Goal: Task Accomplishment & Management: Use online tool/utility

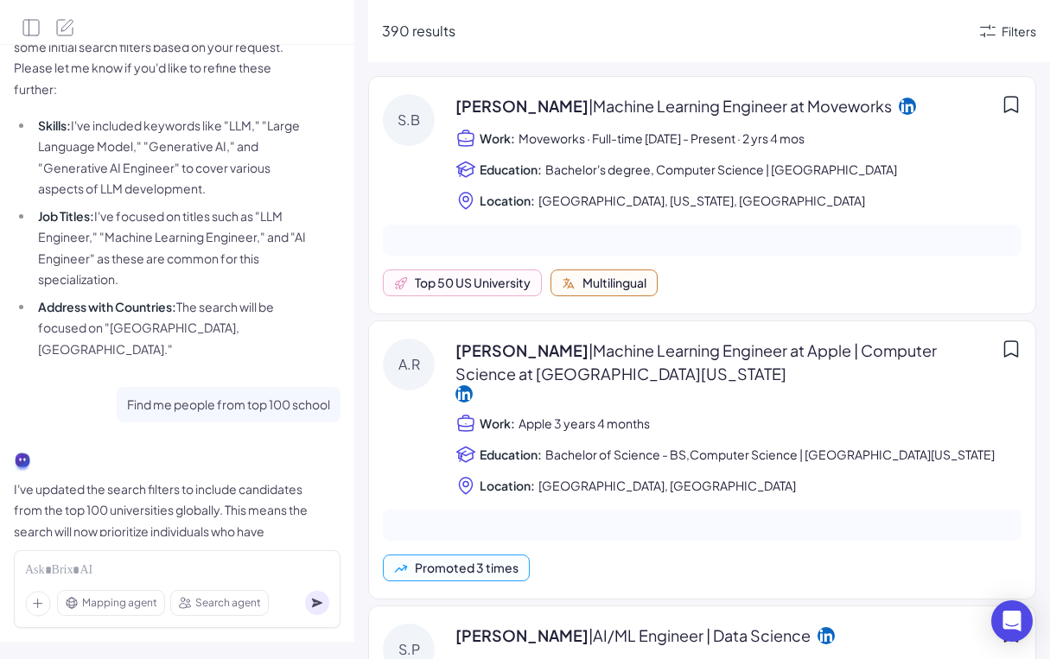
scroll to position [196, 0]
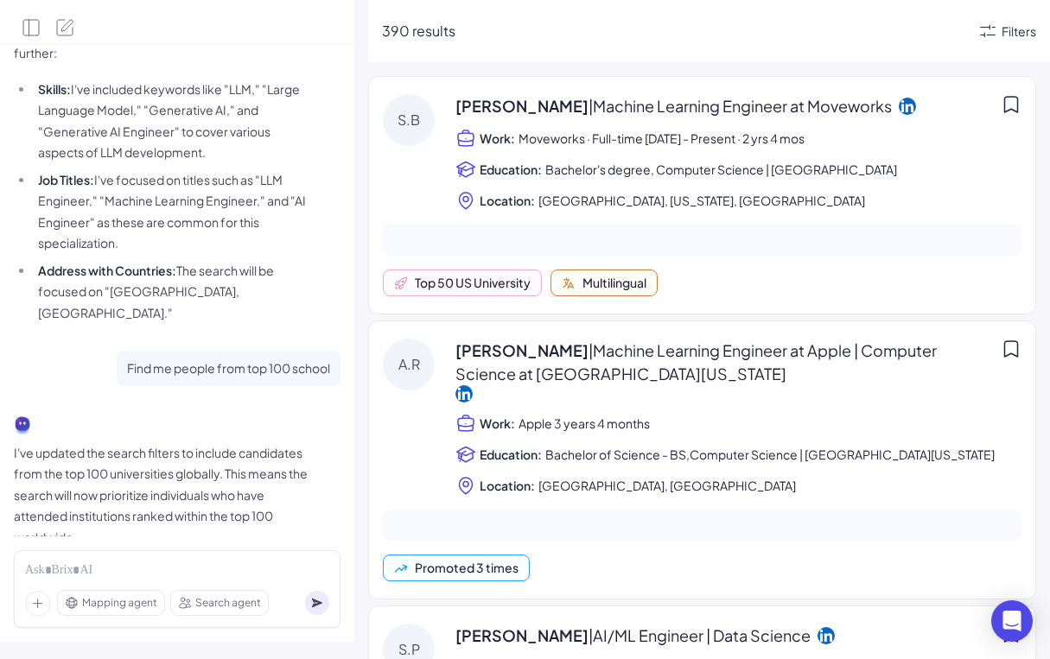
click at [184, 568] on div at bounding box center [177, 571] width 304 height 19
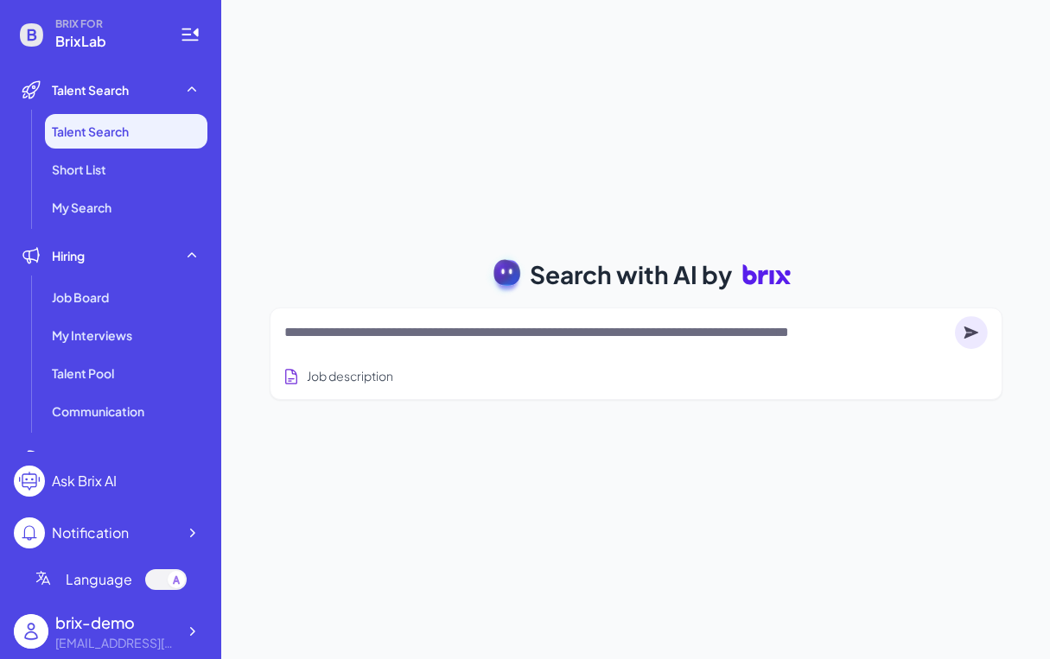
click at [396, 334] on textarea at bounding box center [616, 332] width 664 height 21
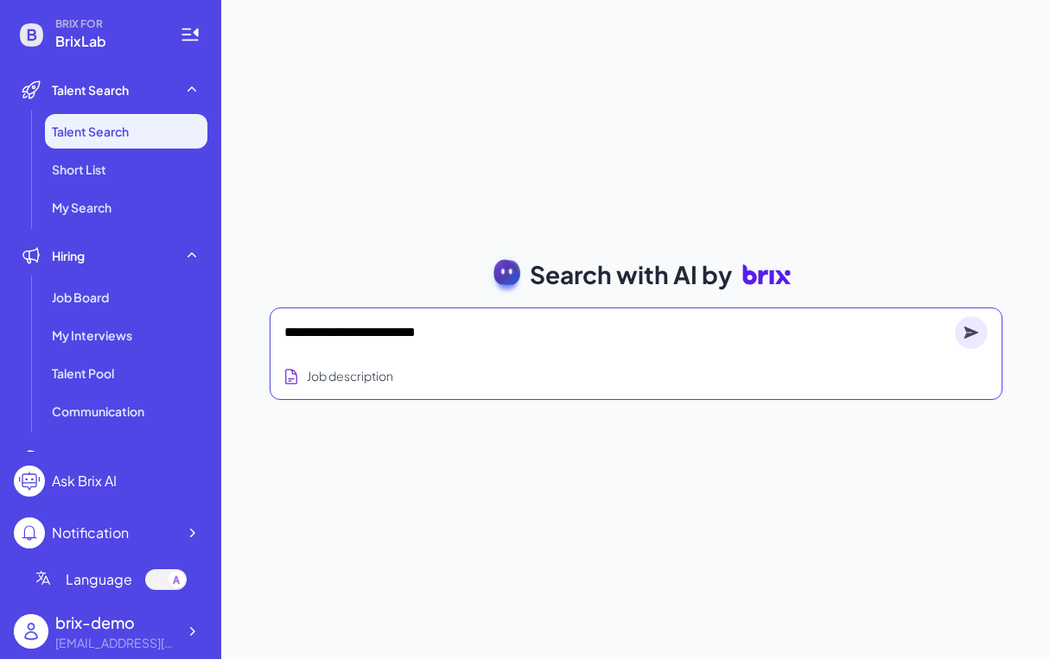
type textarea "**********"
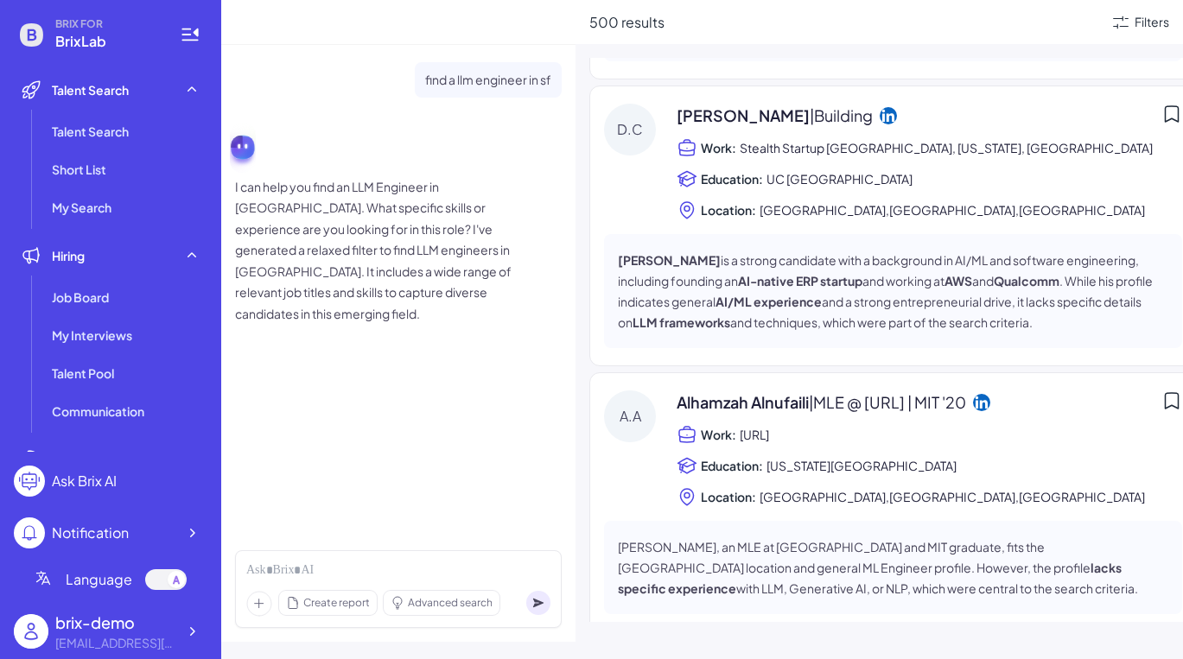
scroll to position [1181, 0]
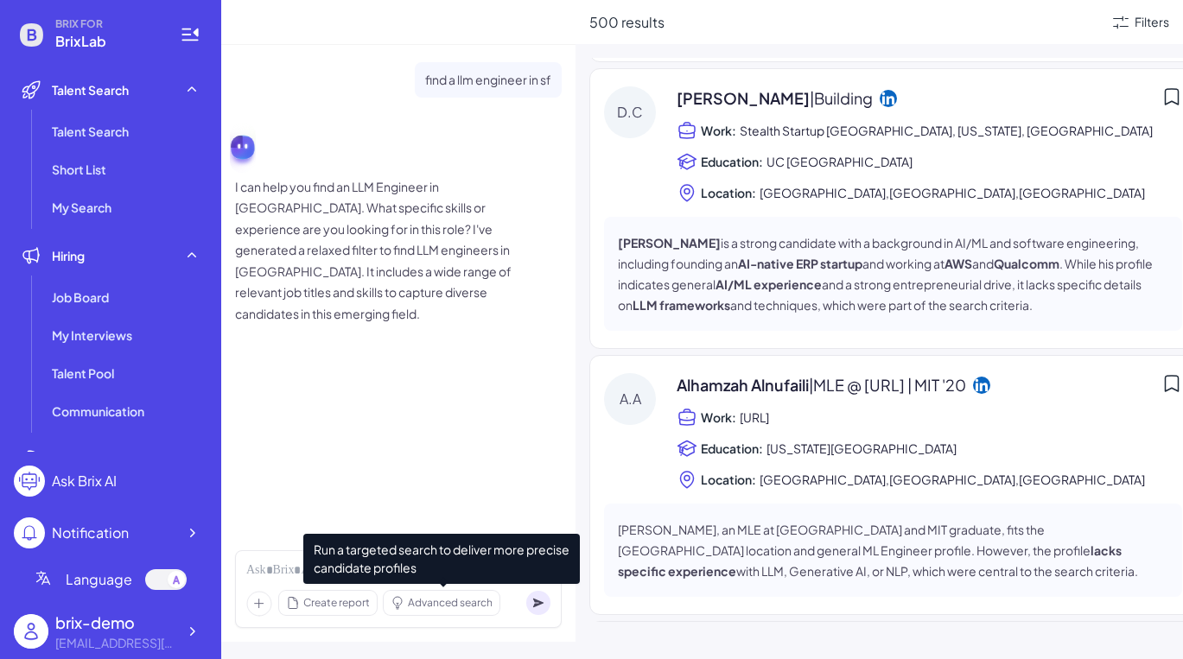
click at [422, 564] on span "Run a targeted search to deliver more precise candidate profiles" at bounding box center [441, 559] width 277 height 50
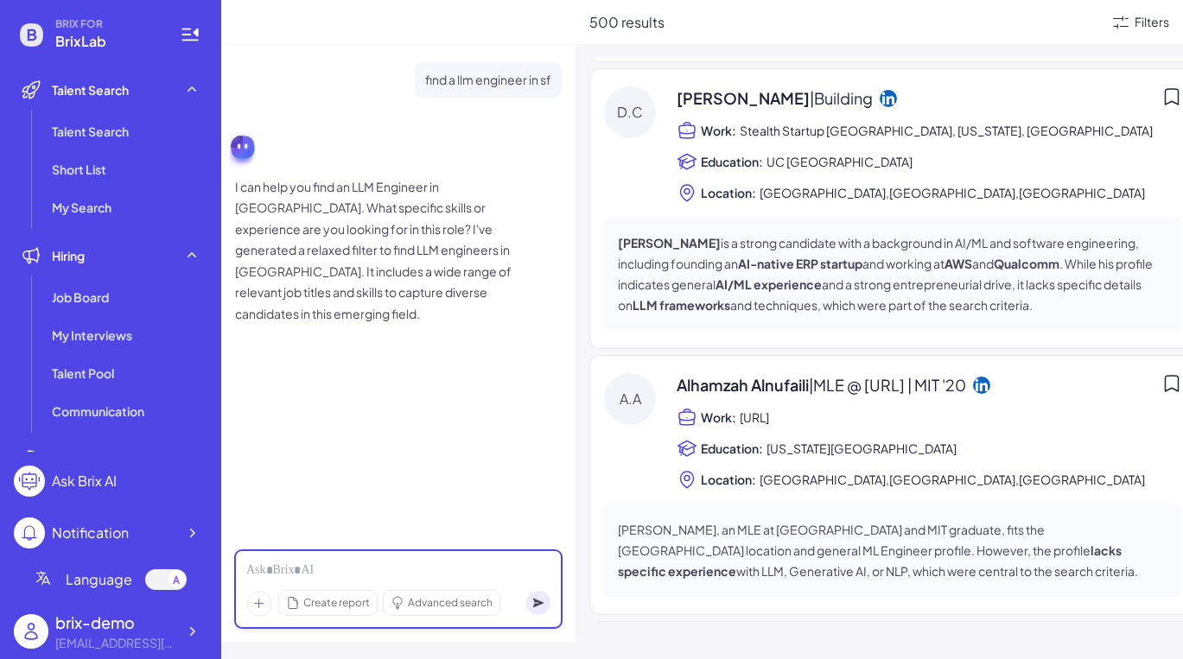
click at [277, 574] on div at bounding box center [398, 571] width 304 height 19
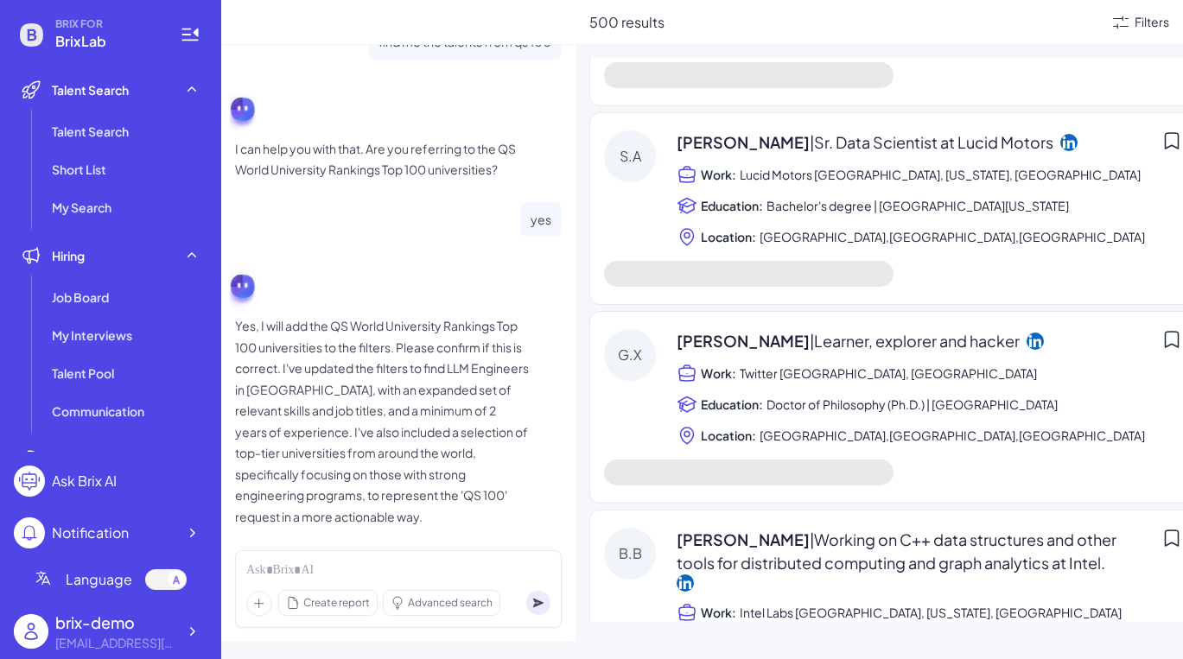
scroll to position [0, 0]
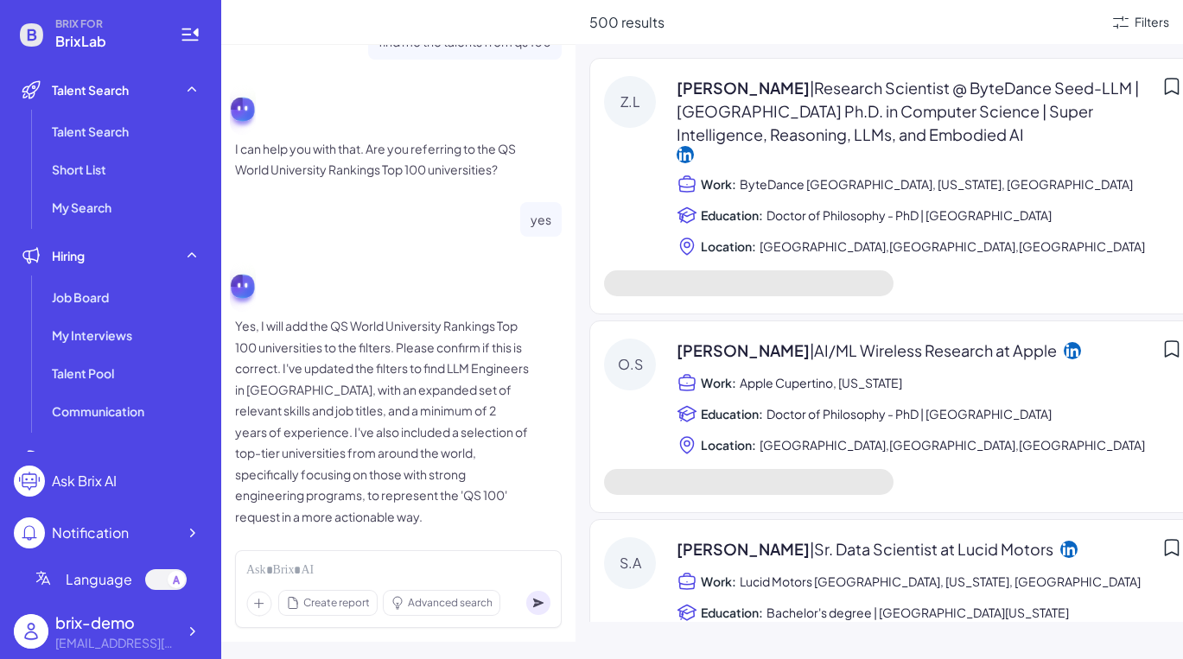
click at [304, 342] on p "Yes, I will add the QS World University Rankings Top 100 universities to the fi…" at bounding box center [382, 421] width 294 height 212
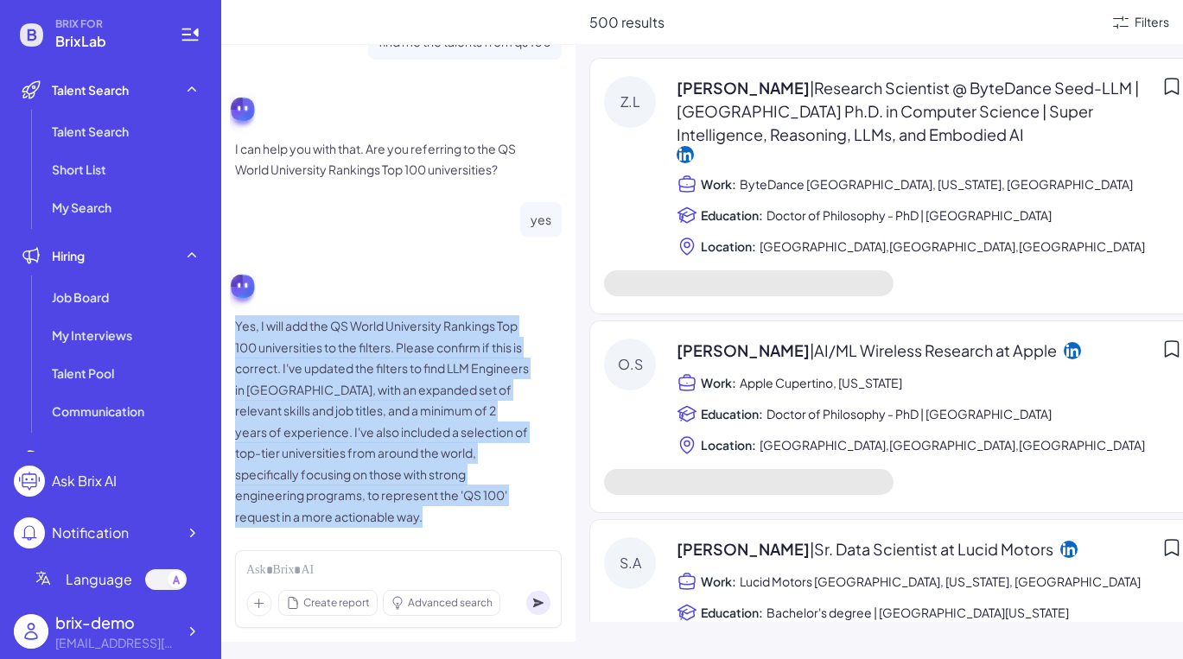
click at [404, 352] on p "Yes, I will add the QS World University Rankings Top 100 universities to the fi…" at bounding box center [382, 421] width 294 height 212
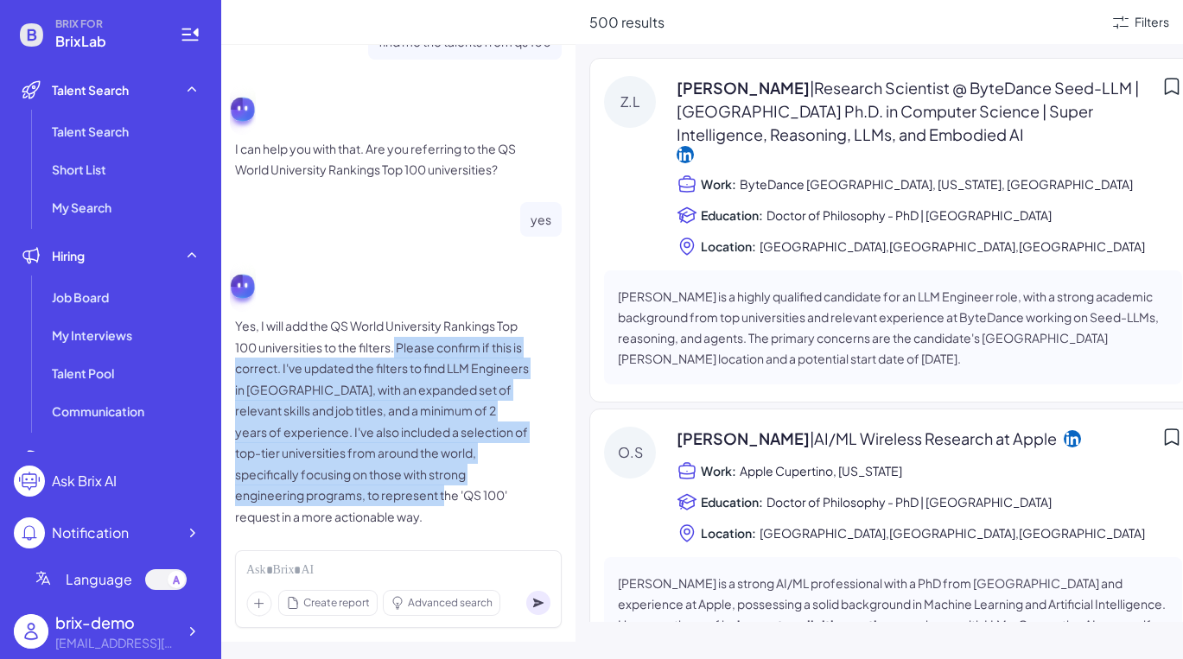
drag, startPoint x: 395, startPoint y: 321, endPoint x: 467, endPoint y: 484, distance: 178.7
click at [467, 484] on p "Yes, I will add the QS World University Rankings Top 100 universities to the fi…" at bounding box center [382, 421] width 294 height 212
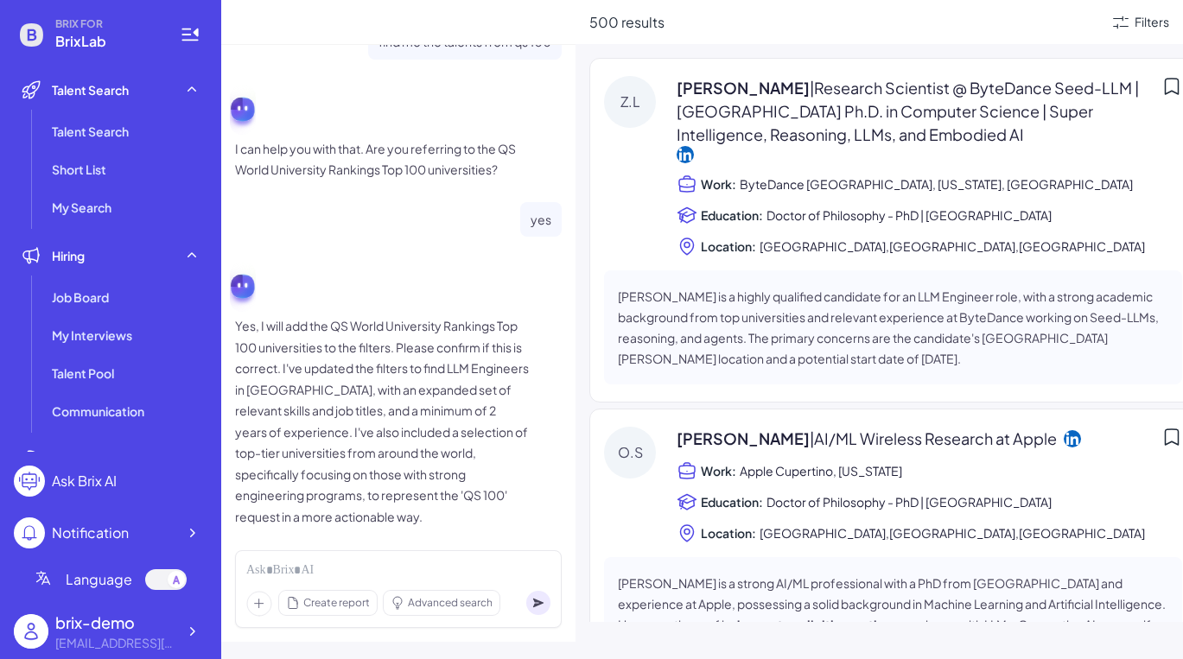
click at [504, 480] on p "Yes, I will add the QS World University Rankings Top 100 universities to the fi…" at bounding box center [382, 421] width 294 height 212
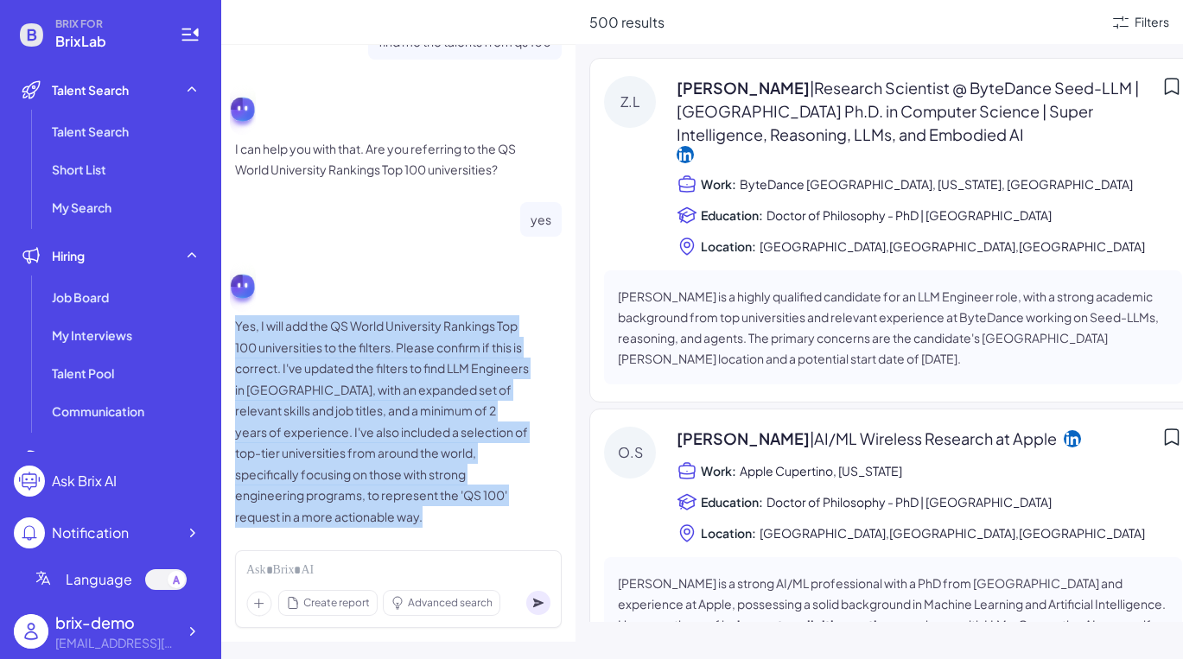
click at [504, 480] on p "Yes, I will add the QS World University Rankings Top 100 universities to the fi…" at bounding box center [382, 421] width 294 height 212
click at [524, 513] on div "find a llm engineer in sf I can help you find an LLM Engineer in [GEOGRAPHIC_DA…" at bounding box center [398, 141] width 327 height 800
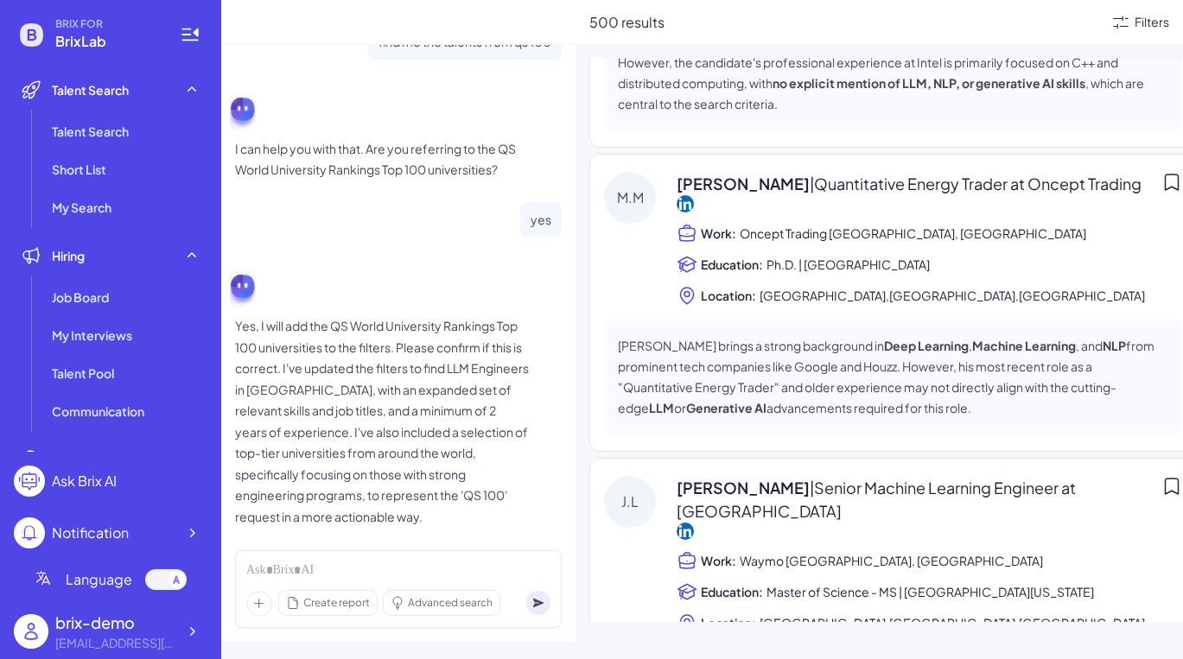
scroll to position [1481, 0]
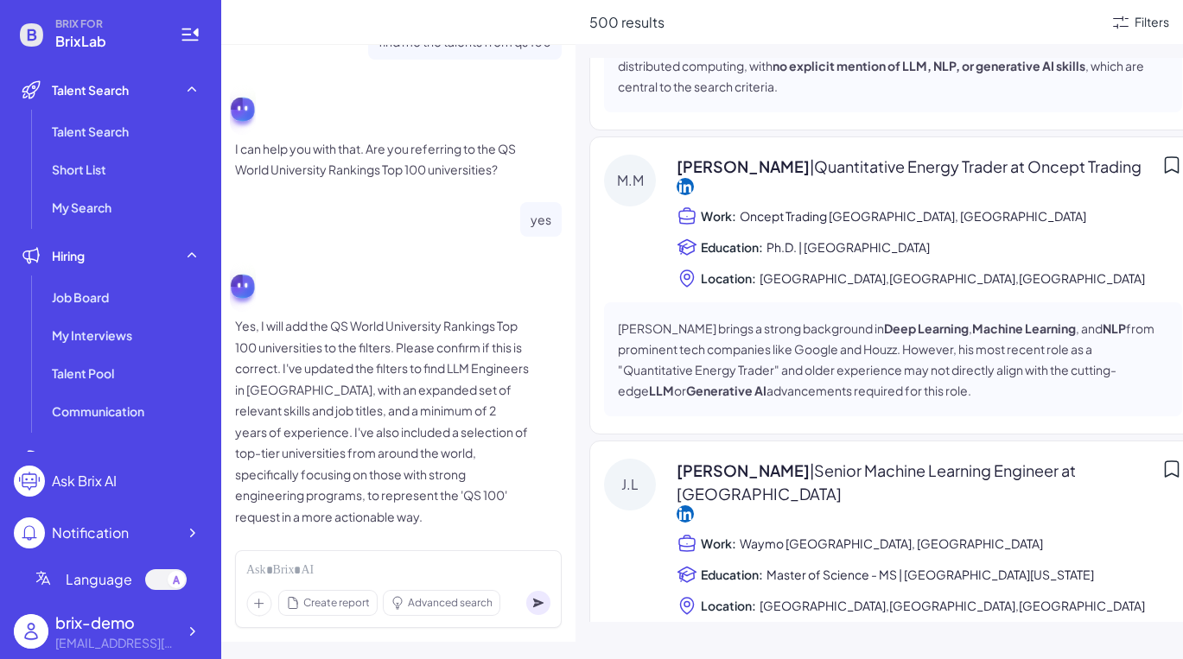
click at [1049, 20] on icon at bounding box center [1120, 22] width 21 height 21
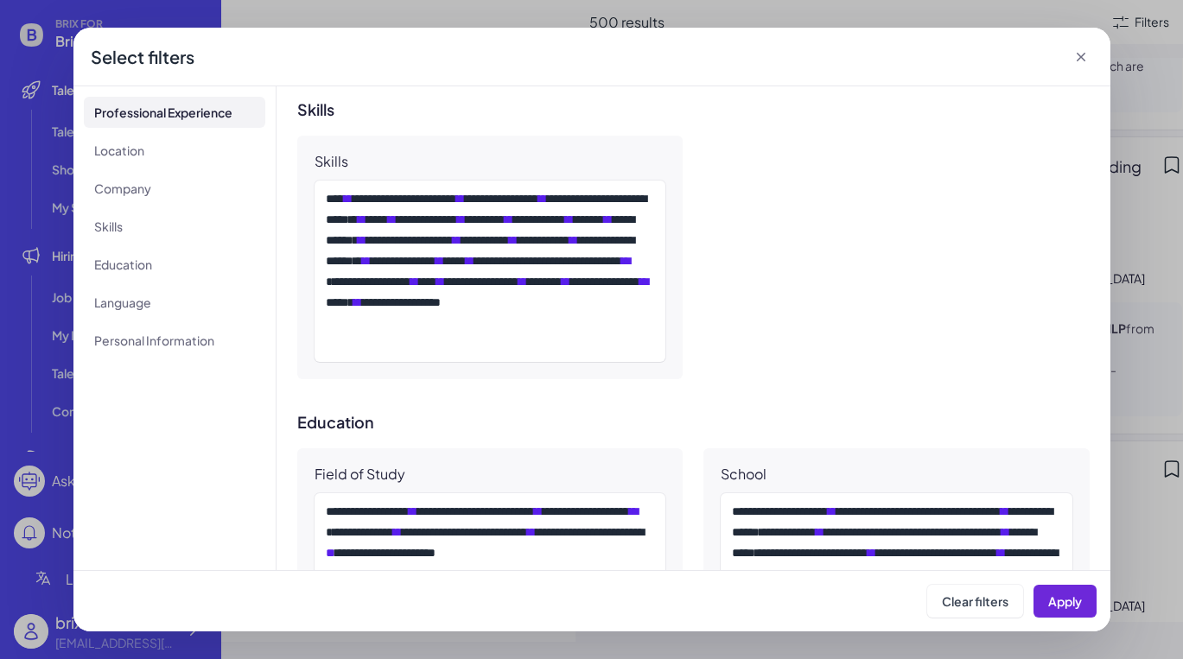
scroll to position [1211, 0]
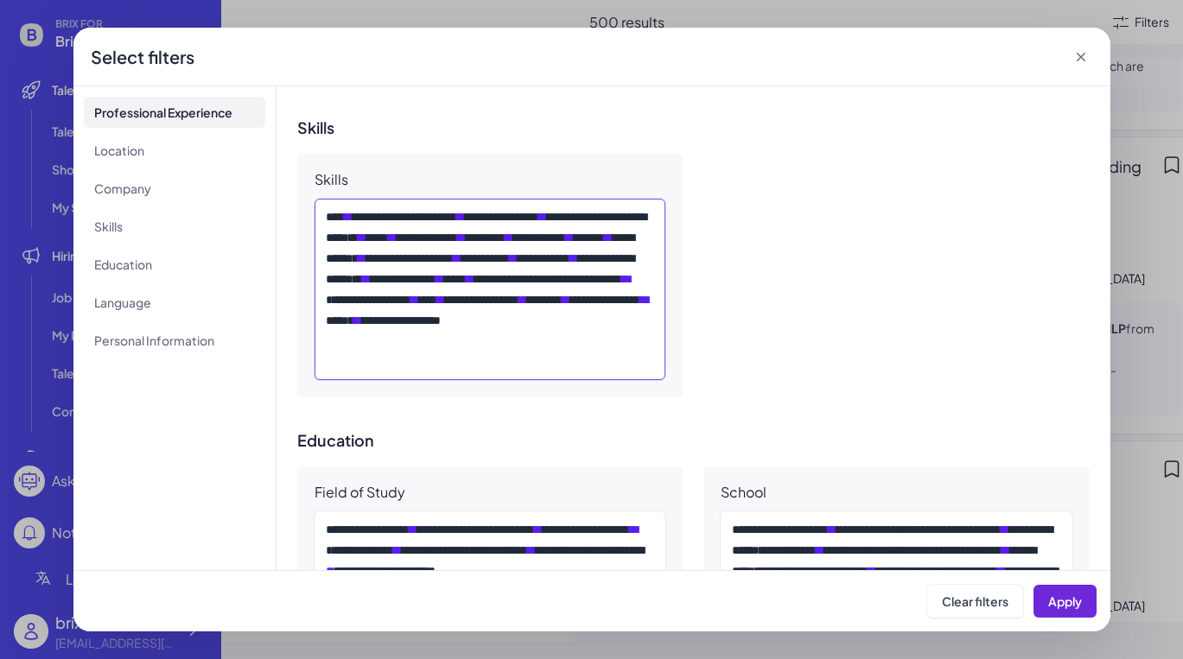
click at [514, 227] on div "**********" at bounding box center [490, 290] width 329 height 166
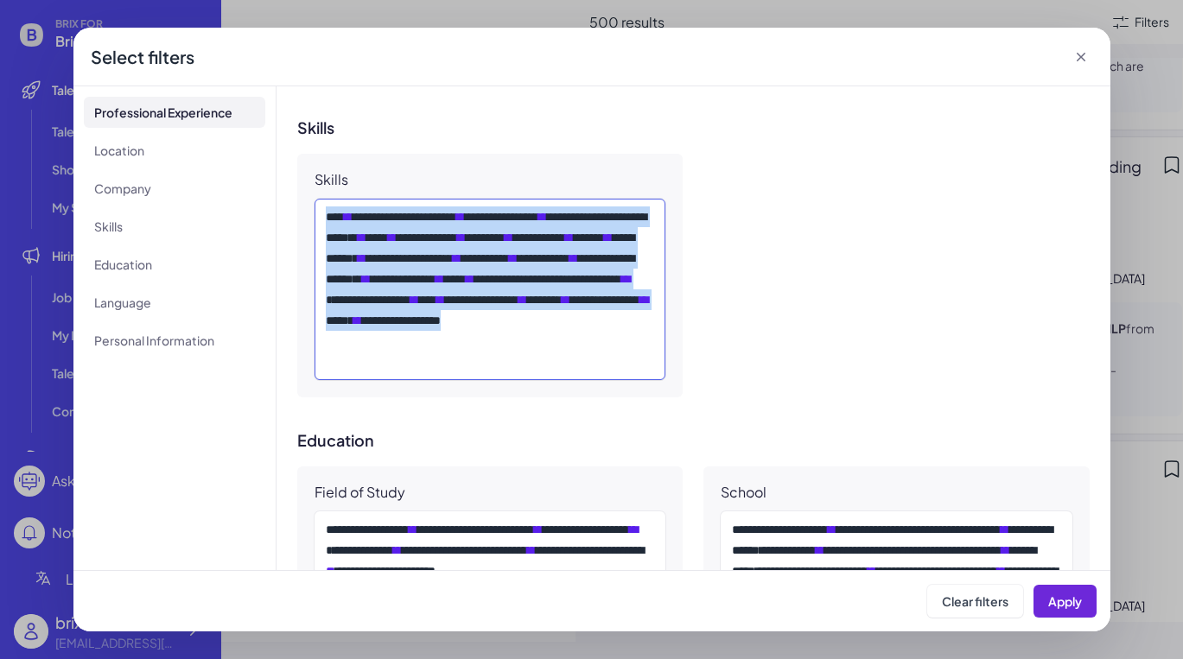
click at [514, 227] on div "**********" at bounding box center [490, 290] width 329 height 166
click at [479, 231] on div "**********" at bounding box center [490, 290] width 329 height 166
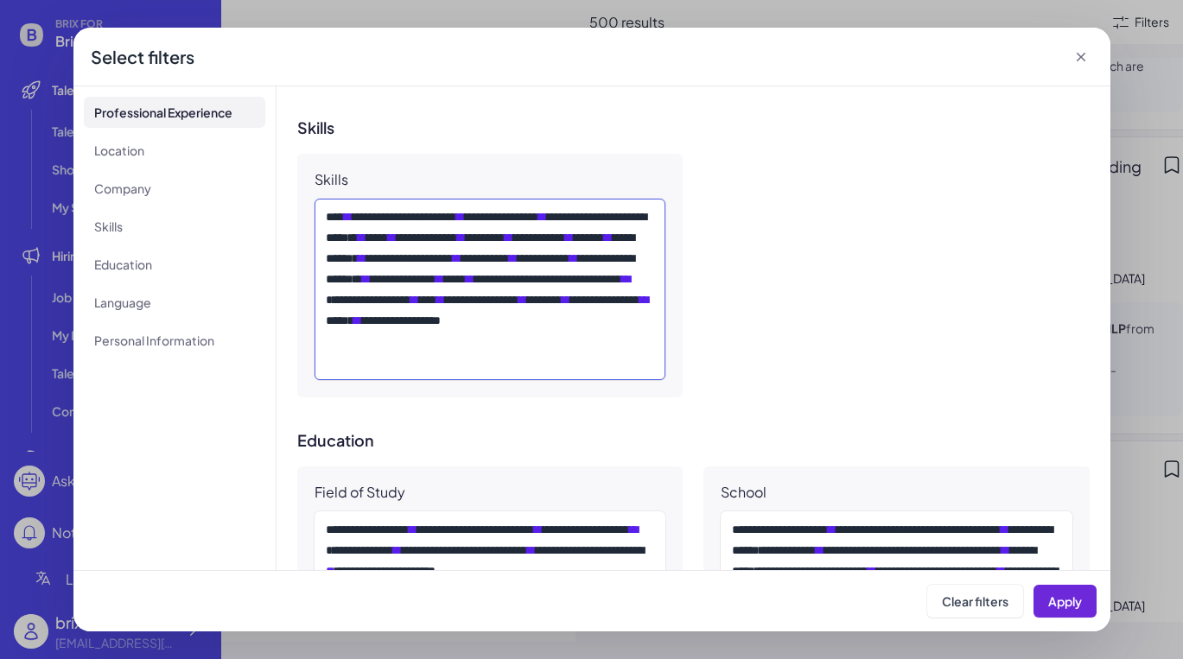
click at [479, 231] on div "**********" at bounding box center [490, 290] width 329 height 166
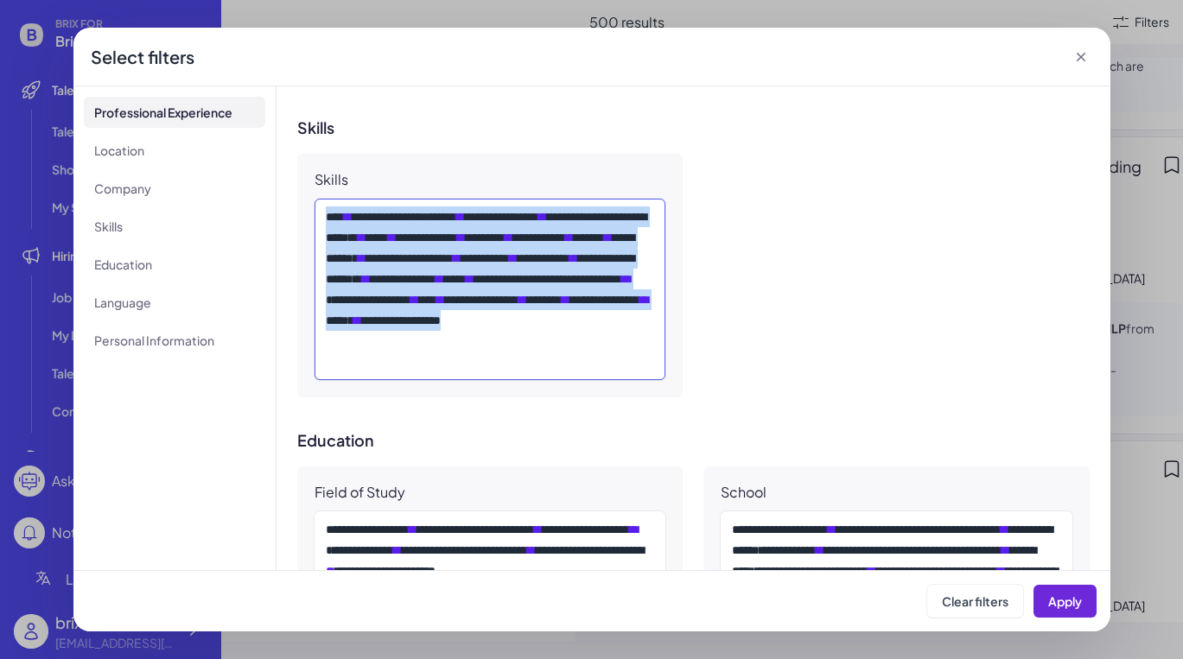
click at [501, 277] on div "**********" at bounding box center [490, 290] width 329 height 166
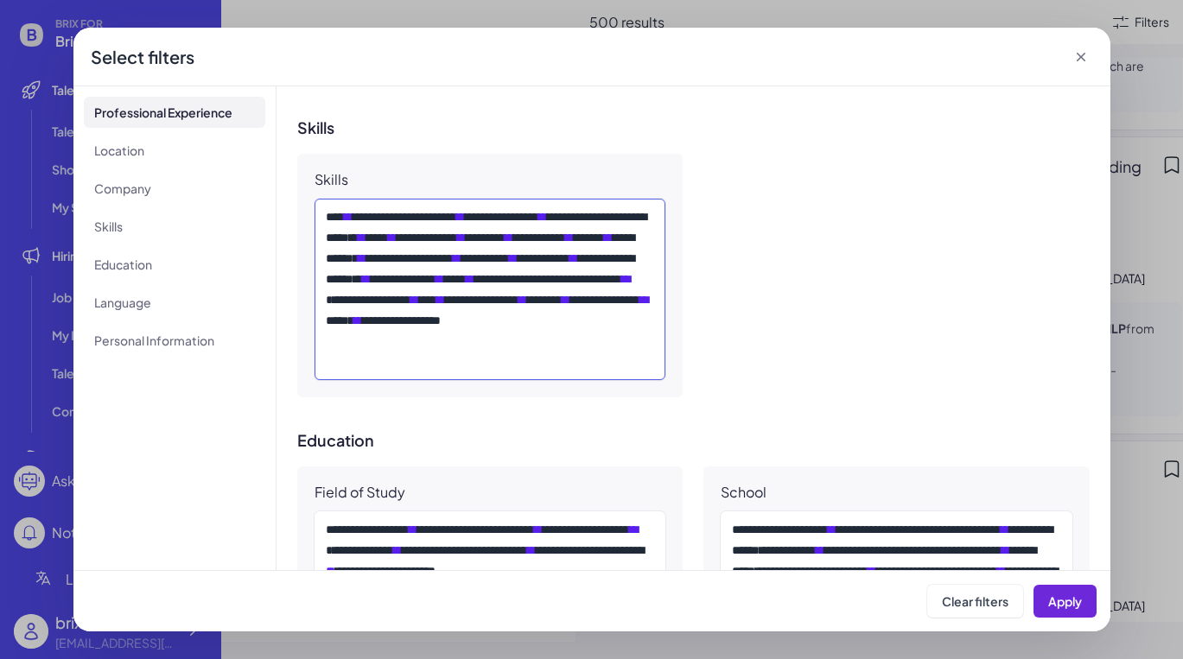
click at [502, 295] on div "**********" at bounding box center [490, 290] width 329 height 166
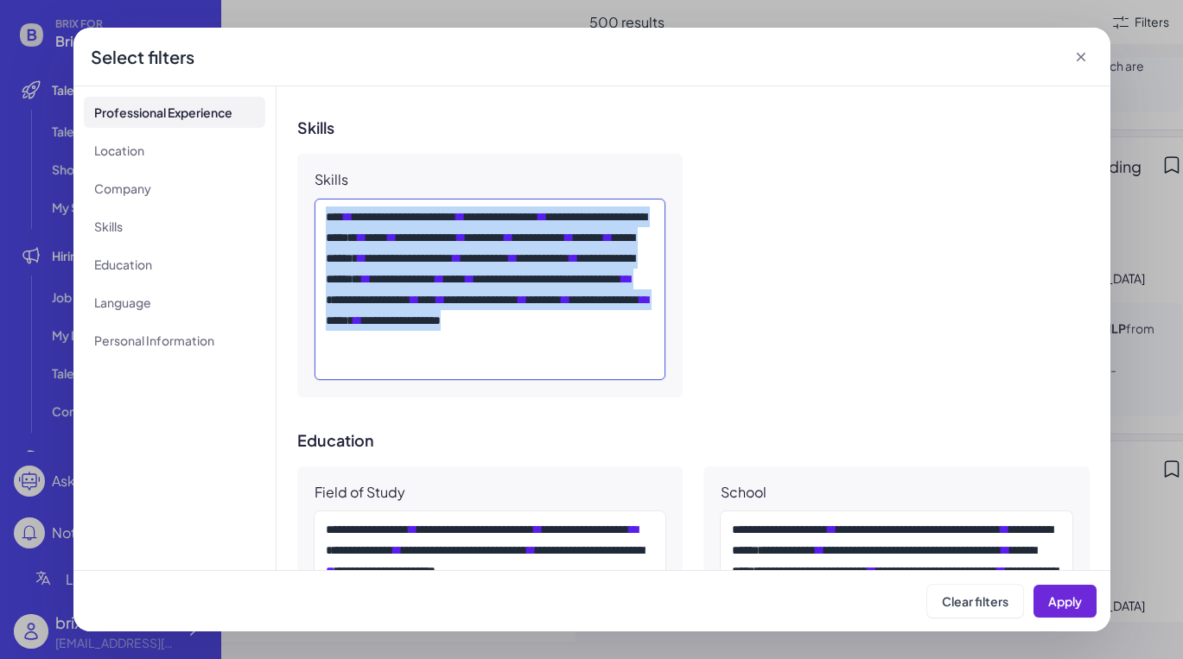
click at [519, 282] on div "**********" at bounding box center [490, 290] width 329 height 166
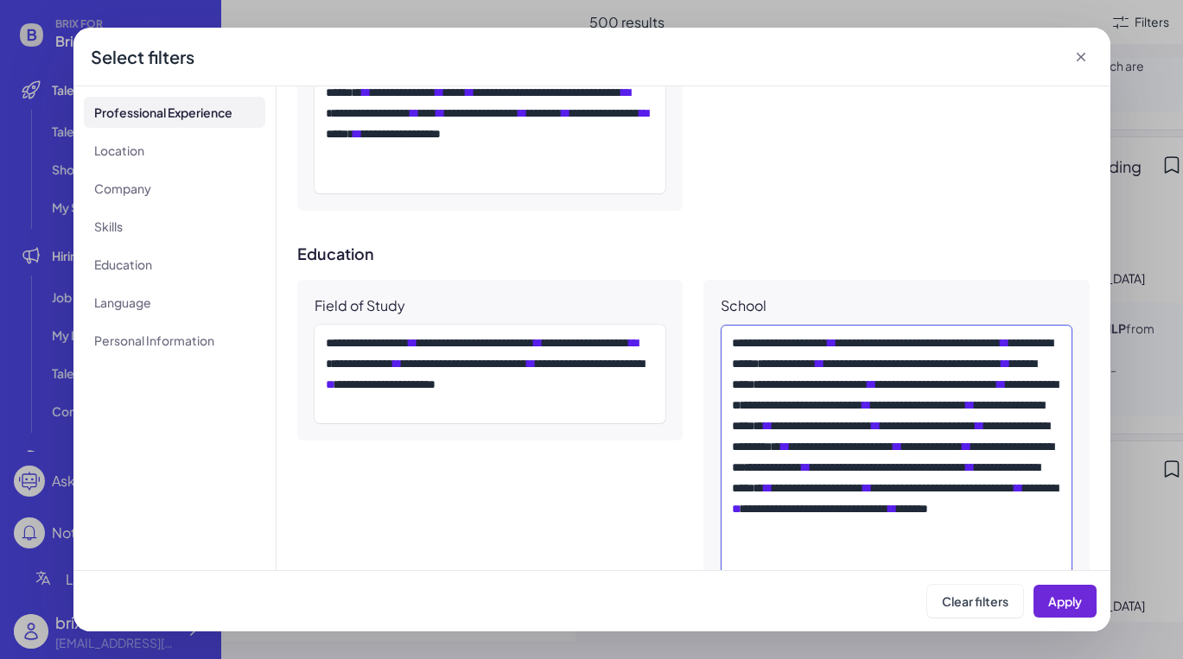
click at [883, 354] on div "**********" at bounding box center [896, 468] width 329 height 270
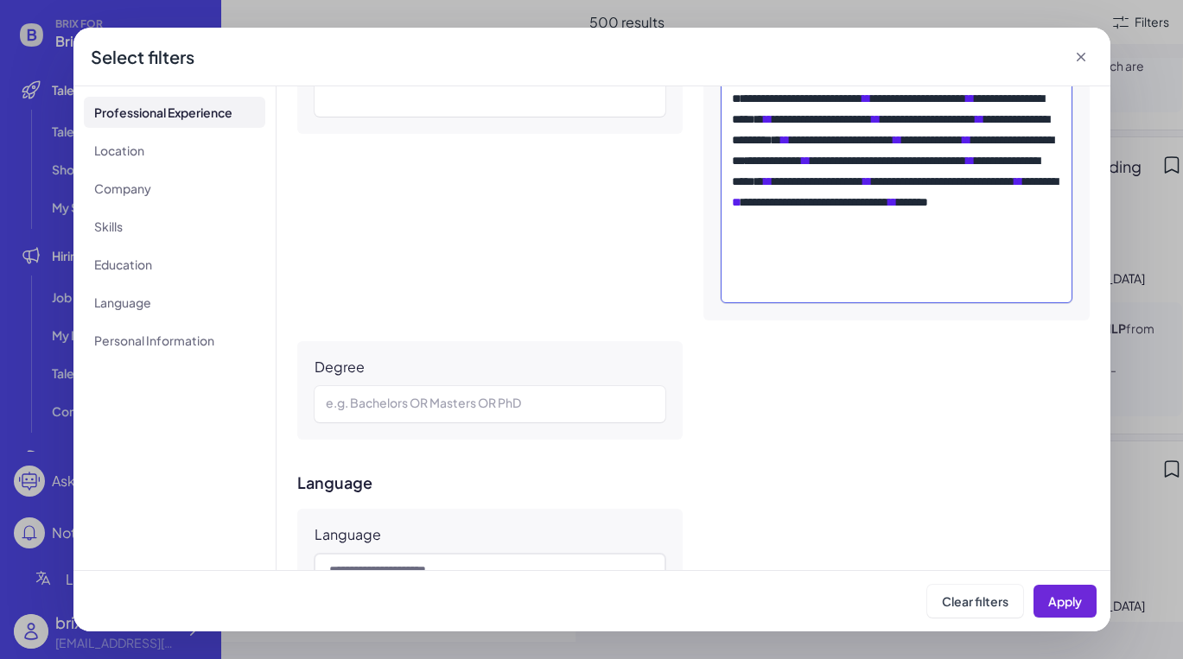
scroll to position [1556, 0]
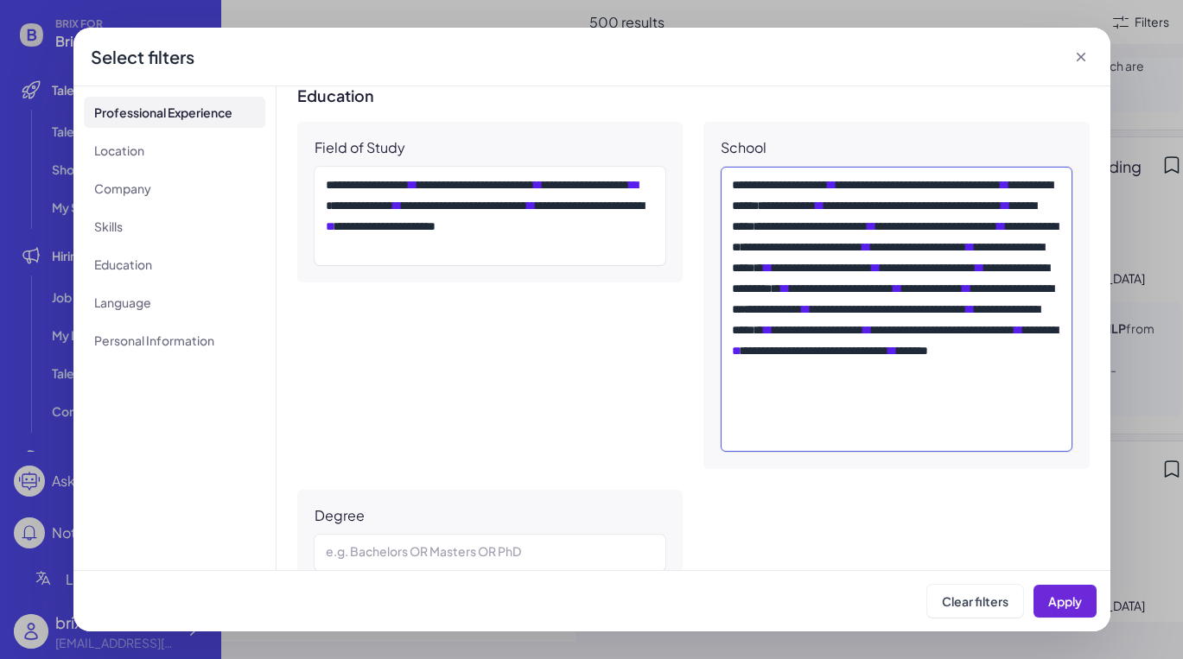
click at [785, 175] on div "**********" at bounding box center [896, 310] width 329 height 270
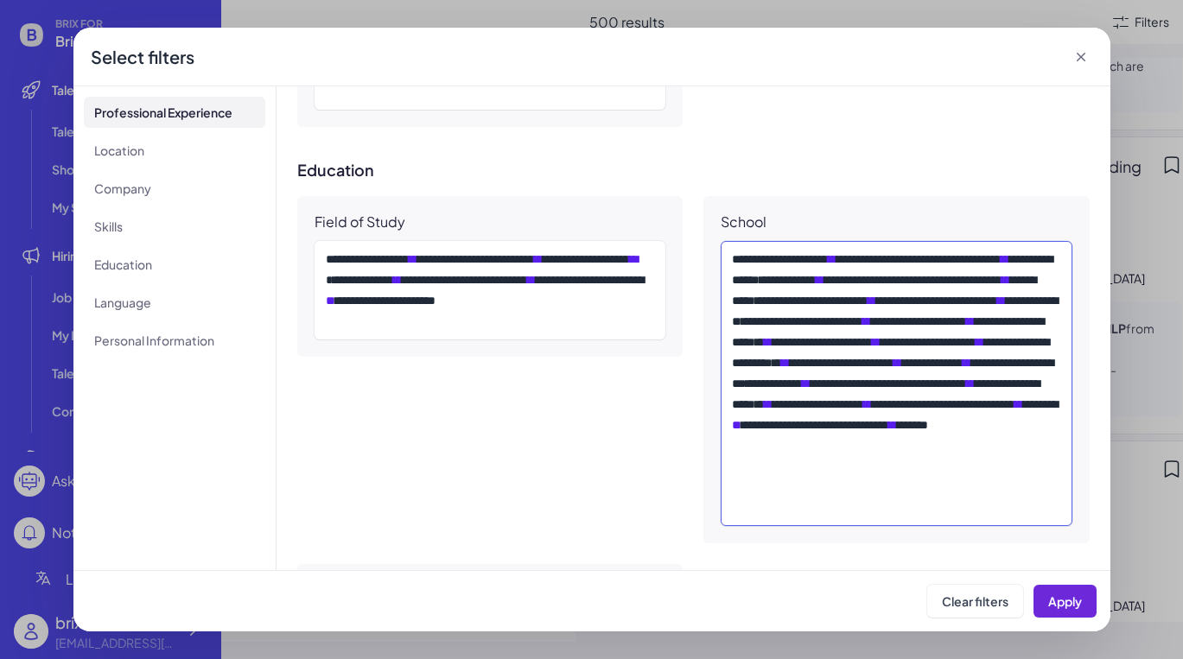
scroll to position [1460, 0]
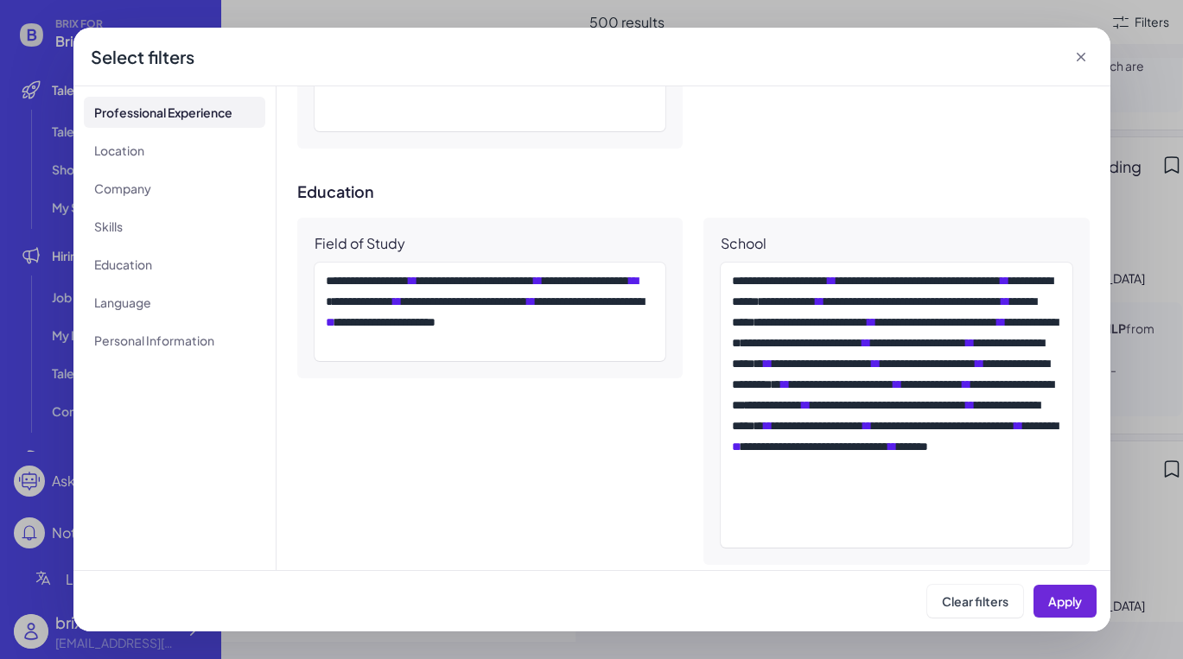
click at [1049, 65] on icon at bounding box center [1080, 56] width 17 height 17
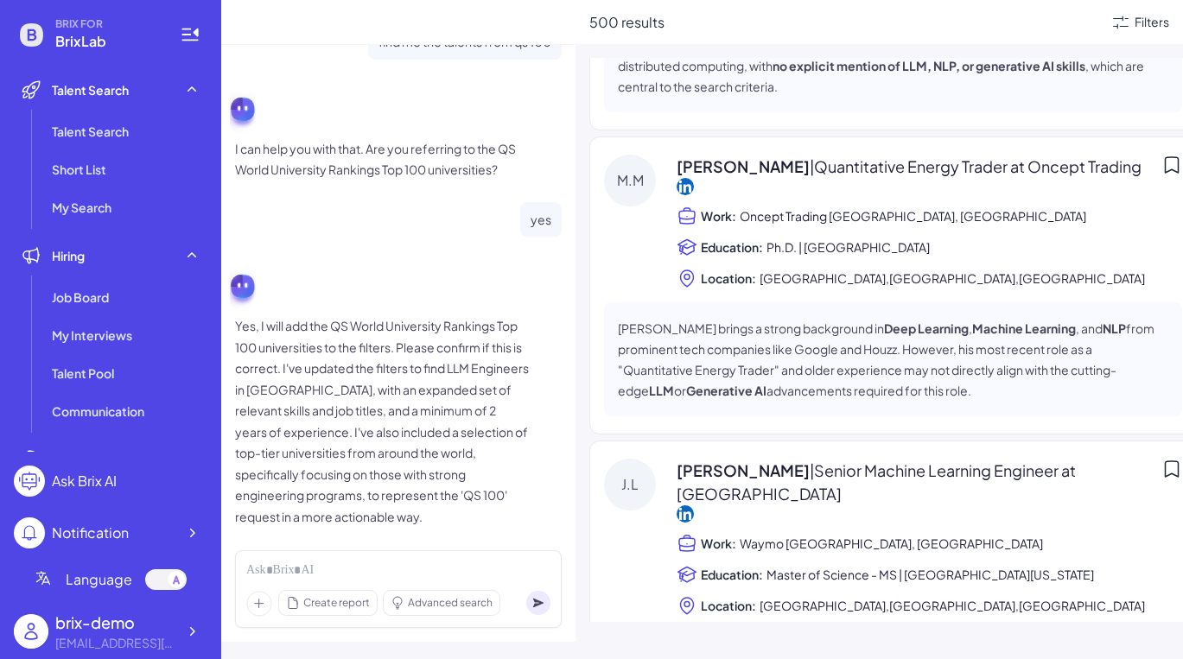
click at [1049, 55] on div "500 results Filters [PERSON_NAME] | Research Scientist @ ByteDance Seed-LLM | […" at bounding box center [878, 329] width 607 height 659
click at [354, 581] on div "Create report Advanced search" at bounding box center [398, 589] width 327 height 78
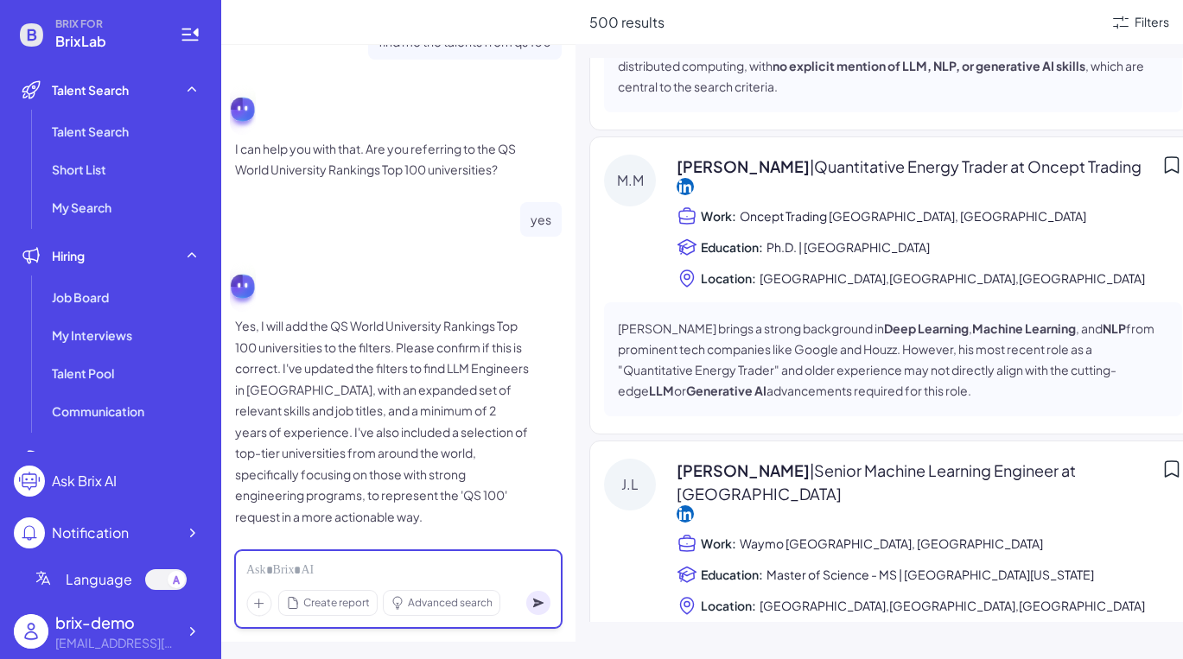
click at [354, 571] on div at bounding box center [398, 571] width 304 height 19
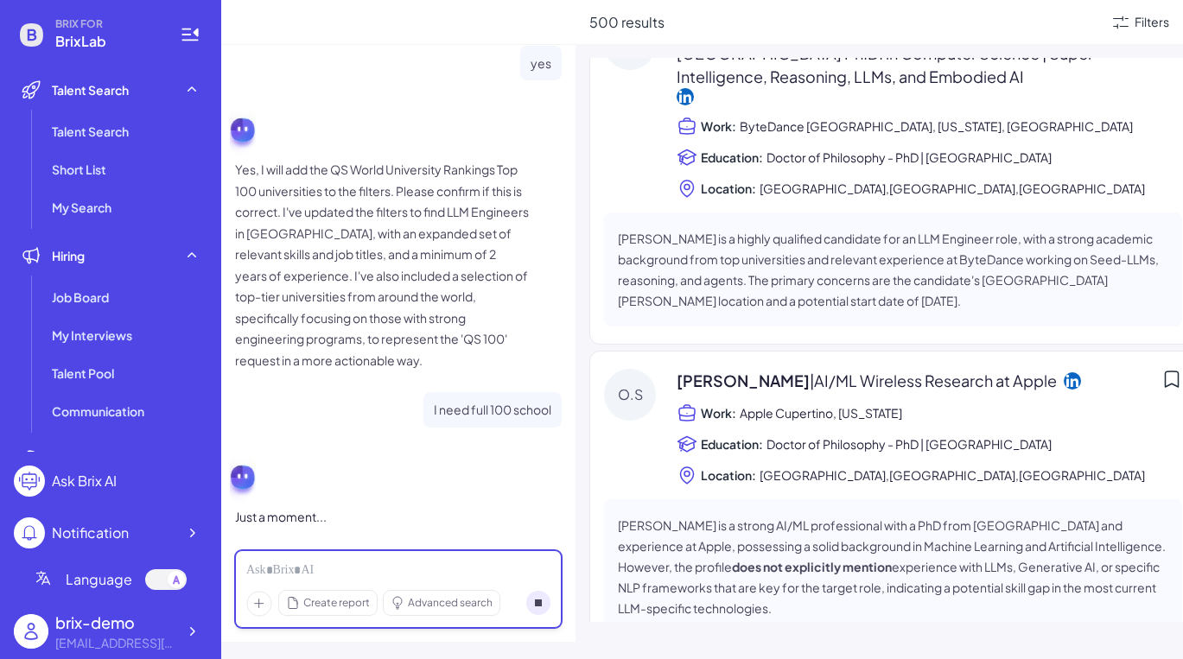
scroll to position [55, 0]
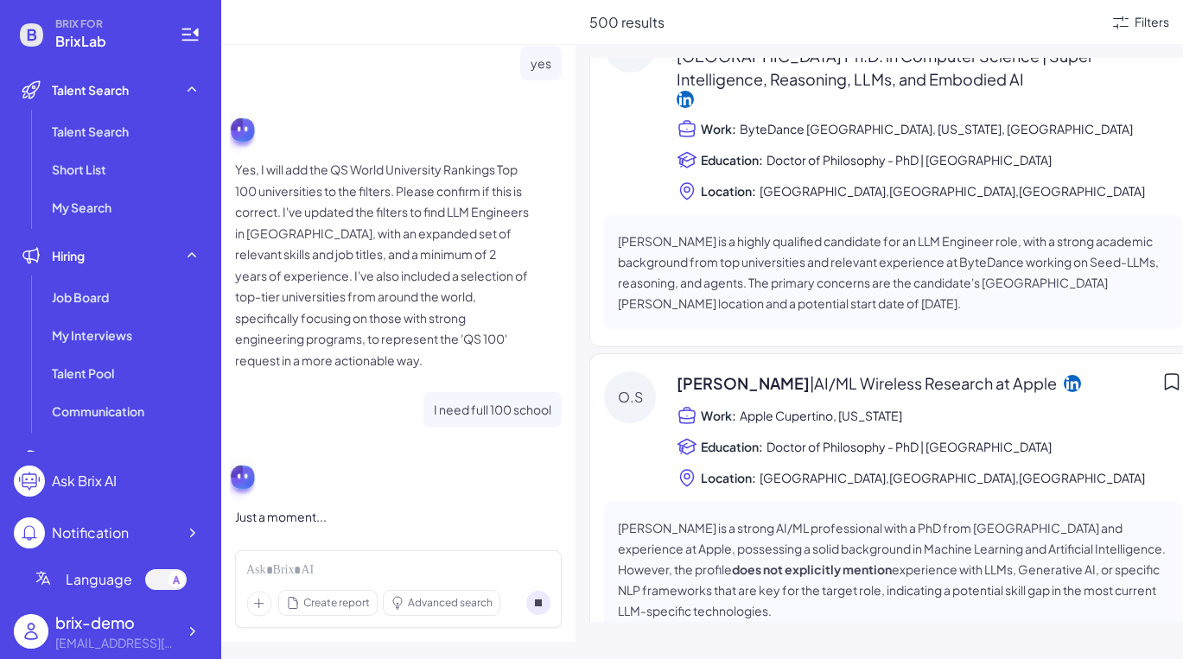
click at [842, 432] on div "[PERSON_NAME] | AI/ML Wireless Research at Apple Work: Apple Cupertino, [US_STA…" at bounding box center [929, 430] width 505 height 117
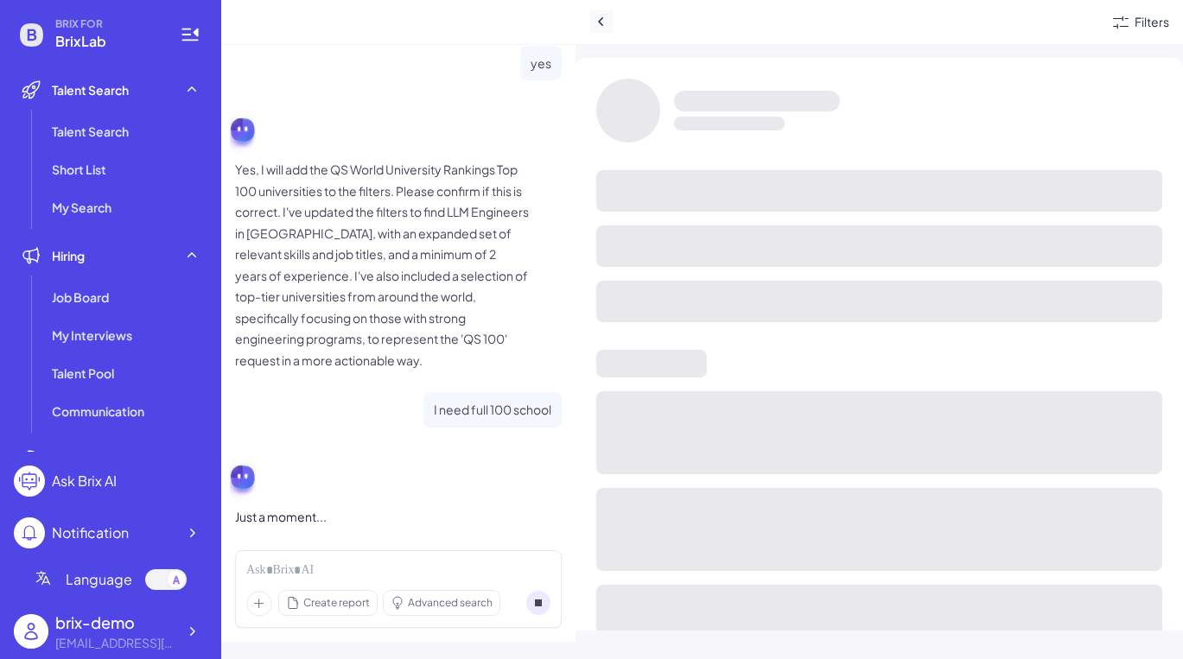
click at [596, 26] on icon at bounding box center [601, 21] width 17 height 17
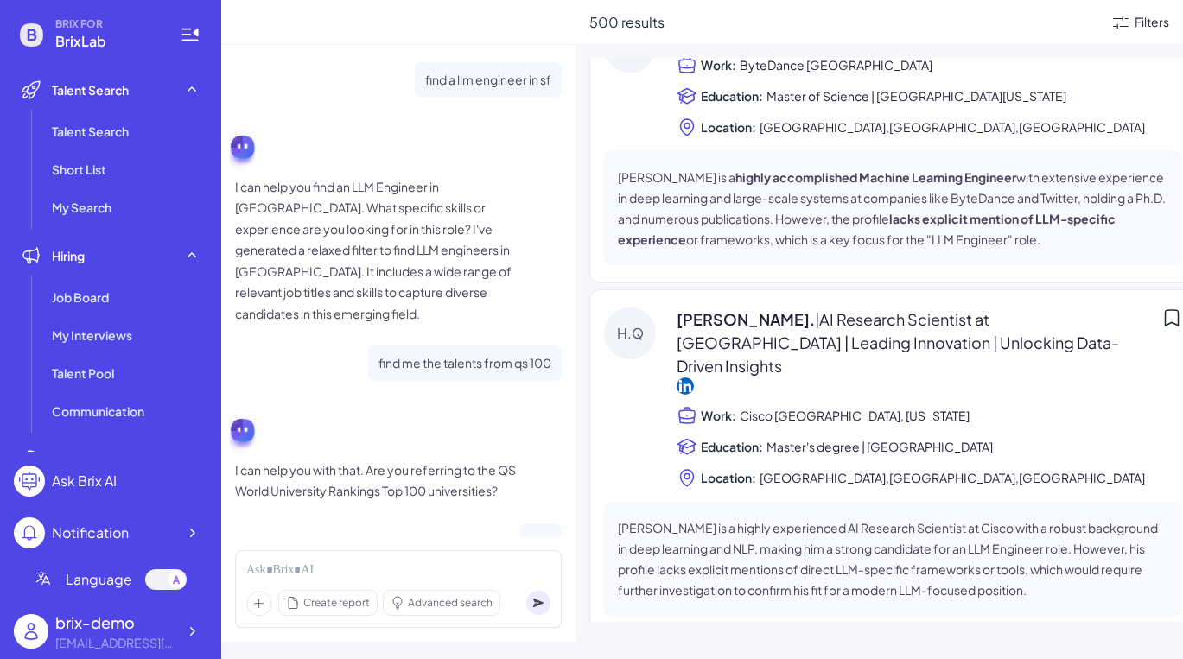
click at [1049, 22] on div "Filters" at bounding box center [1152, 22] width 35 height 18
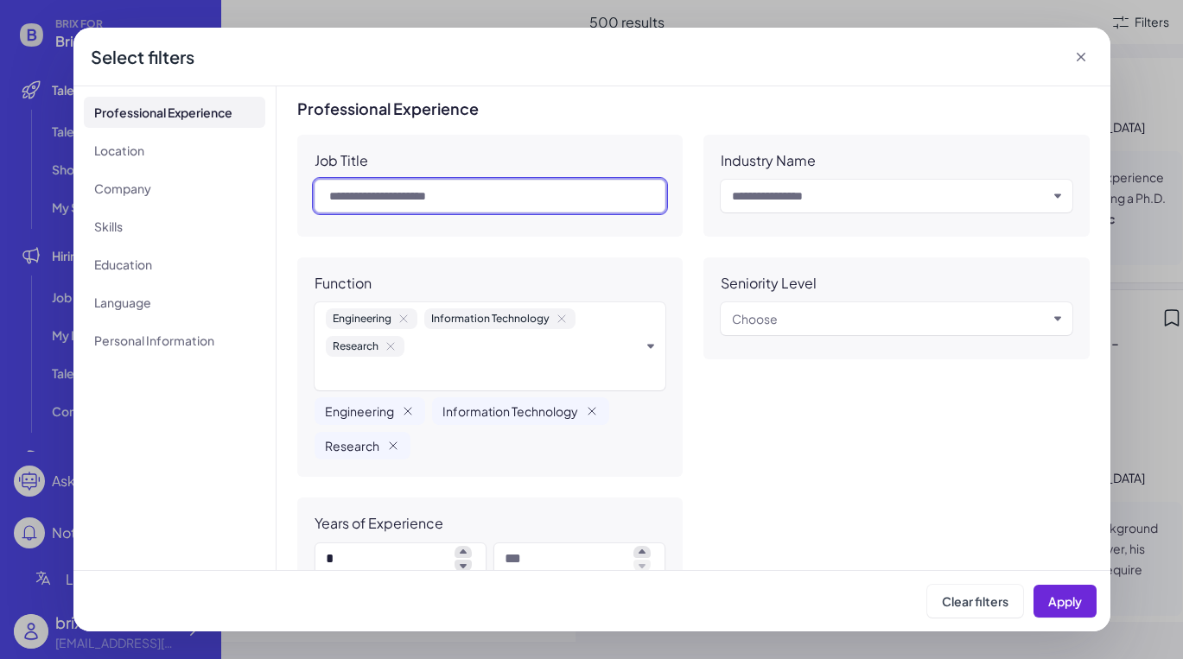
click at [438, 207] on input "text" at bounding box center [491, 196] width 352 height 33
type input "***"
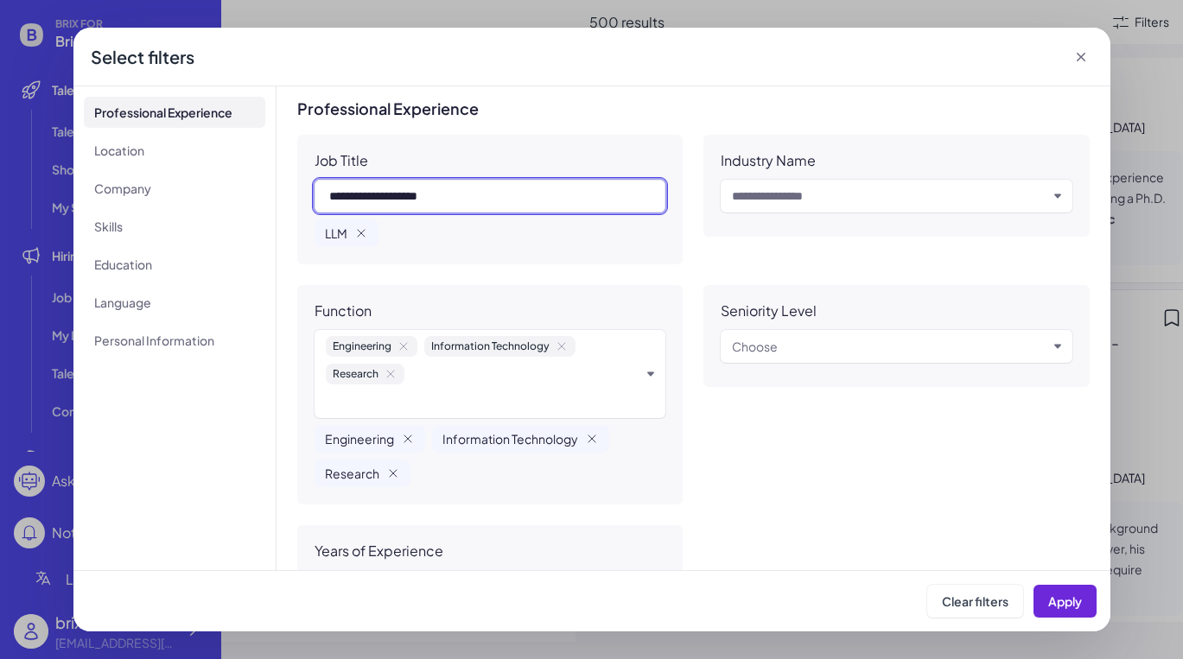
type input "**********"
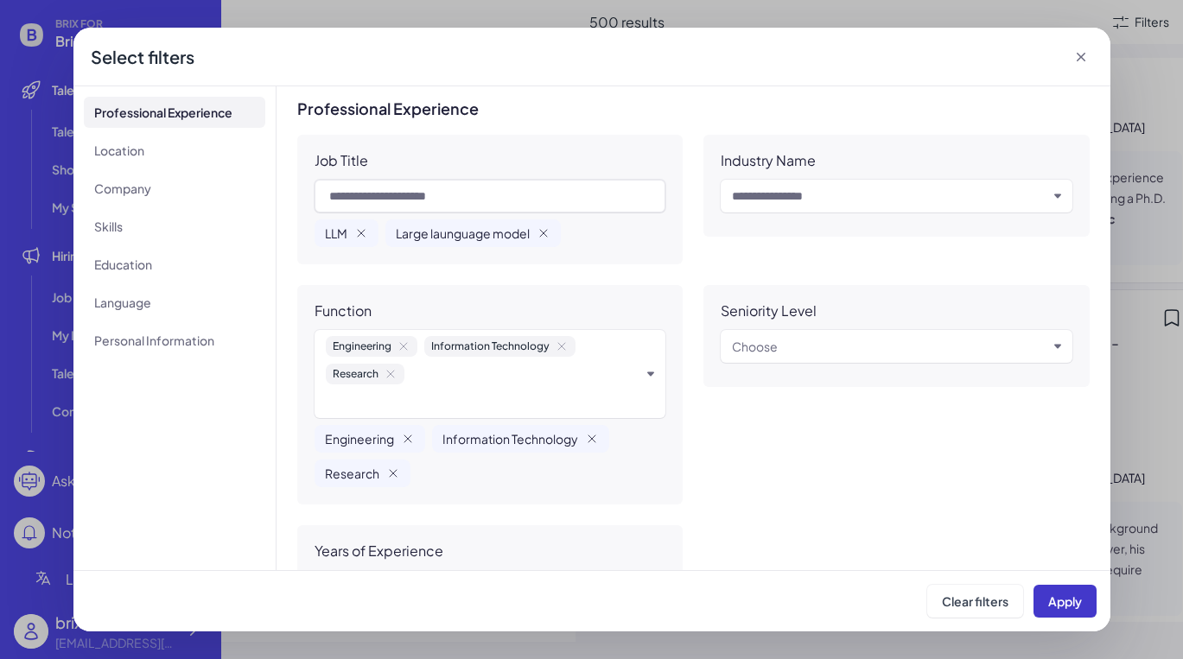
click at [1049, 603] on span "Apply" at bounding box center [1065, 602] width 34 height 16
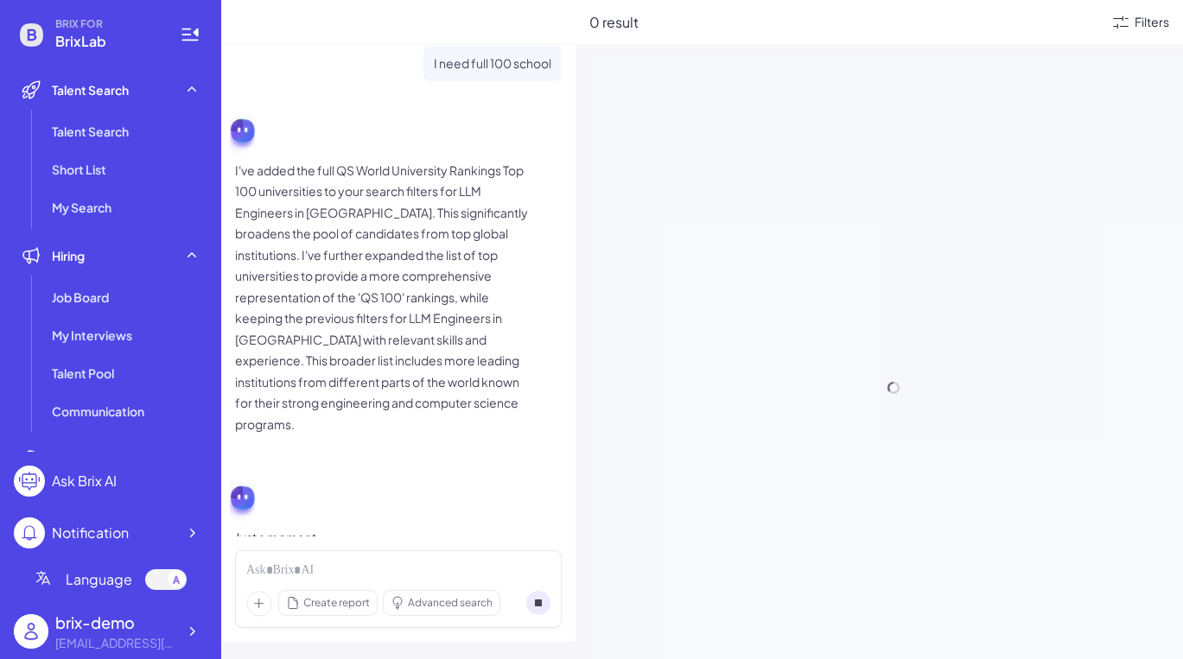
scroll to position [711, 0]
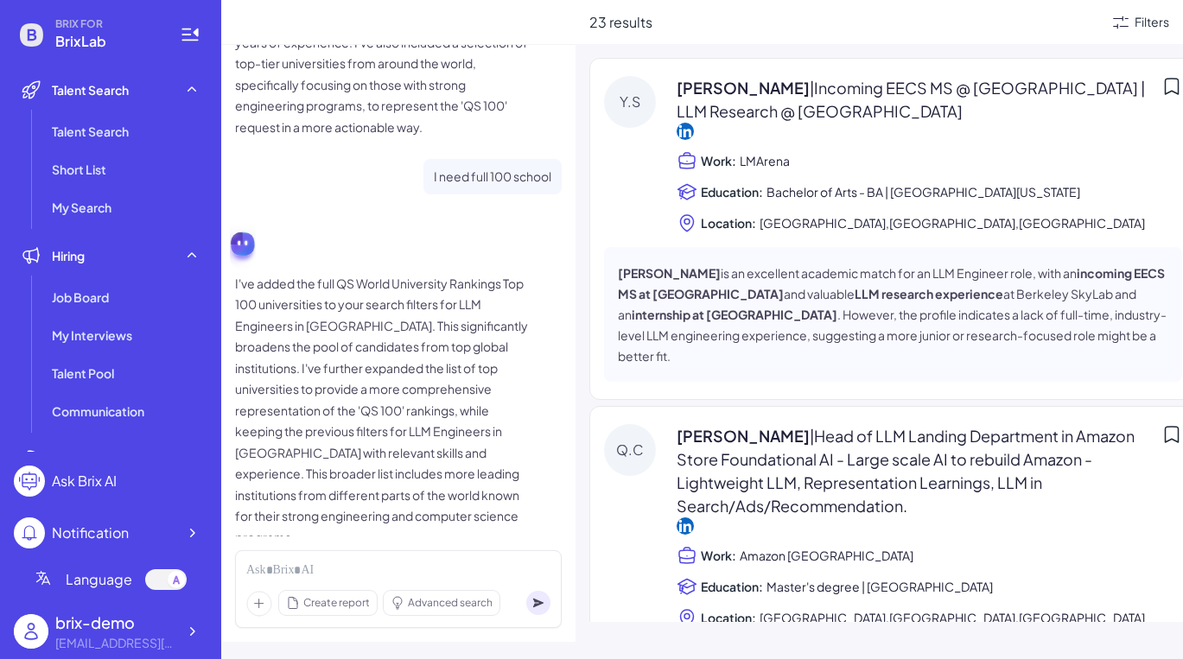
click at [1049, 27] on icon at bounding box center [1120, 22] width 21 height 21
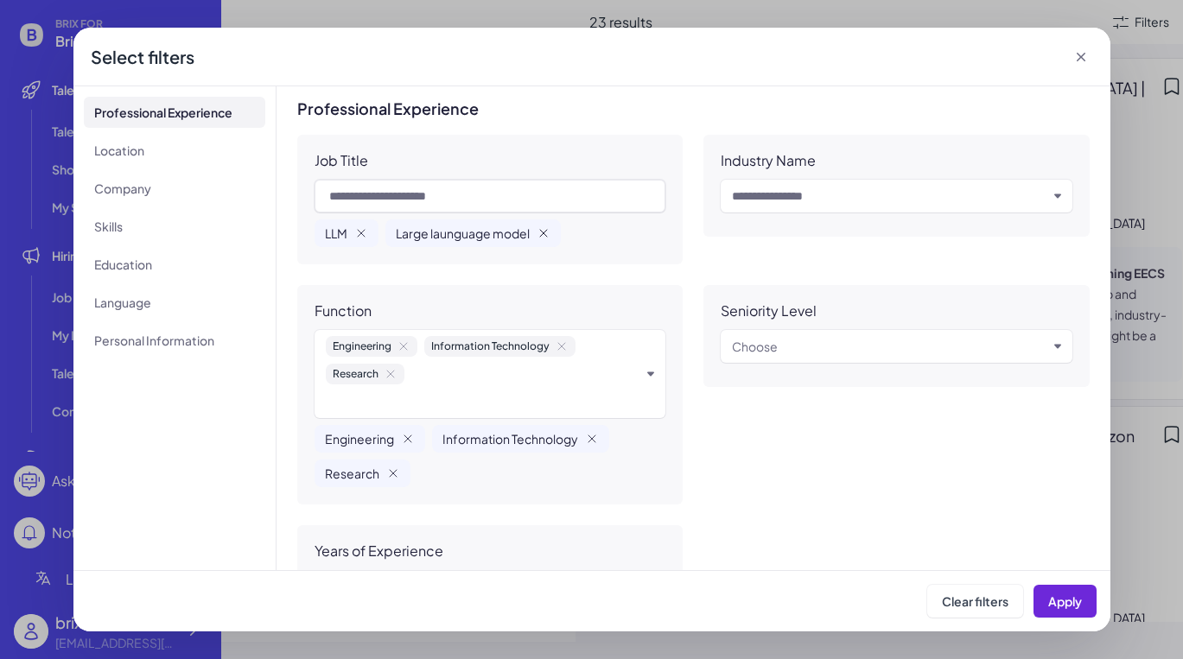
click at [548, 234] on icon "button" at bounding box center [544, 233] width 14 height 14
click at [354, 229] on icon "button" at bounding box center [361, 233] width 14 height 14
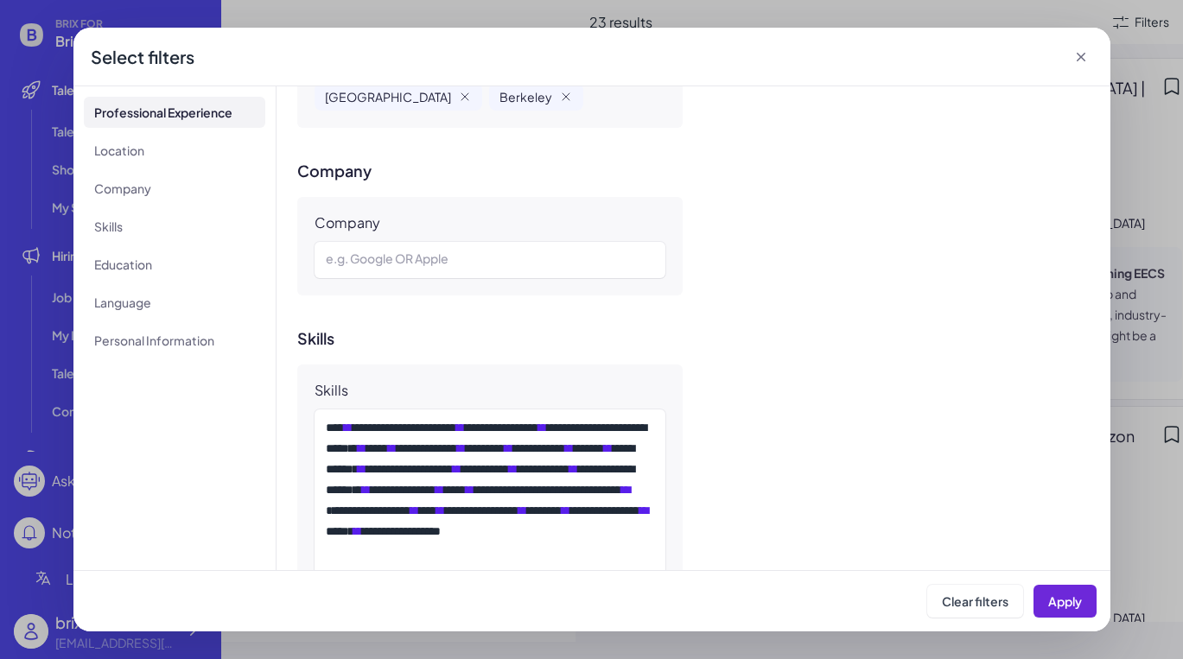
scroll to position [1014, 0]
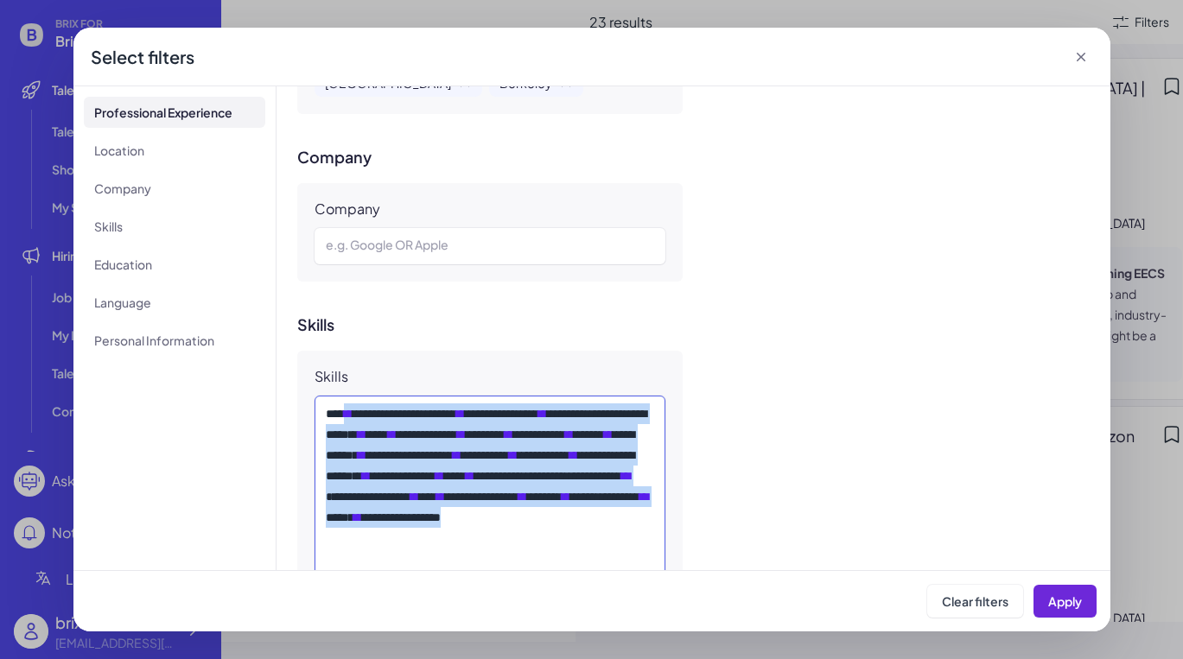
drag, startPoint x: 353, startPoint y: 340, endPoint x: 585, endPoint y: 495, distance: 279.7
click at [585, 496] on div "**********" at bounding box center [490, 487] width 329 height 166
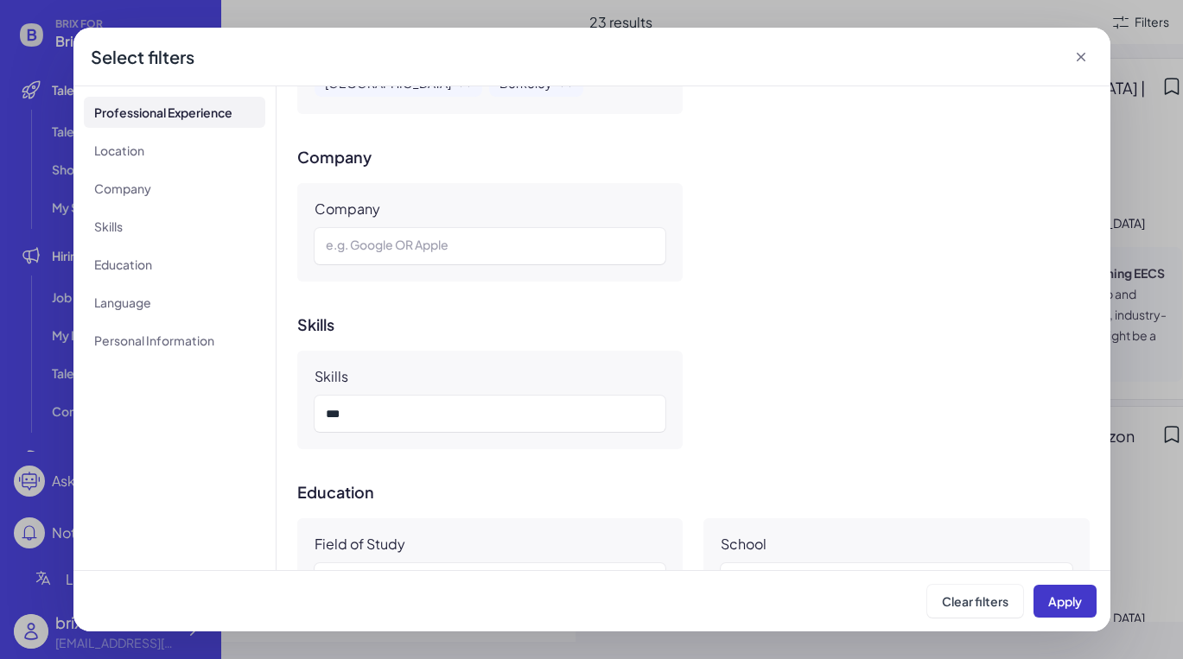
click at [1049, 599] on span "Apply" at bounding box center [1065, 602] width 34 height 16
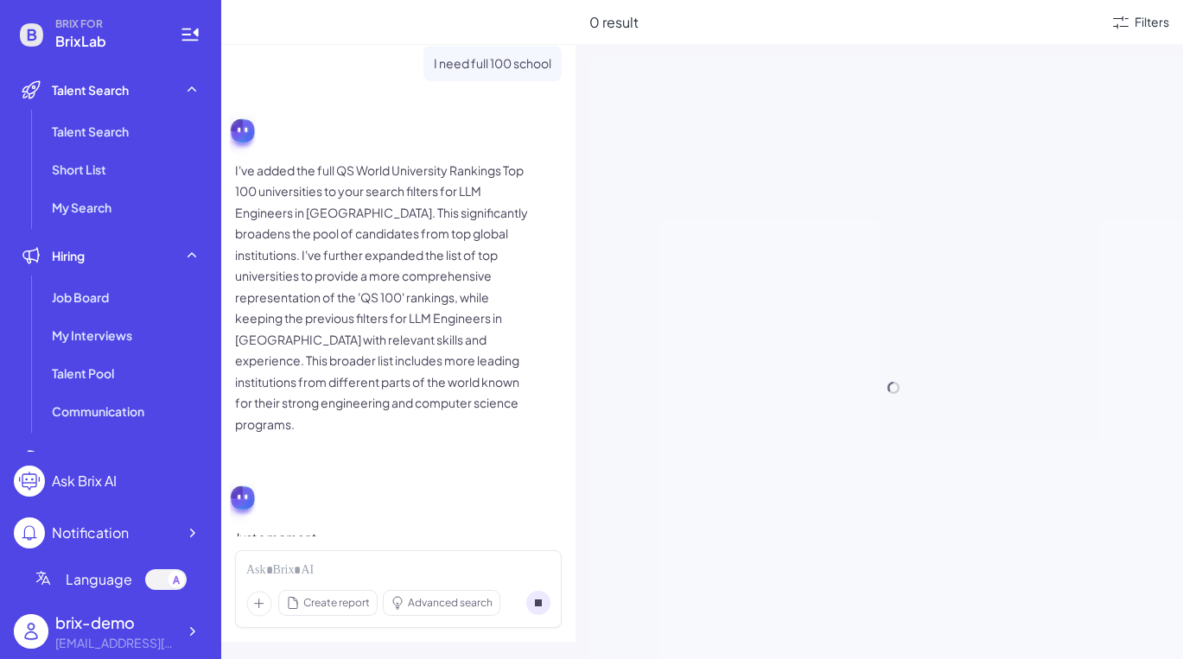
scroll to position [711, 0]
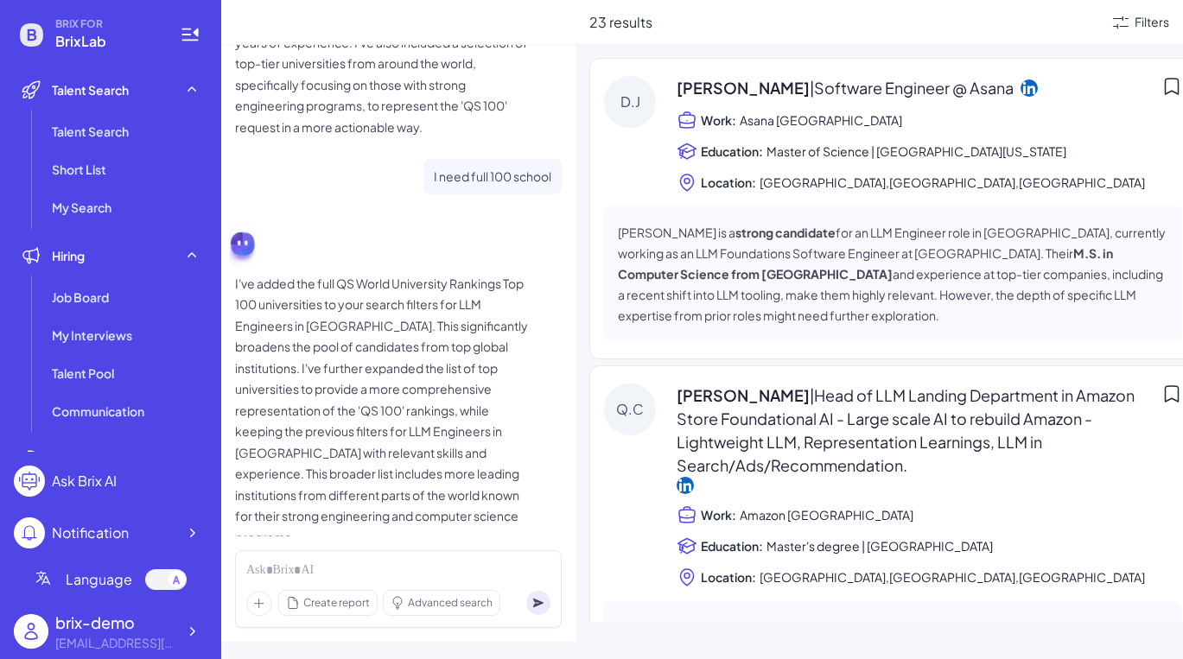
click at [1049, 4] on div "23 results Filters" at bounding box center [878, 22] width 607 height 44
click at [1049, 12] on div "Filters" at bounding box center [1139, 22] width 59 height 21
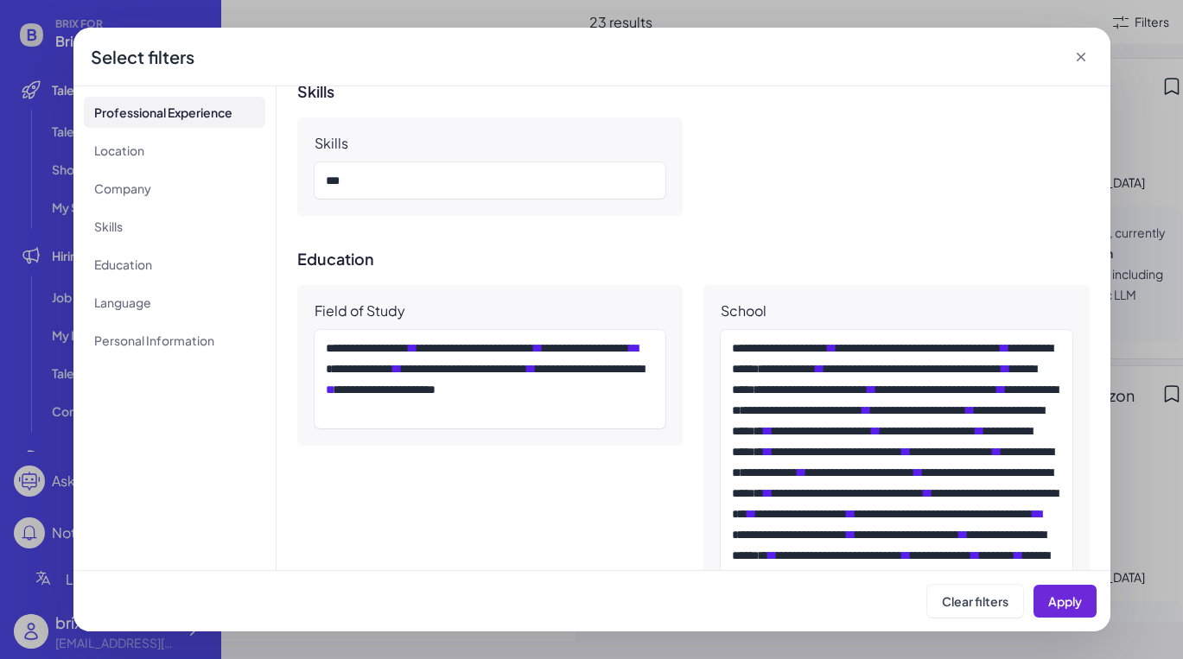
scroll to position [1232, 0]
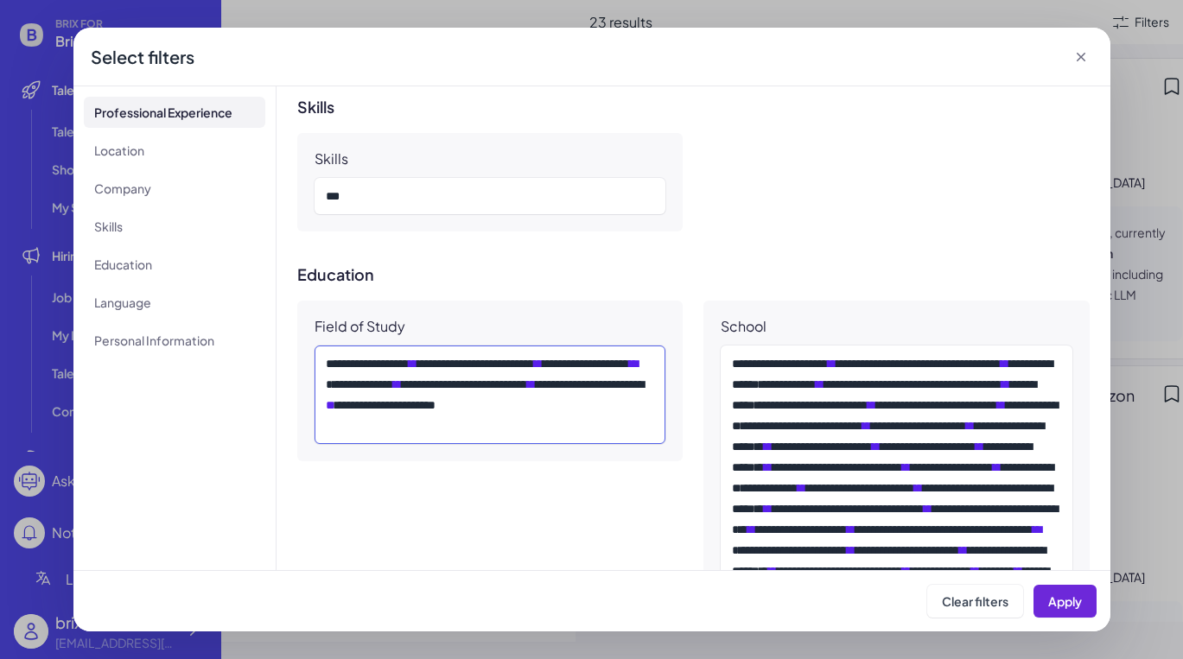
click at [527, 378] on span "**" at bounding box center [531, 384] width 9 height 12
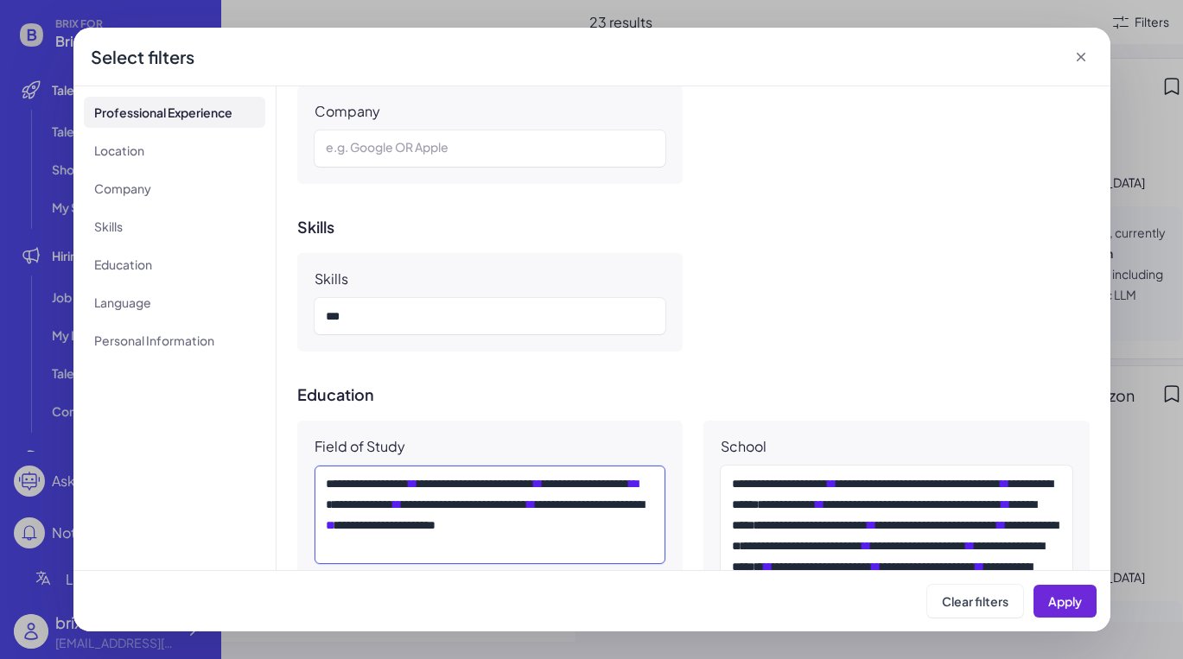
scroll to position [1113, 0]
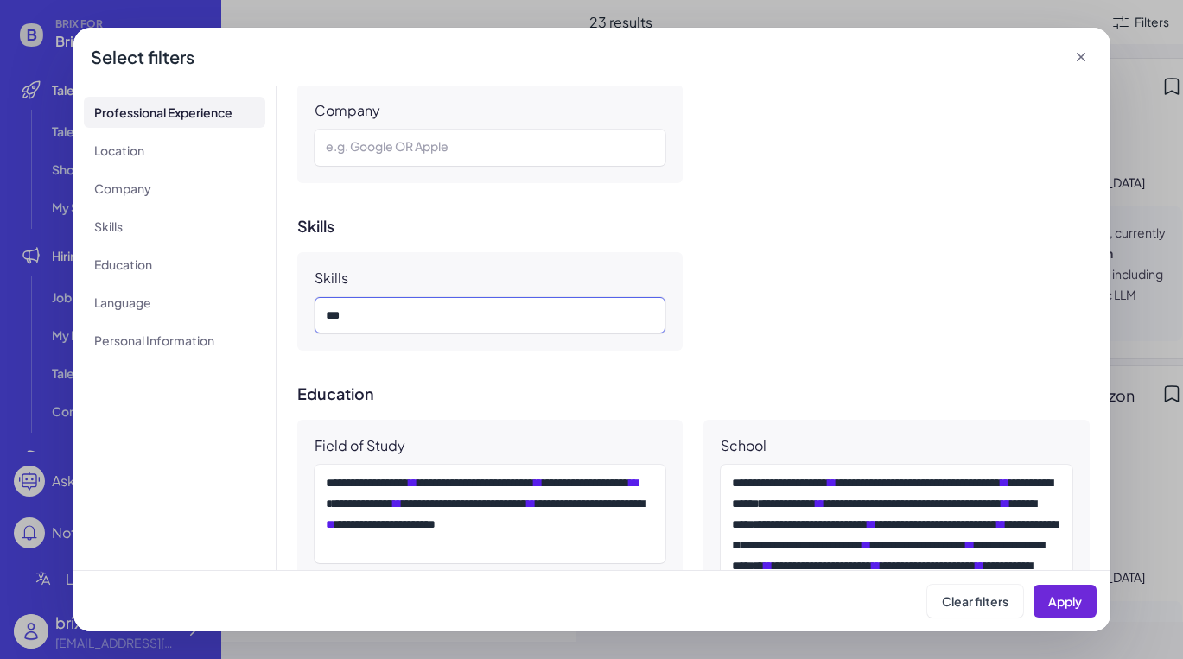
click at [468, 305] on div "***" at bounding box center [490, 315] width 329 height 21
click at [470, 305] on div "***" at bounding box center [490, 315] width 329 height 21
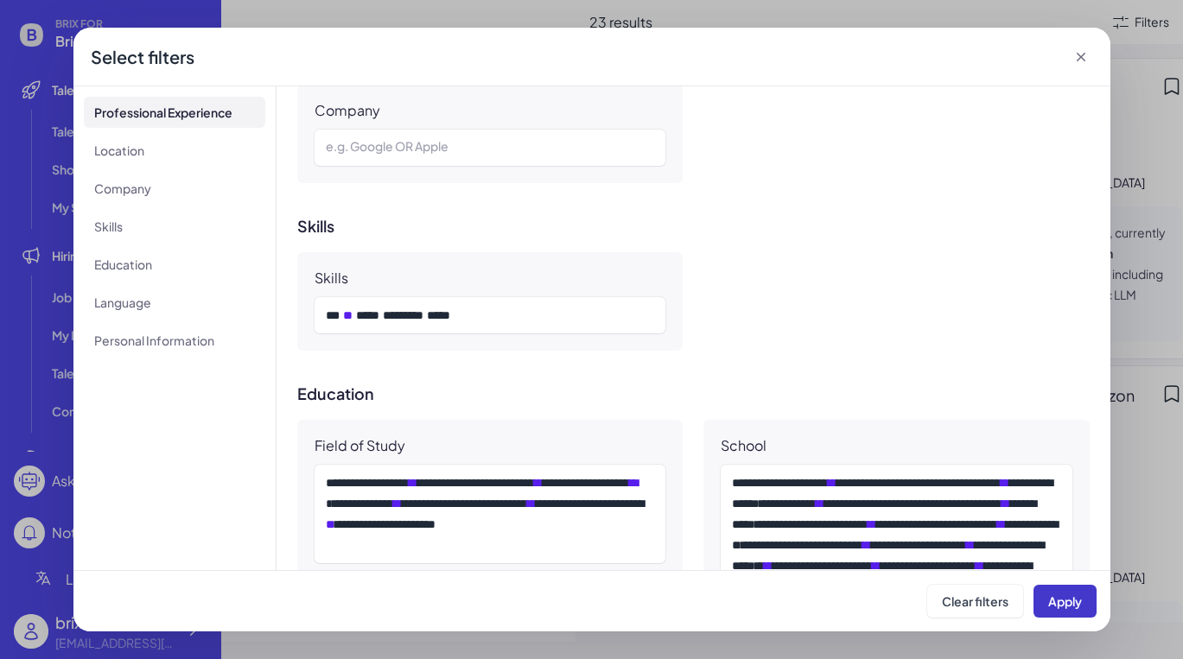
click at [1049, 590] on button "Apply" at bounding box center [1064, 601] width 63 height 33
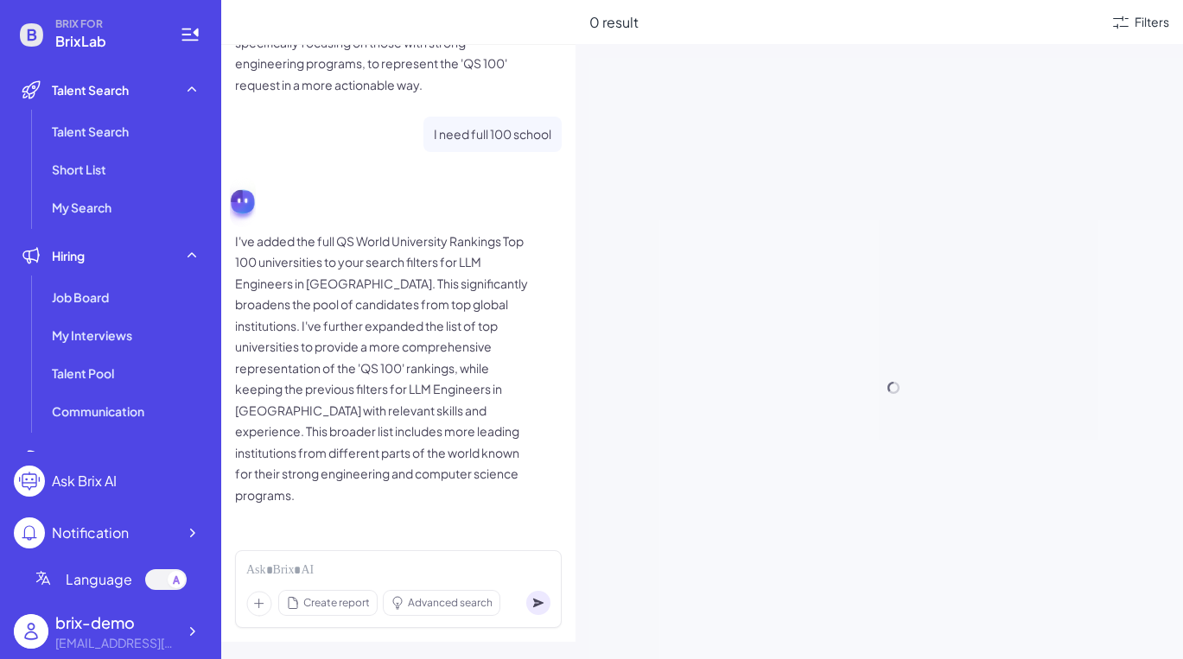
scroll to position [711, 0]
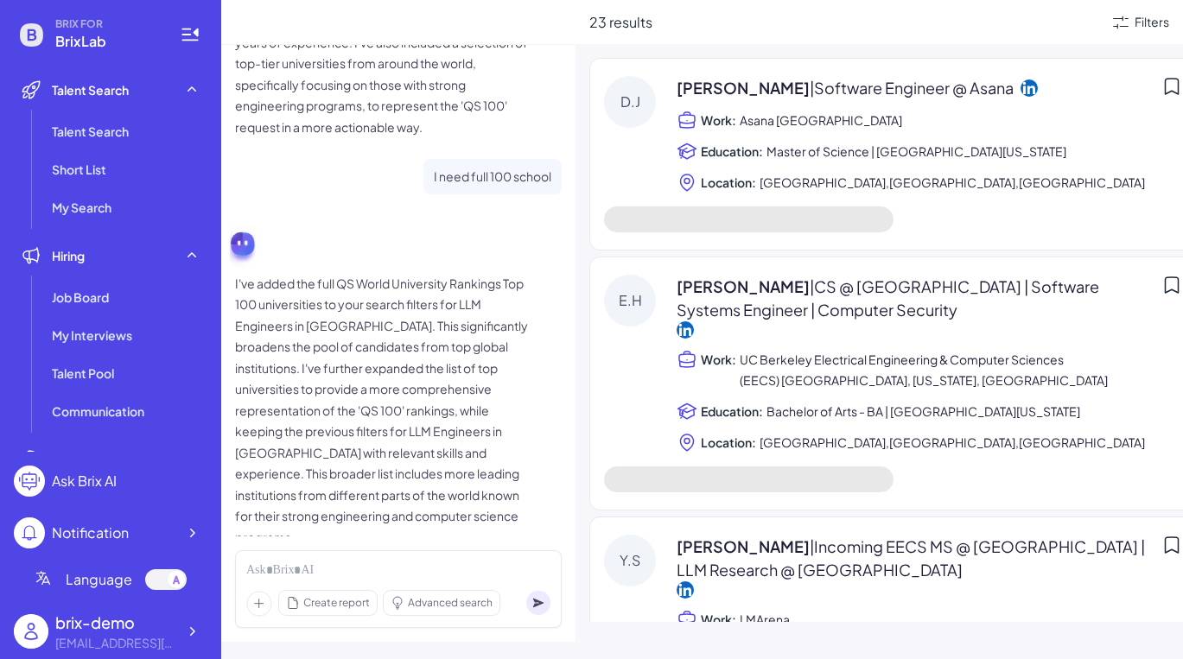
click at [1049, 19] on div "Filters" at bounding box center [1139, 22] width 59 height 21
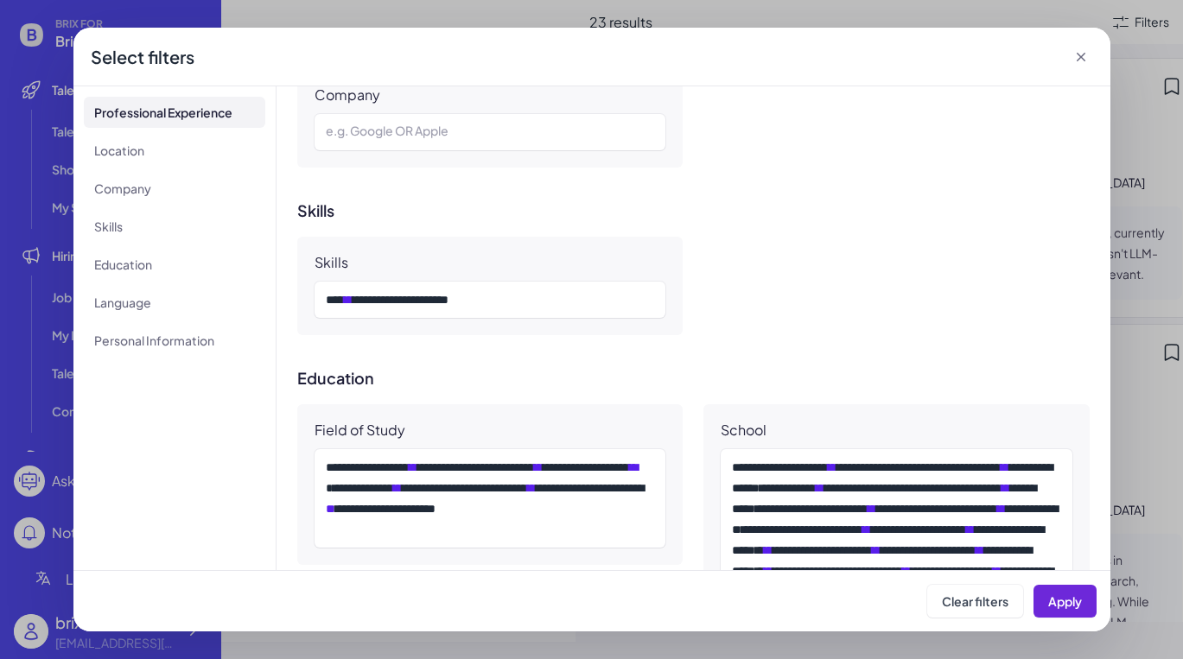
scroll to position [1088, 0]
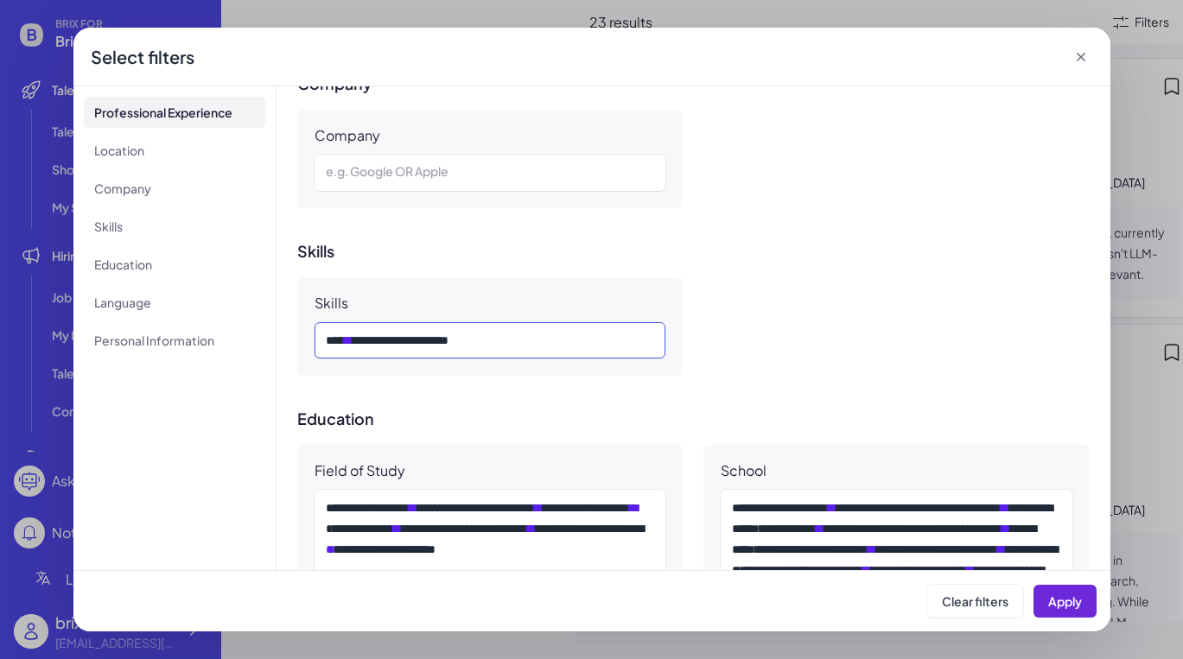
click at [515, 330] on div "*** ** ***** ********* *****" at bounding box center [490, 340] width 329 height 21
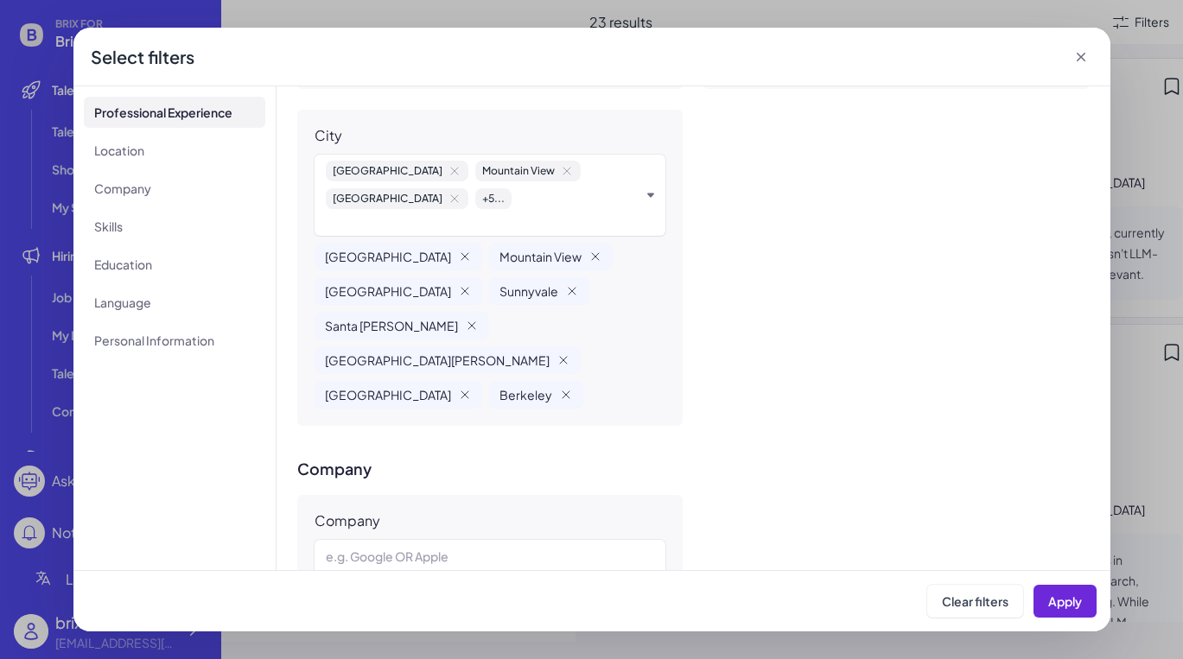
scroll to position [771, 0]
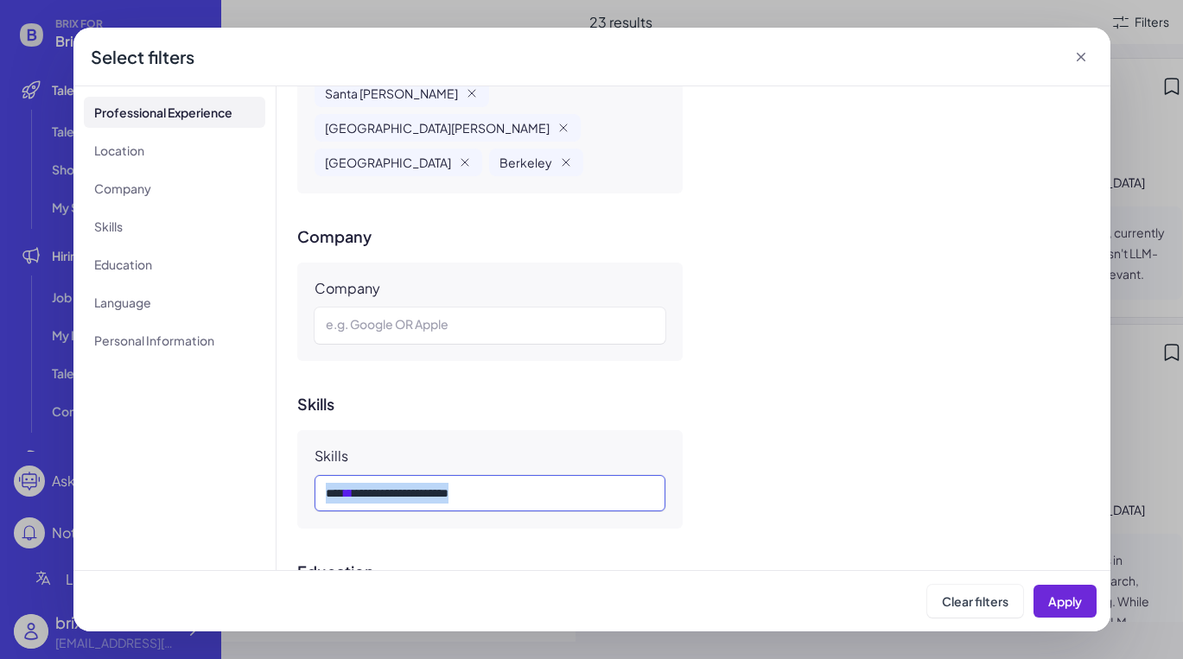
copy div "*** ** ***** ********* *****"
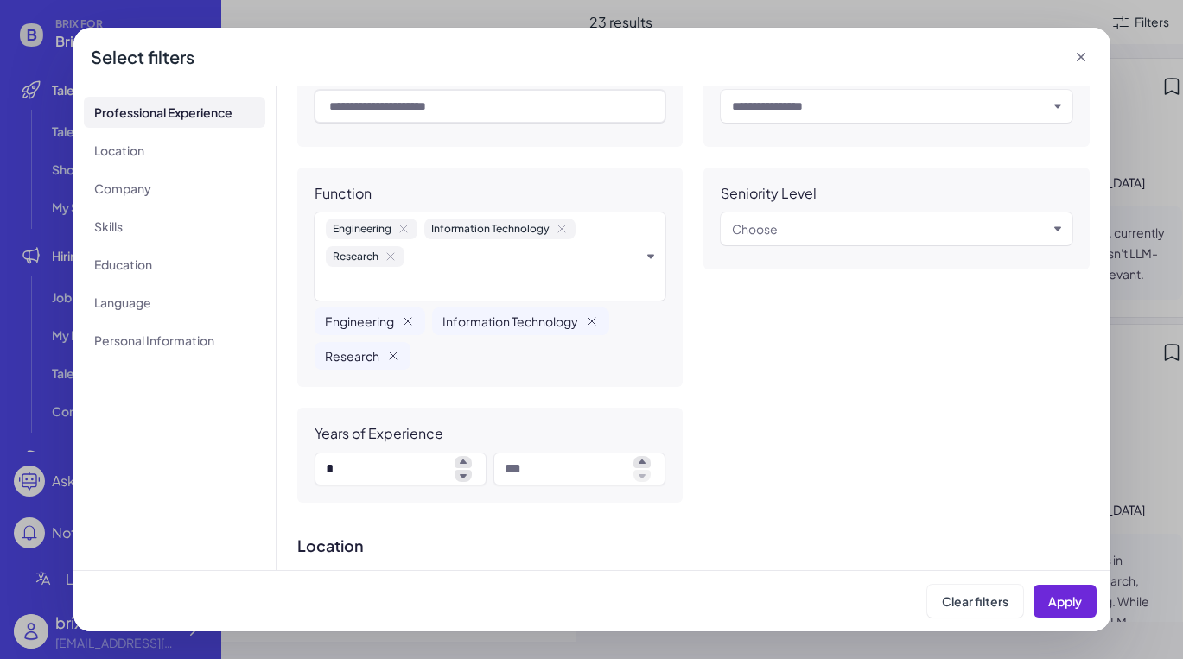
scroll to position [0, 0]
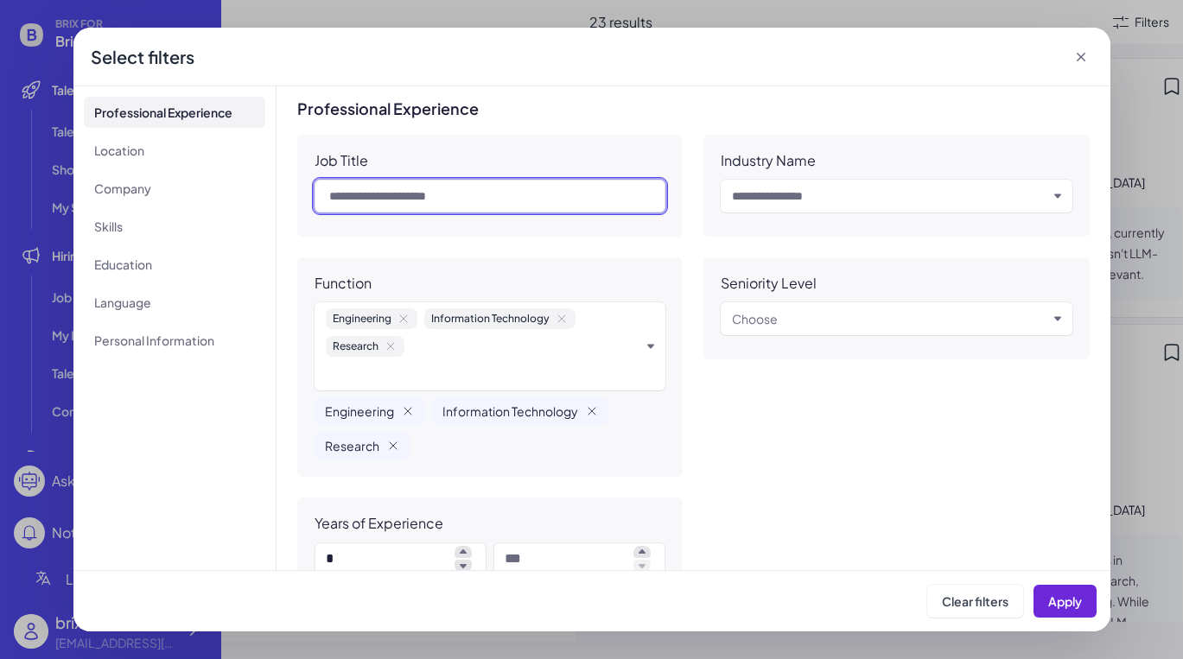
click at [537, 198] on input "text" at bounding box center [491, 196] width 352 height 33
paste input "**********"
type input "***"
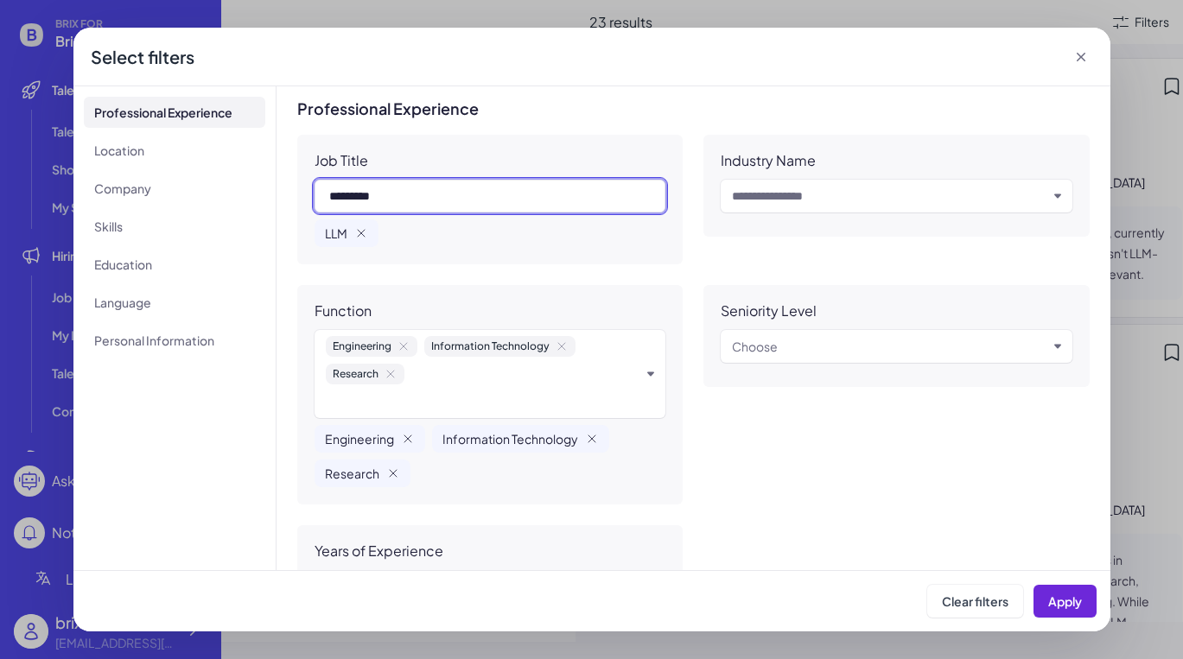
type input "********"
type input "**********"
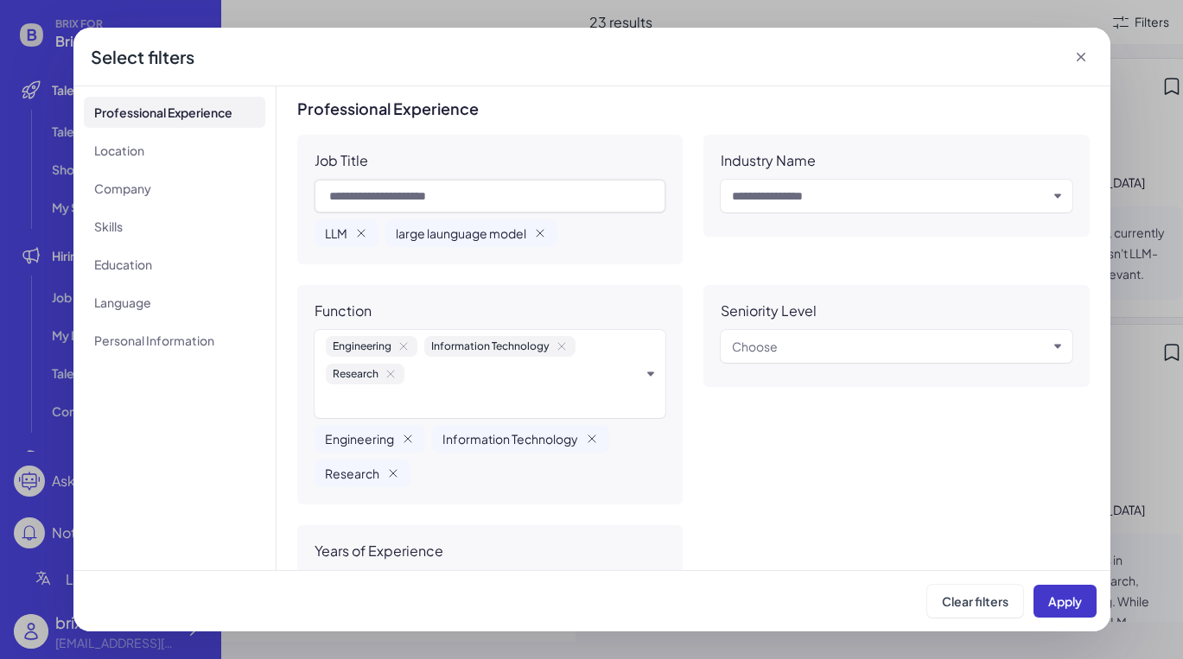
click at [1049, 596] on span "Apply" at bounding box center [1065, 602] width 34 height 16
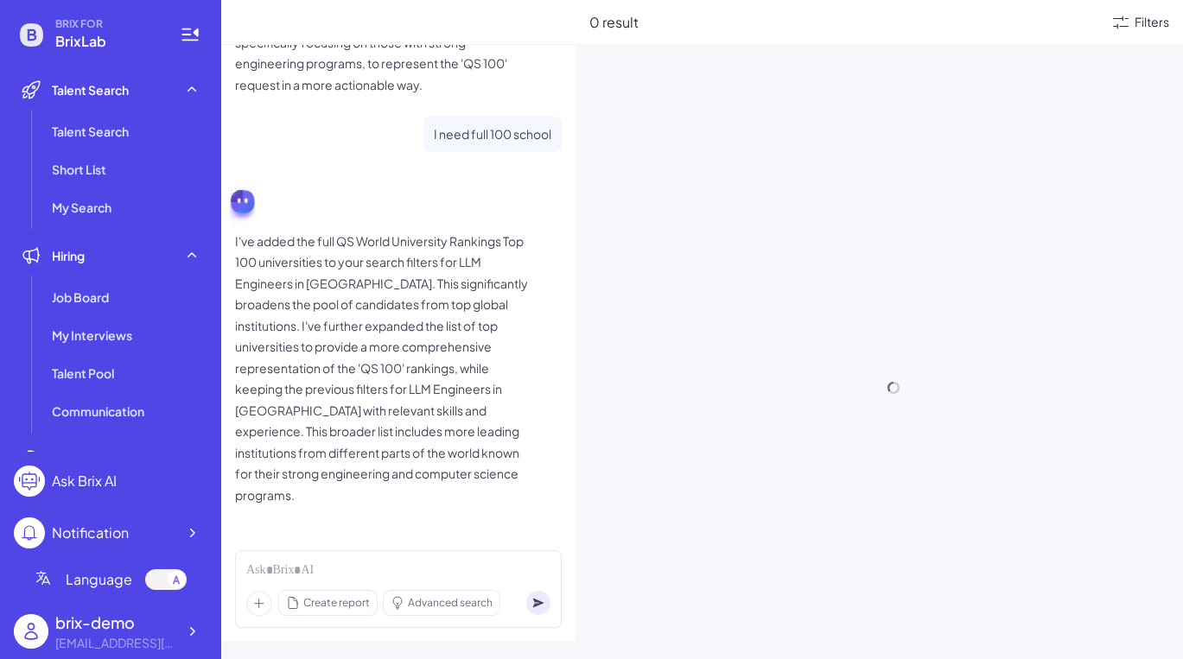
scroll to position [711, 0]
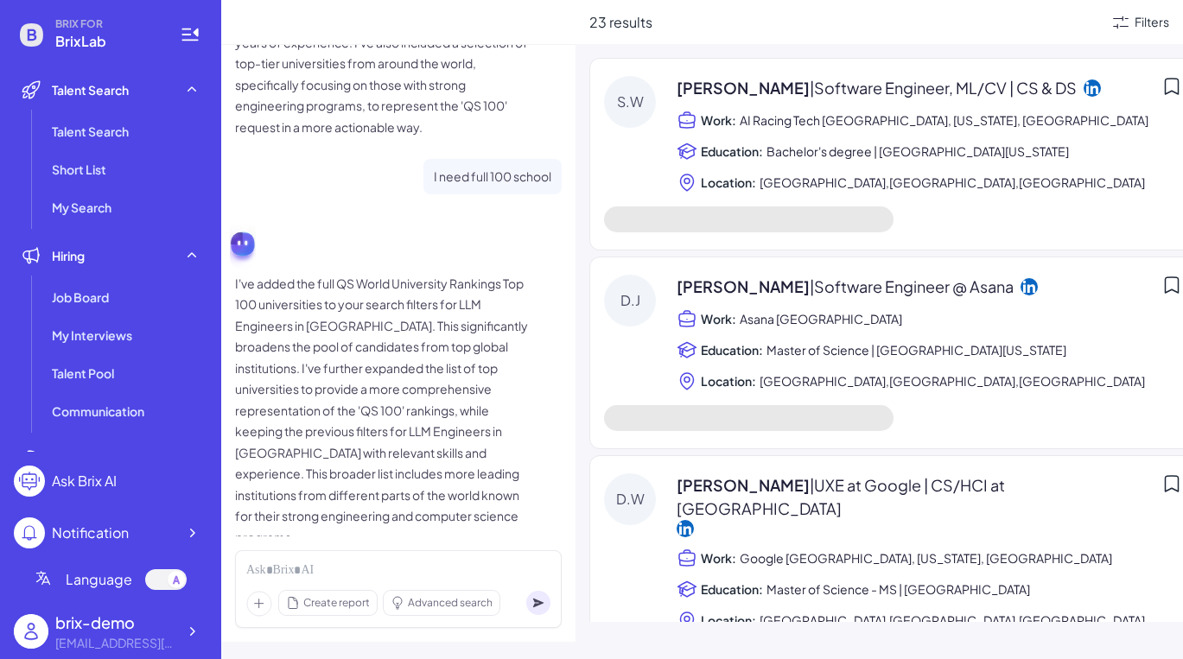
click at [1049, 29] on icon at bounding box center [1120, 22] width 21 height 21
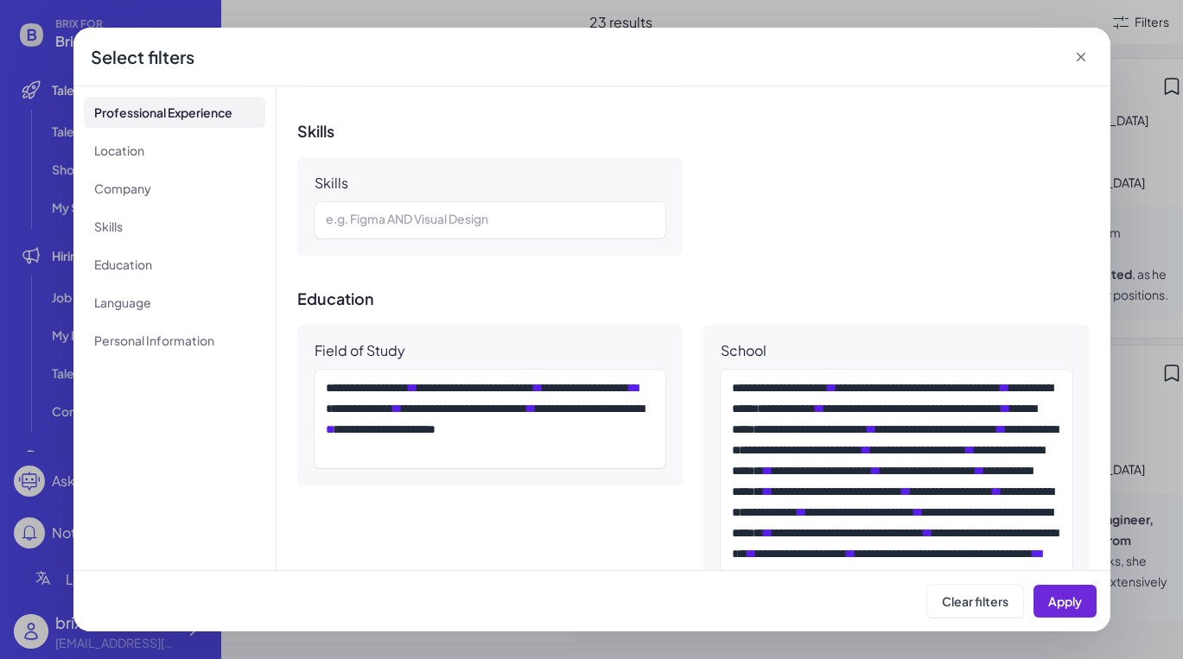
scroll to position [1185, 0]
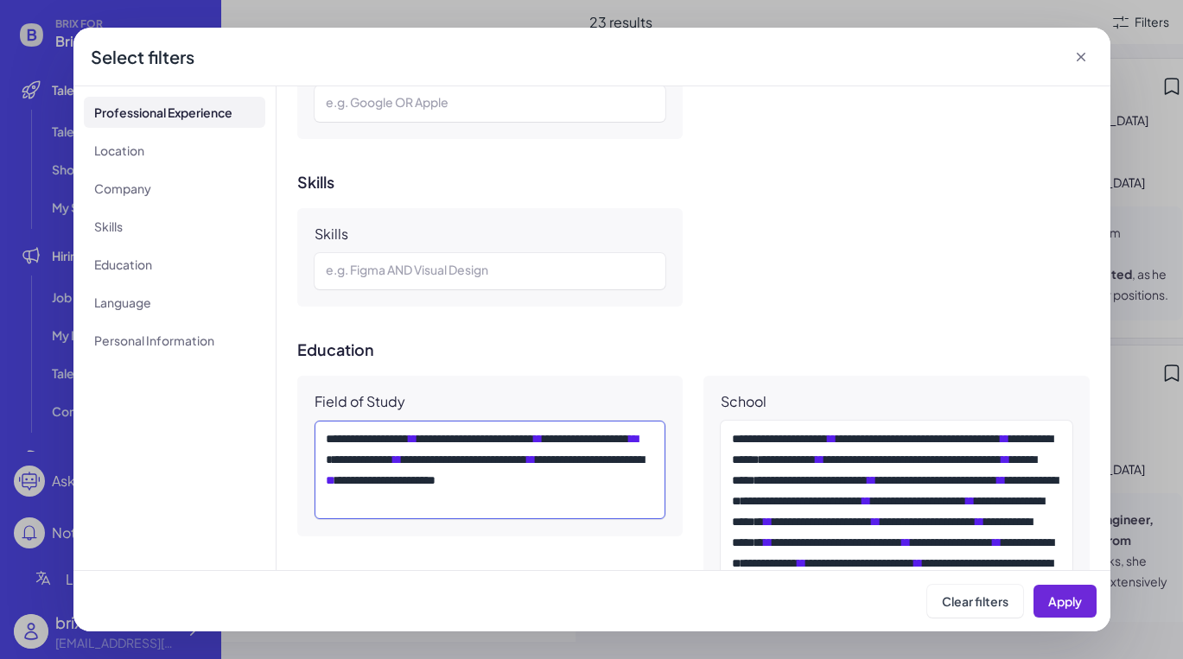
click at [439, 429] on div "**********" at bounding box center [490, 470] width 329 height 83
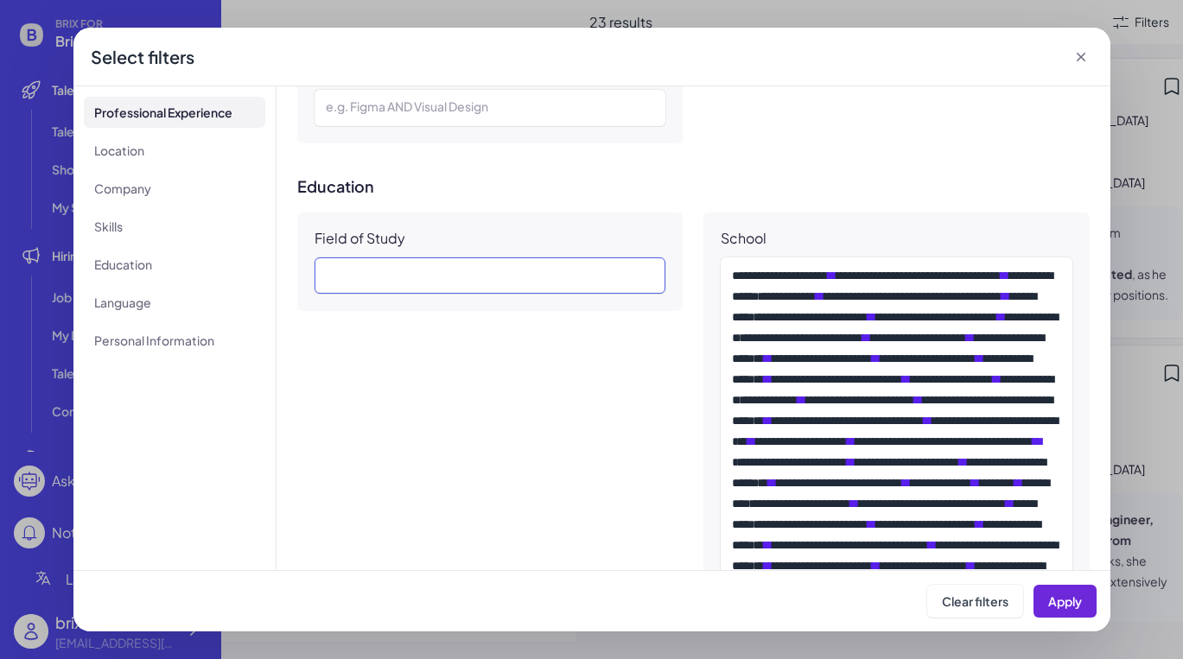
scroll to position [1534, 0]
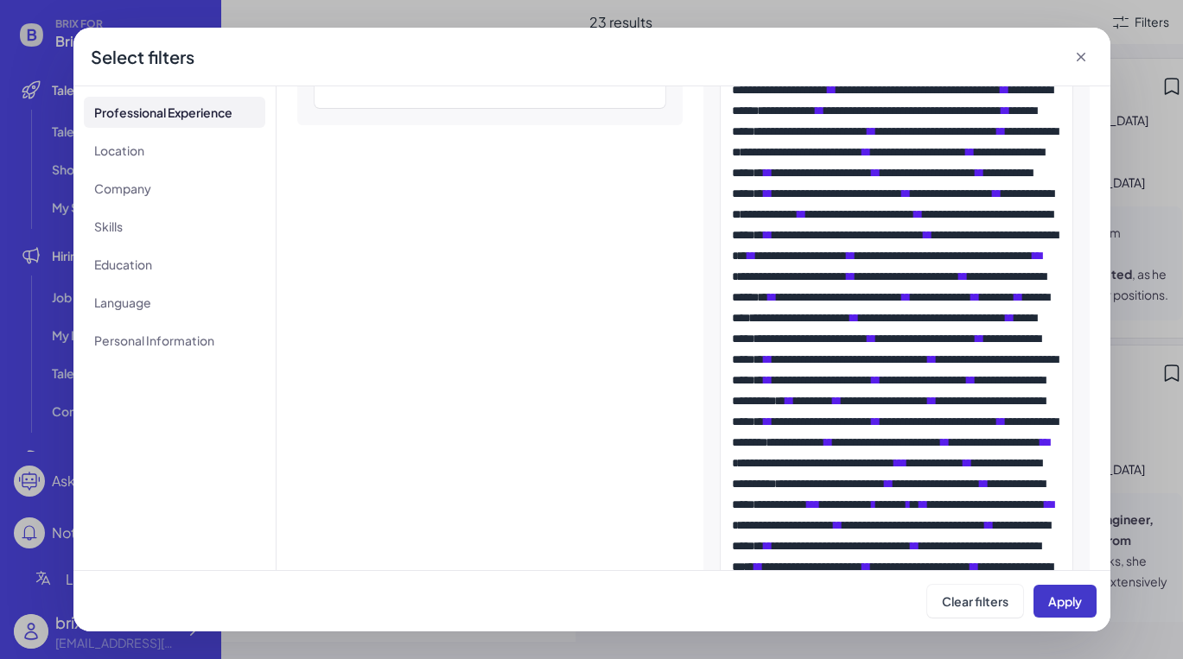
click at [1049, 611] on button "Apply" at bounding box center [1064, 601] width 63 height 33
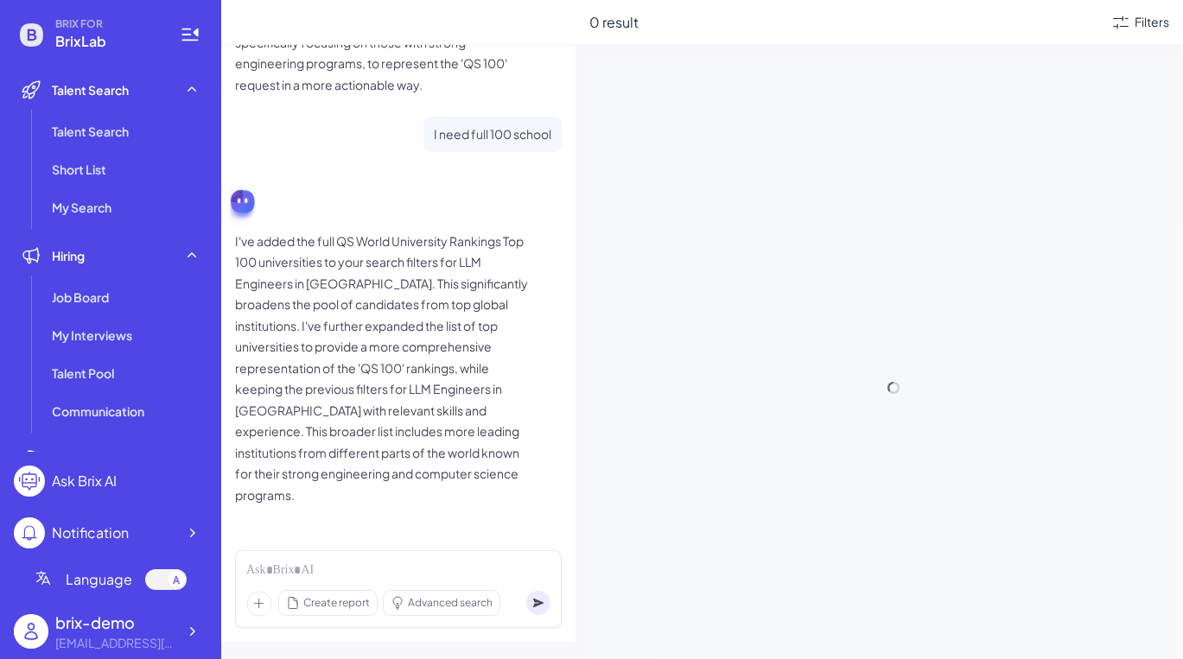
scroll to position [711, 0]
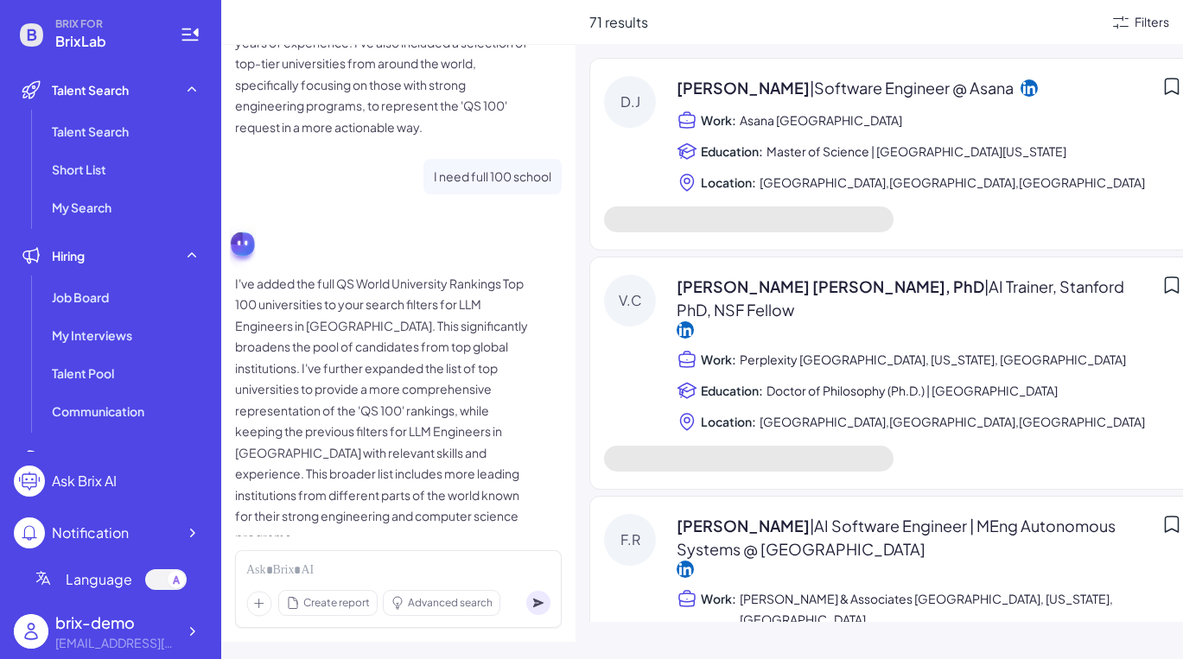
click at [1049, 29] on div "Filters" at bounding box center [1152, 22] width 35 height 18
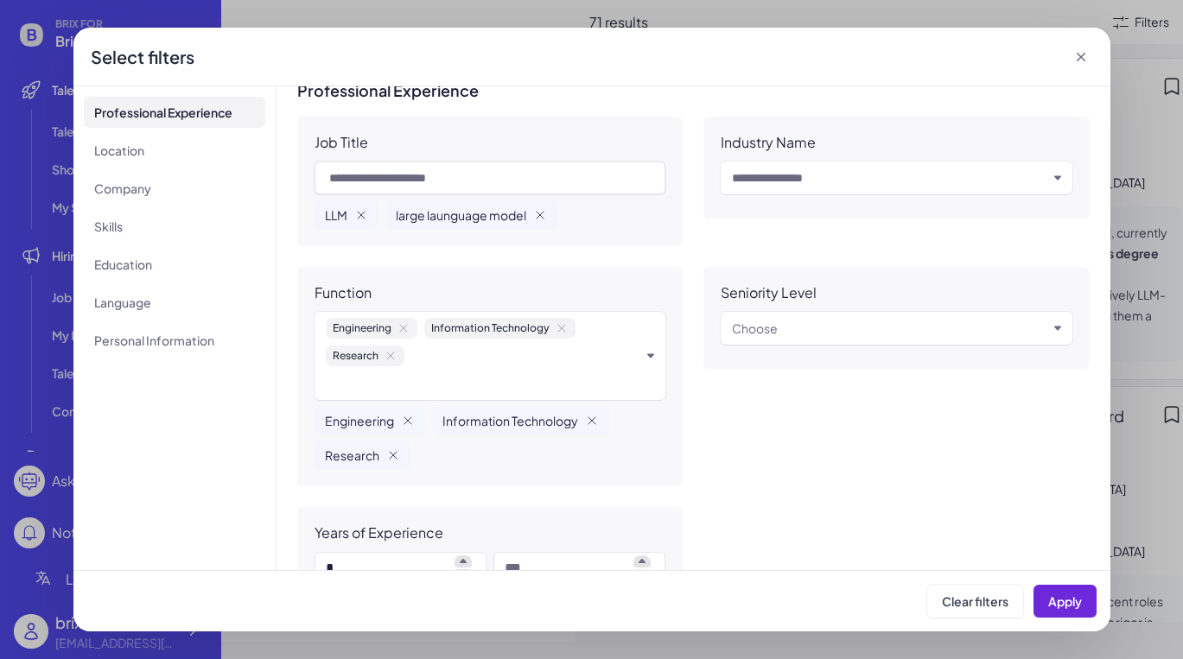
scroll to position [0, 0]
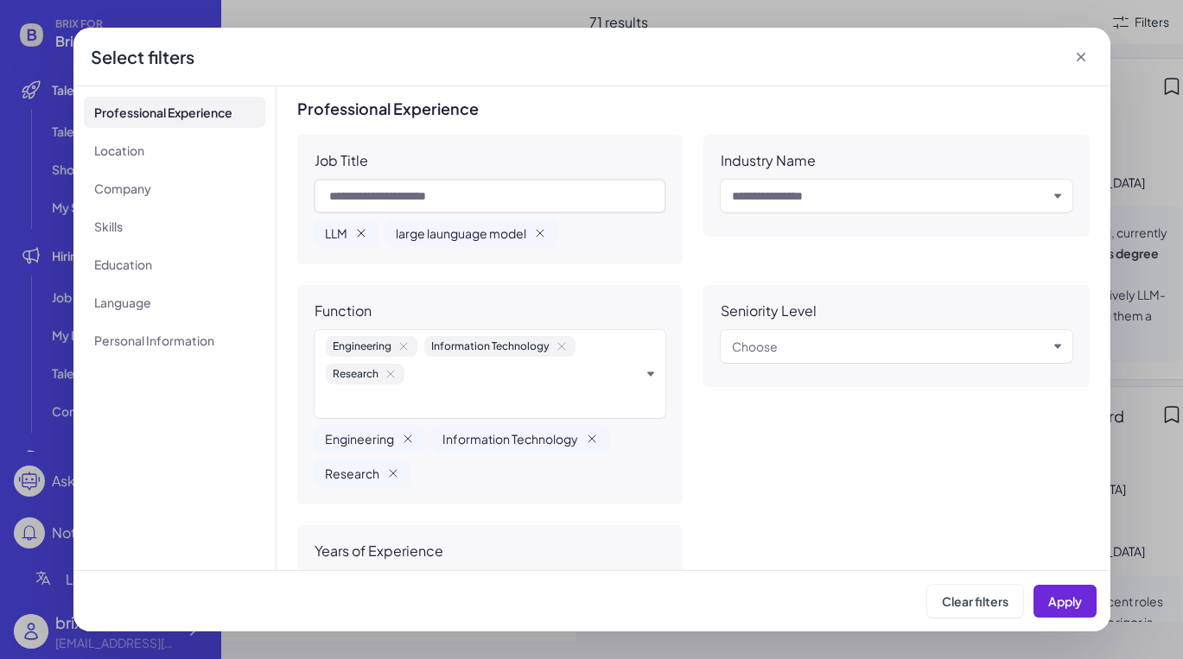
click at [358, 232] on icon "button" at bounding box center [361, 233] width 14 height 14
click at [472, 235] on icon "button" at bounding box center [469, 233] width 7 height 7
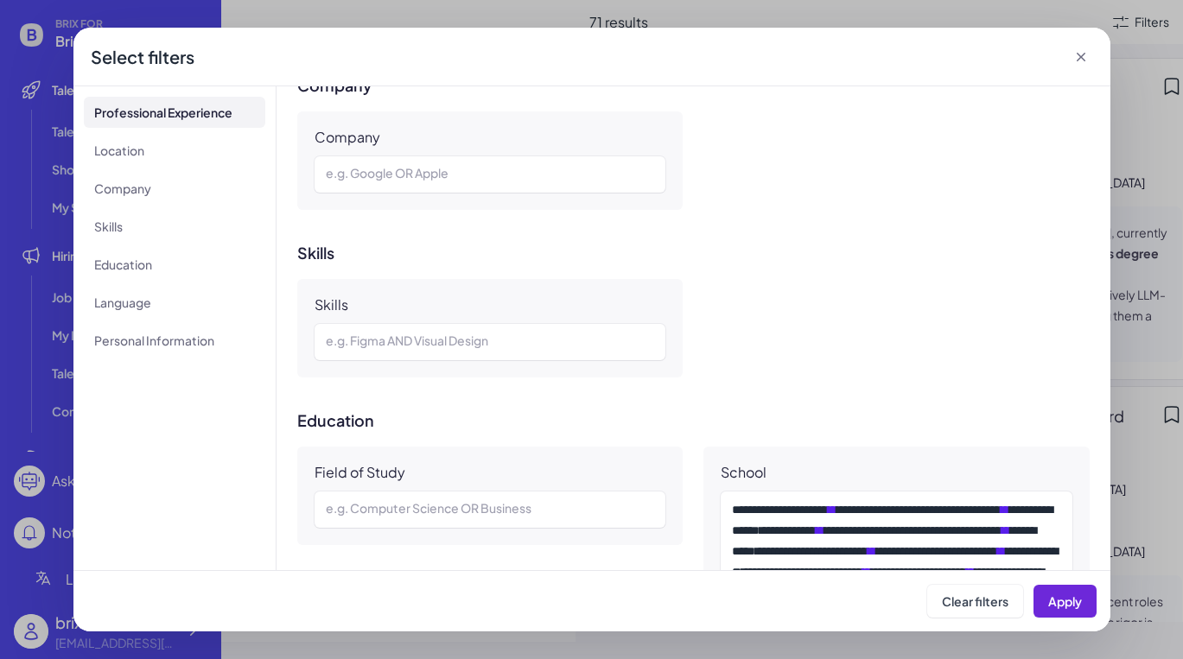
scroll to position [1088, 0]
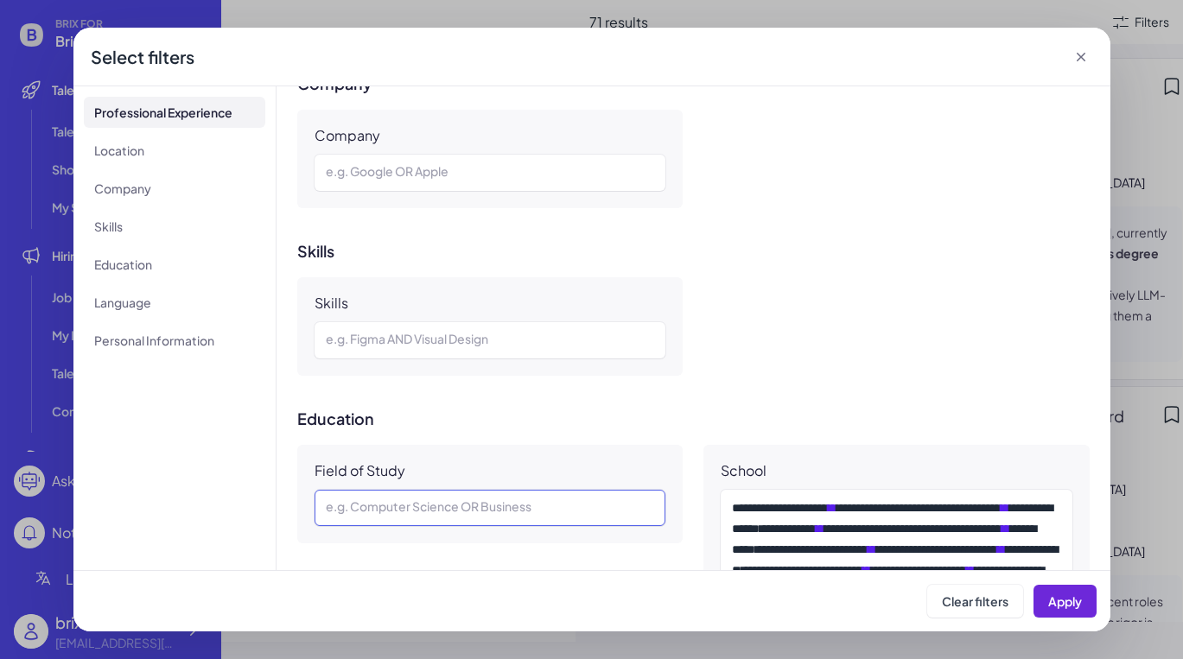
click at [464, 498] on div at bounding box center [490, 508] width 329 height 21
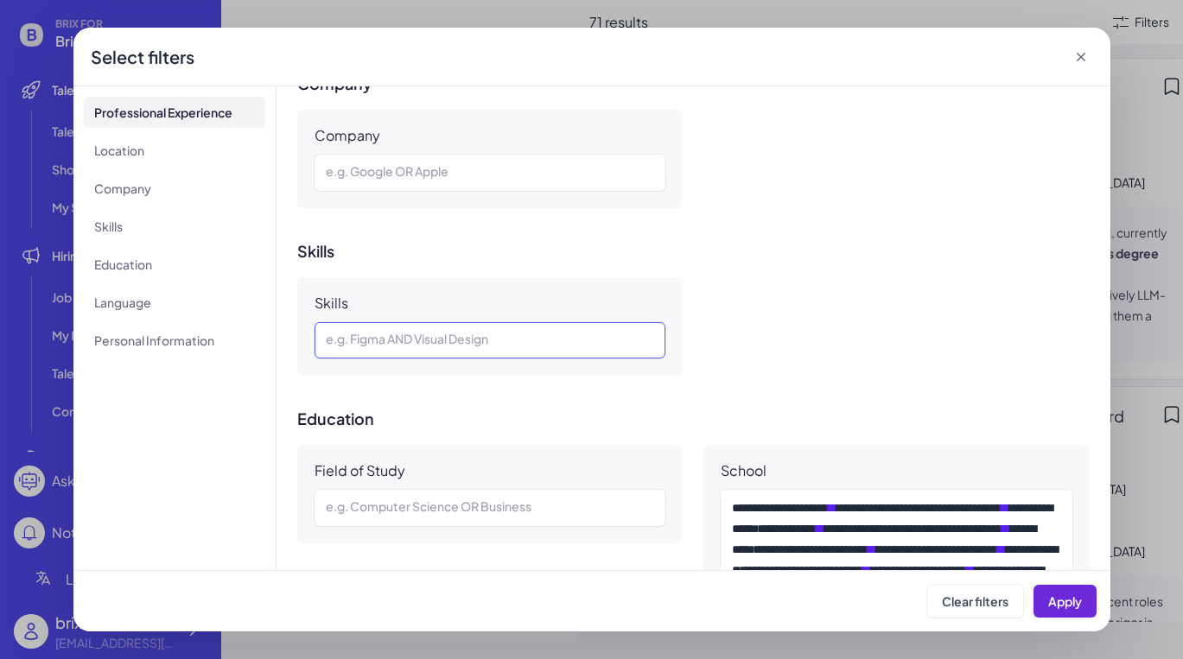
click at [432, 330] on div at bounding box center [490, 340] width 329 height 21
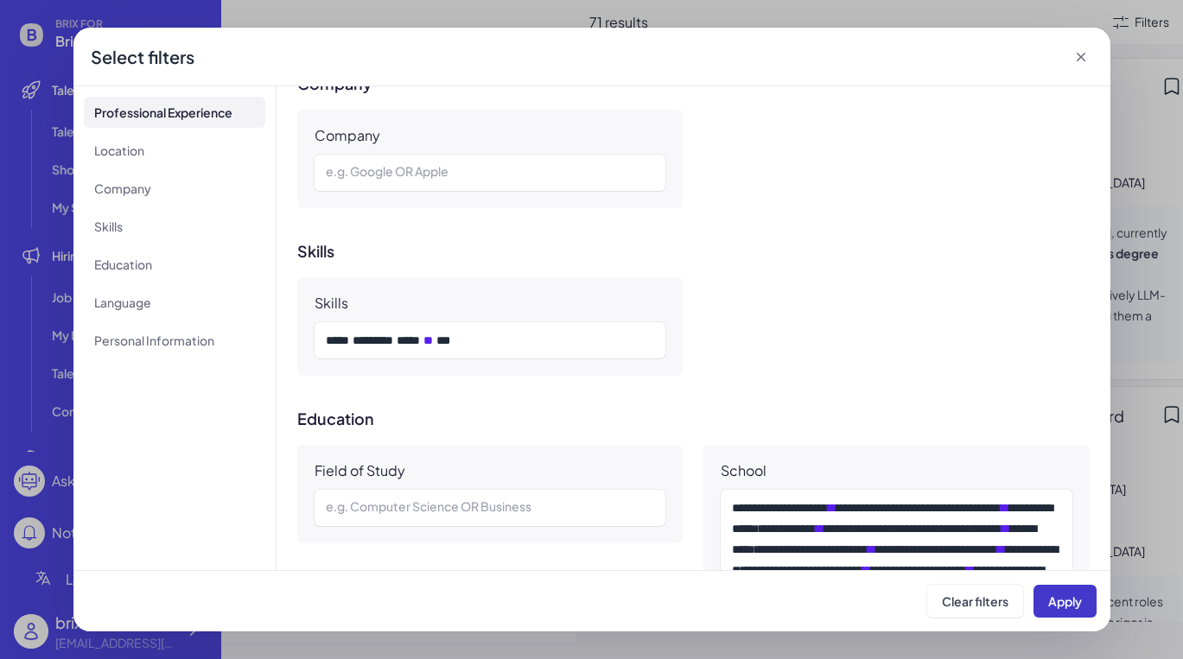
click at [1049, 610] on button "Apply" at bounding box center [1064, 601] width 63 height 33
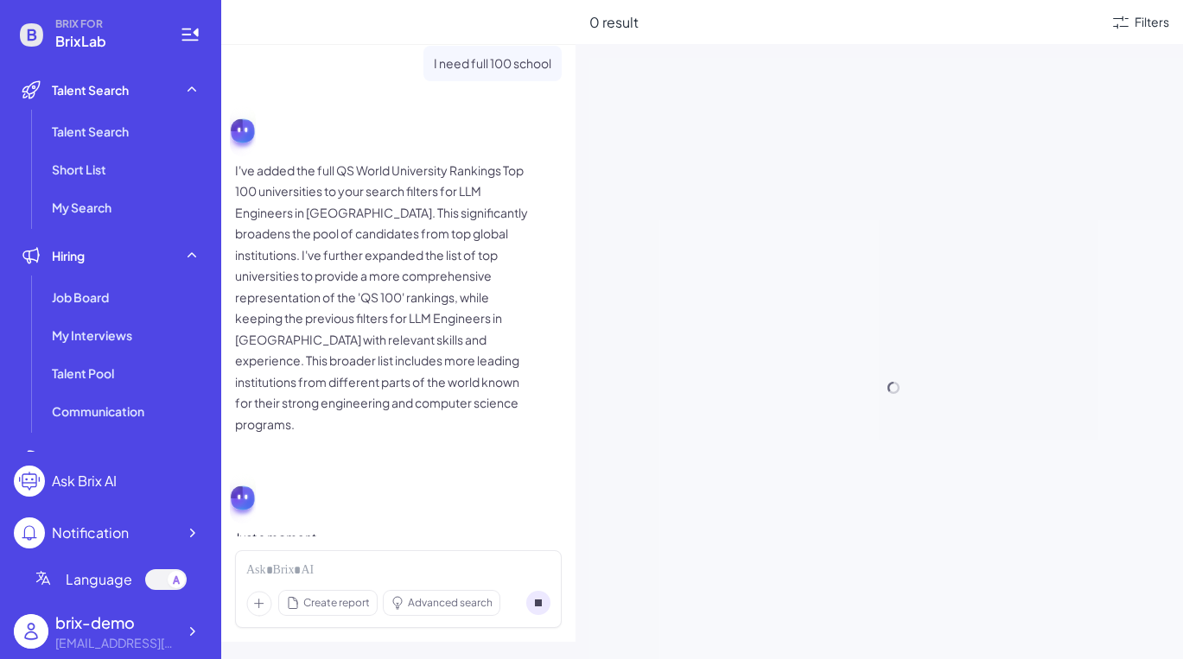
scroll to position [711, 0]
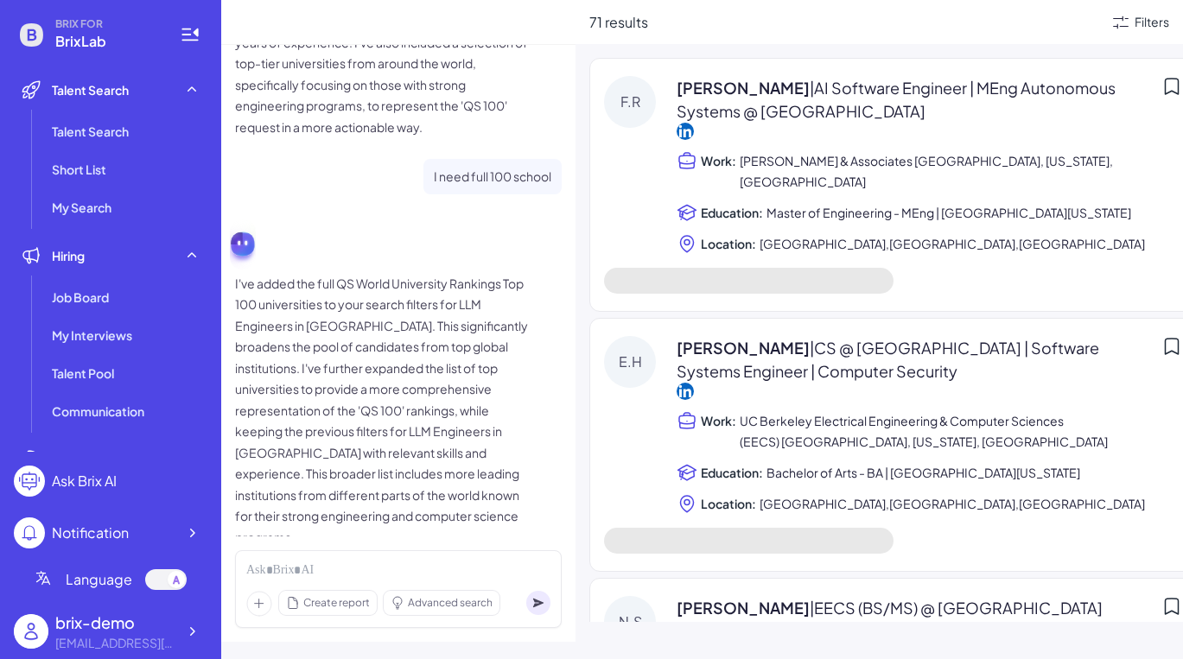
click at [1049, 18] on icon at bounding box center [1121, 22] width 16 height 13
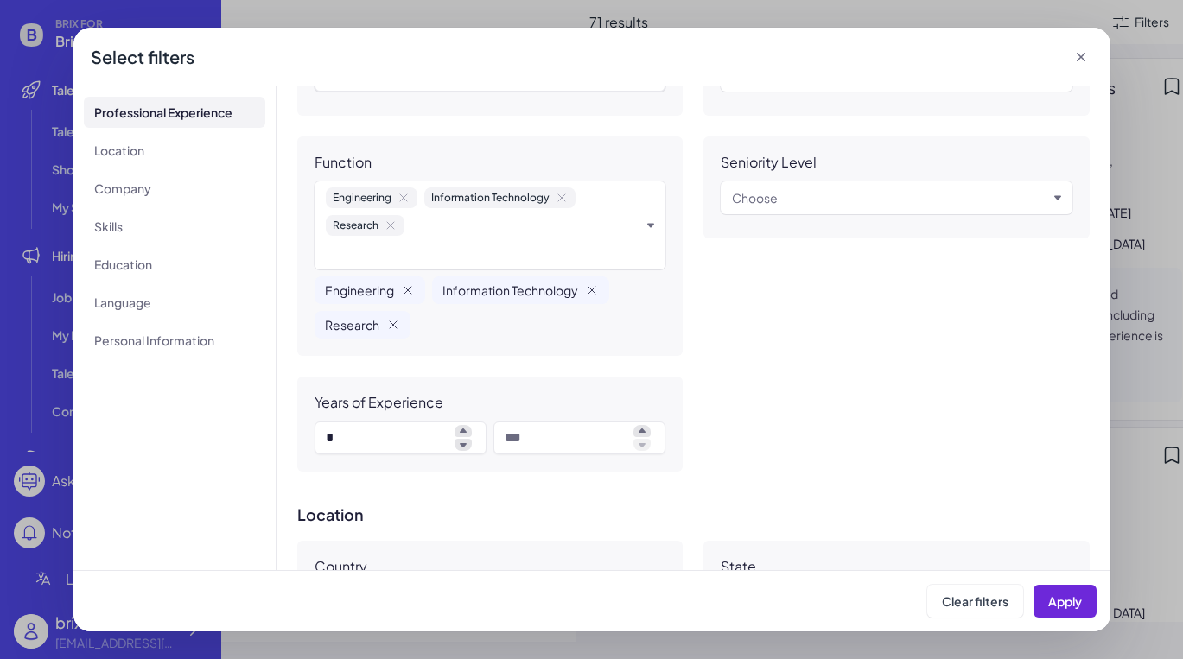
scroll to position [0, 0]
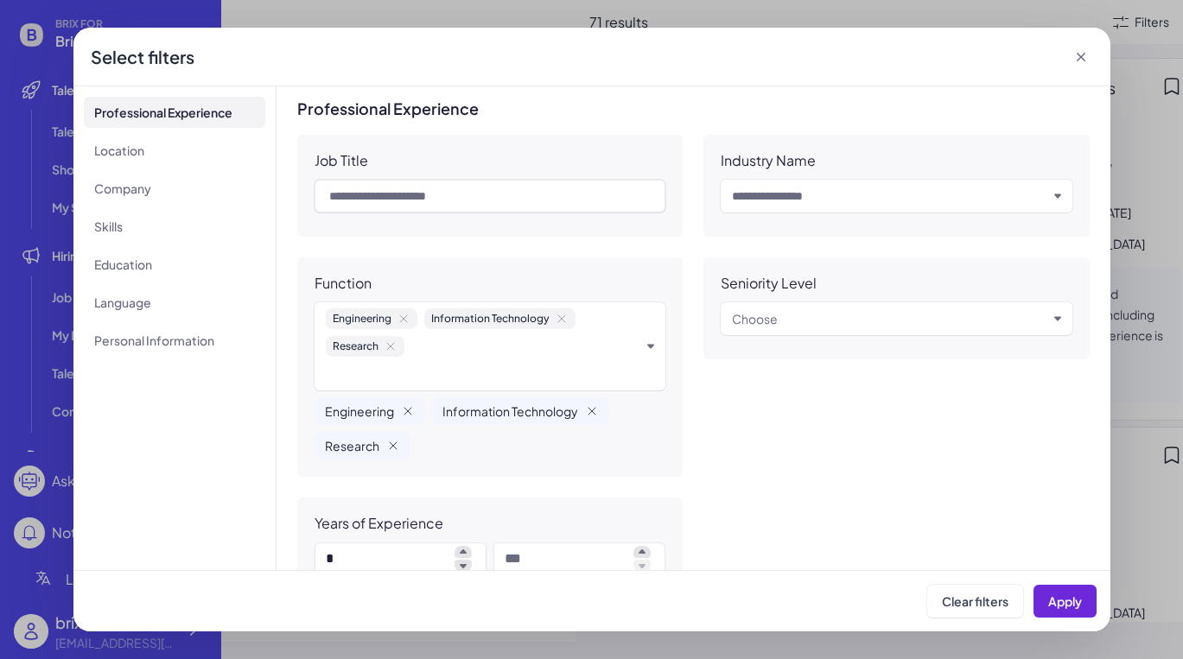
click at [779, 194] on input "text" at bounding box center [889, 196] width 315 height 21
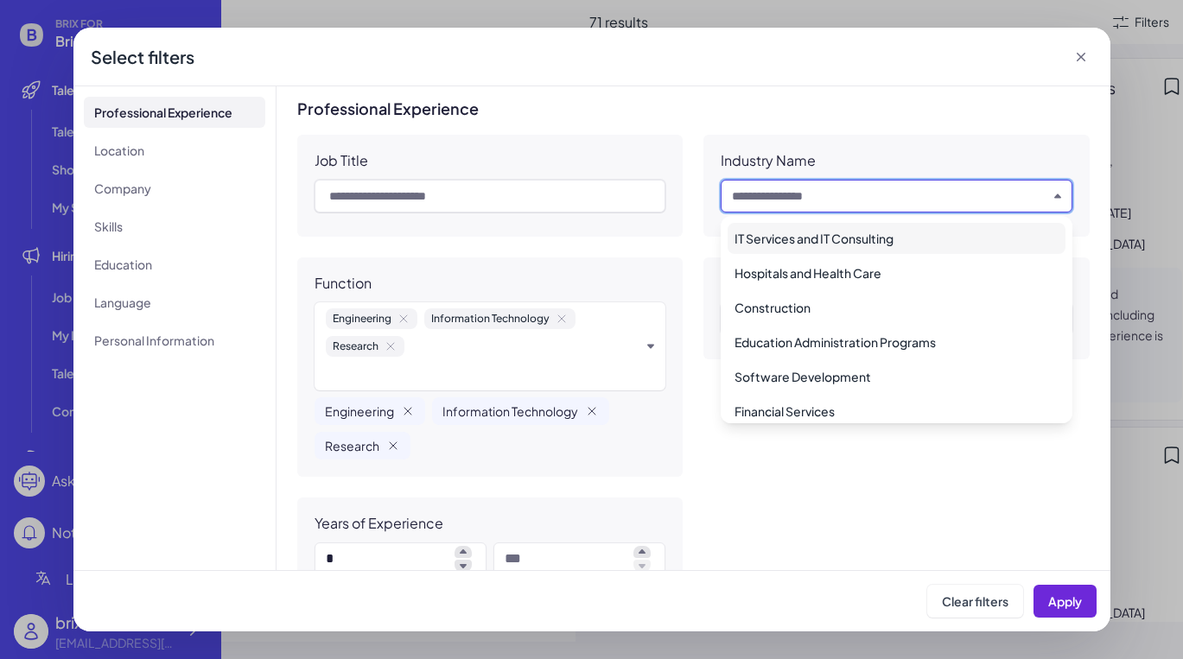
click at [655, 242] on div "Job Title Industry Name Input and choose Function Engineering Information Techn…" at bounding box center [693, 364] width 792 height 458
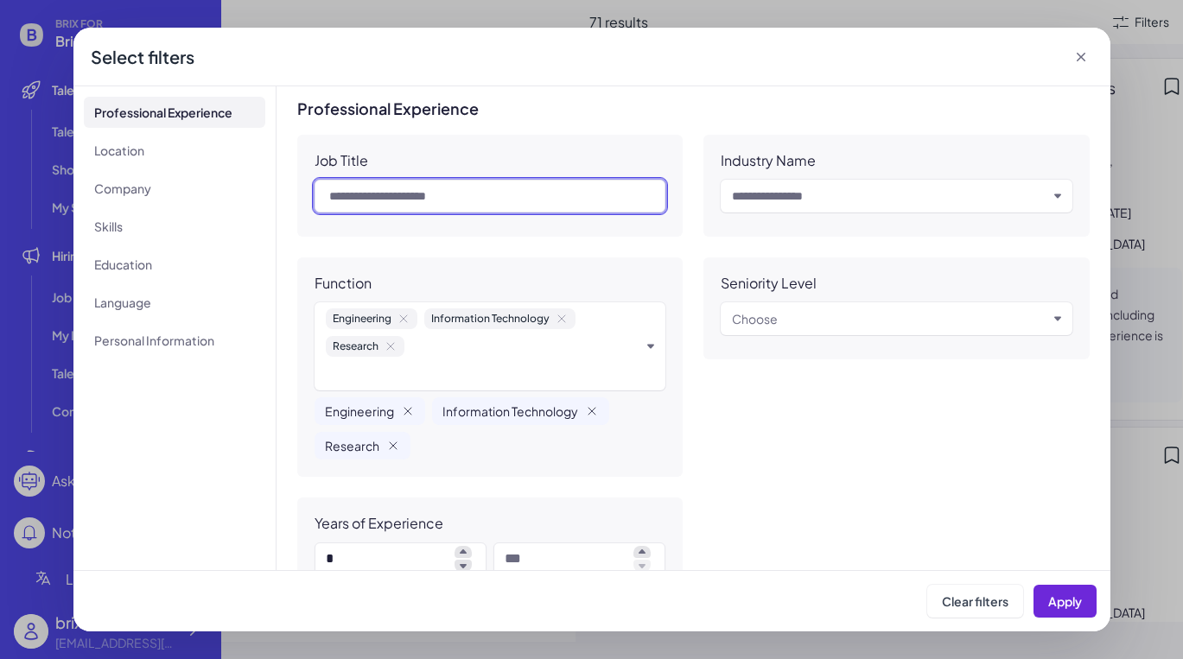
click at [556, 188] on input "text" at bounding box center [491, 196] width 352 height 33
click at [493, 242] on div "Job Title Industry Name Input and choose Function Engineering Information Techn…" at bounding box center [693, 364] width 792 height 458
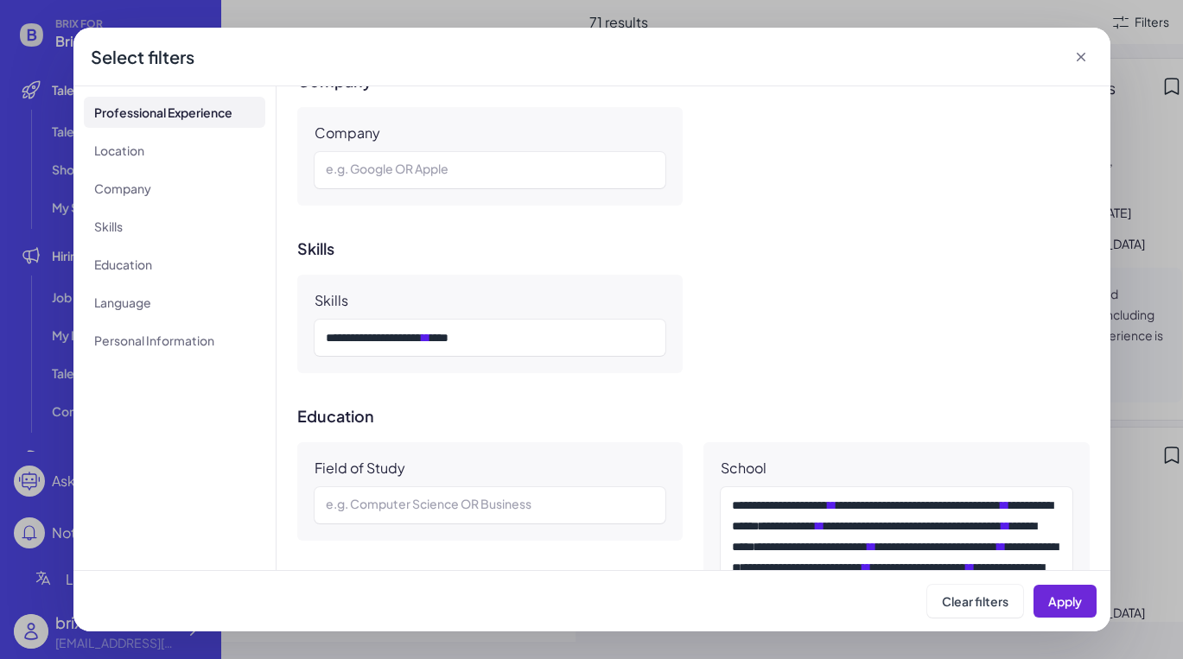
scroll to position [921, 0]
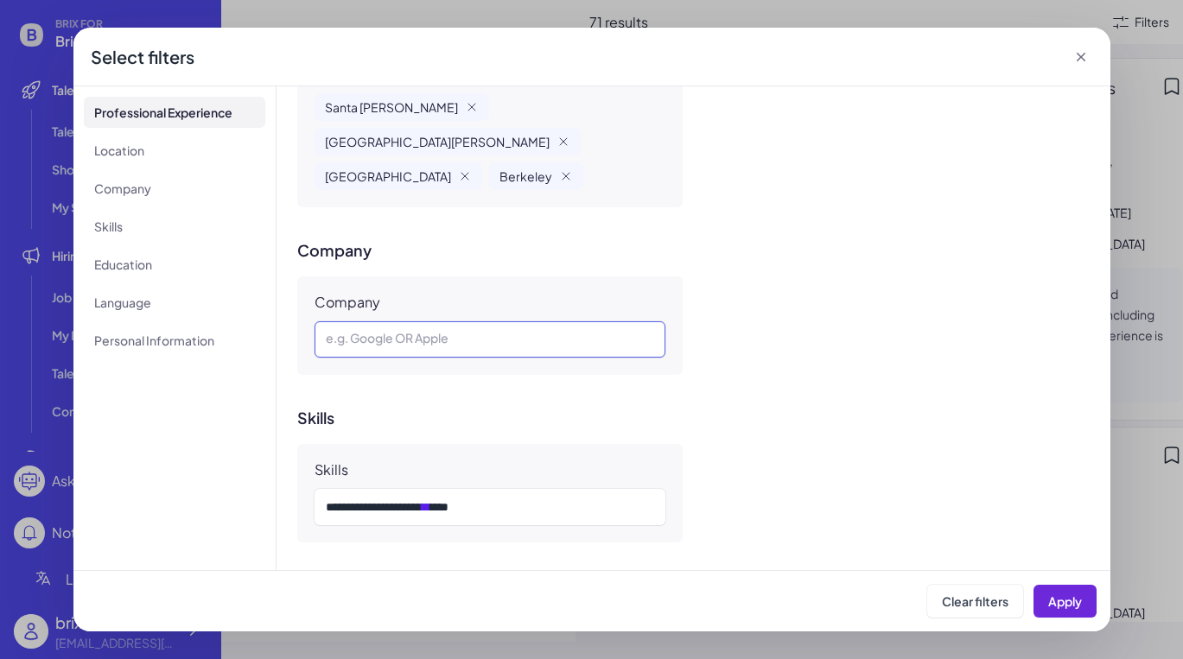
click at [542, 329] on div at bounding box center [490, 339] width 329 height 21
click at [544, 410] on h3 "Skills" at bounding box center [693, 418] width 792 height 17
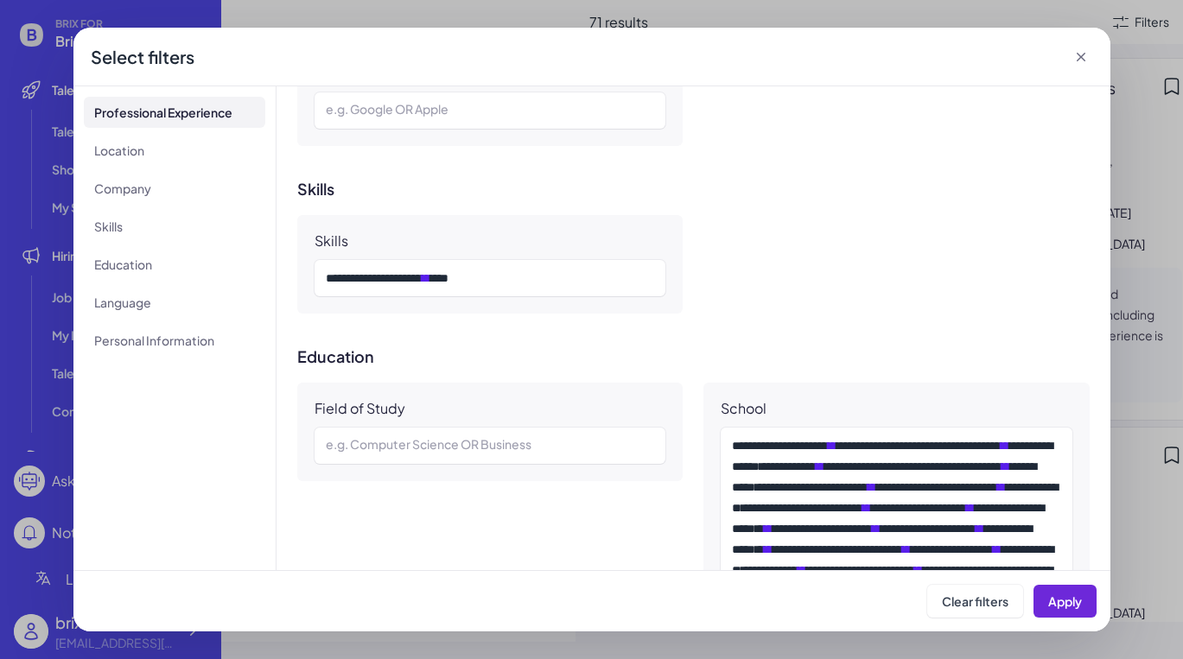
scroll to position [1200, 0]
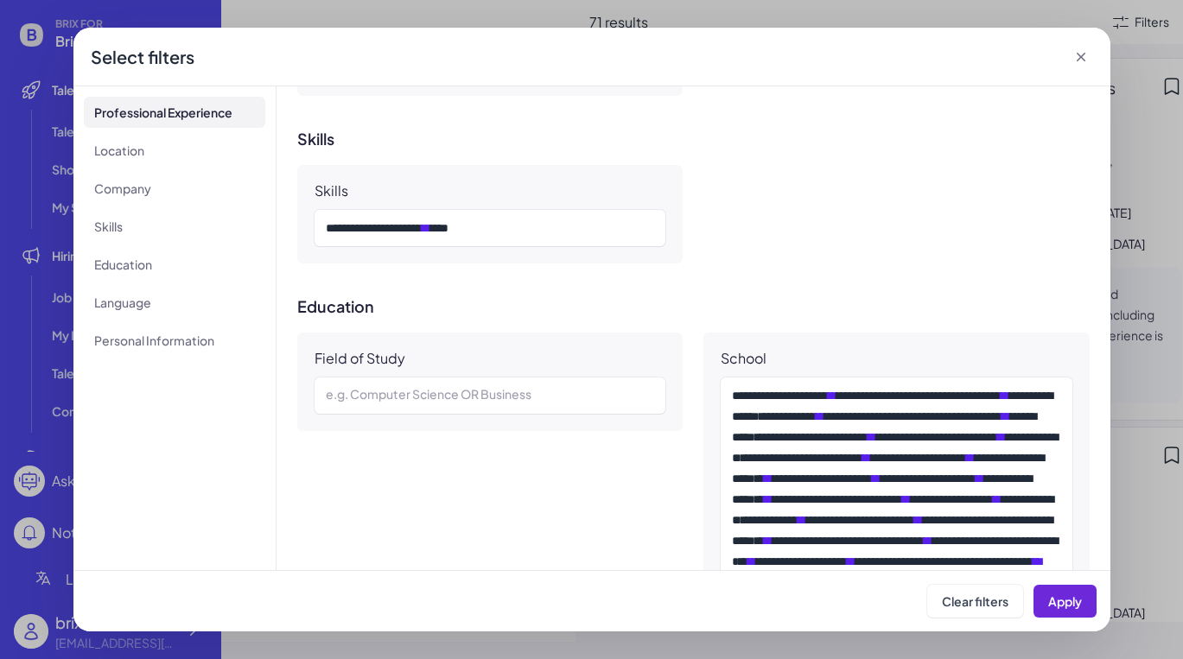
click at [557, 378] on div "e.g. Computer Science OR Business" at bounding box center [491, 396] width 352 height 36
click at [558, 385] on div at bounding box center [490, 395] width 329 height 21
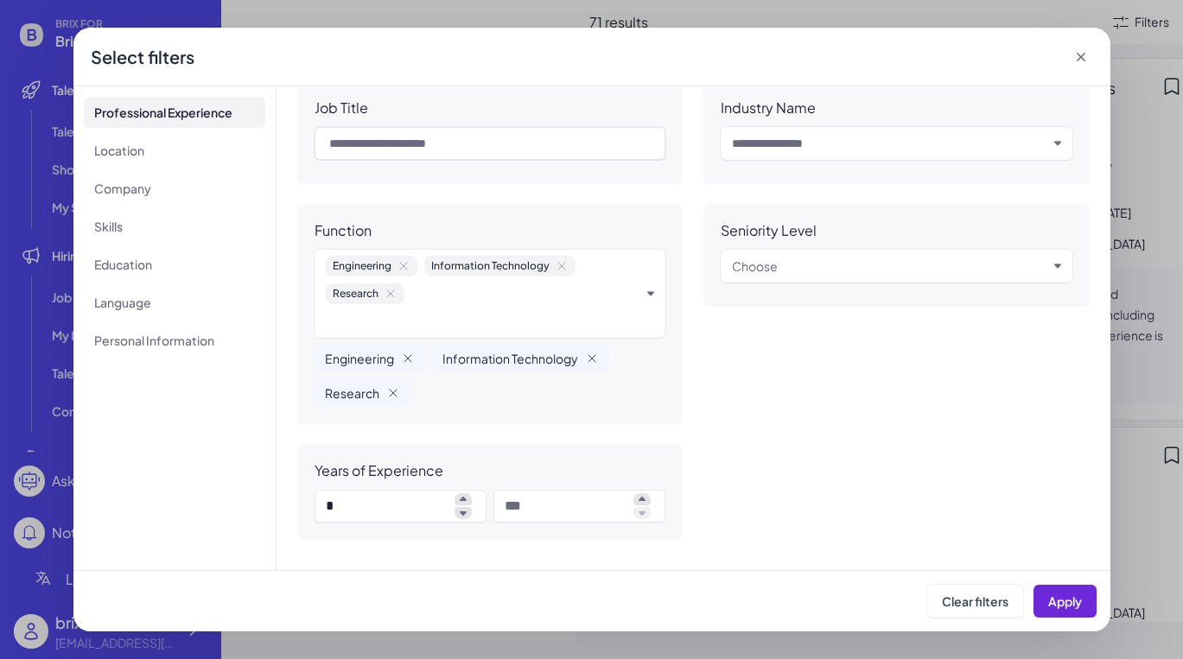
scroll to position [47, 0]
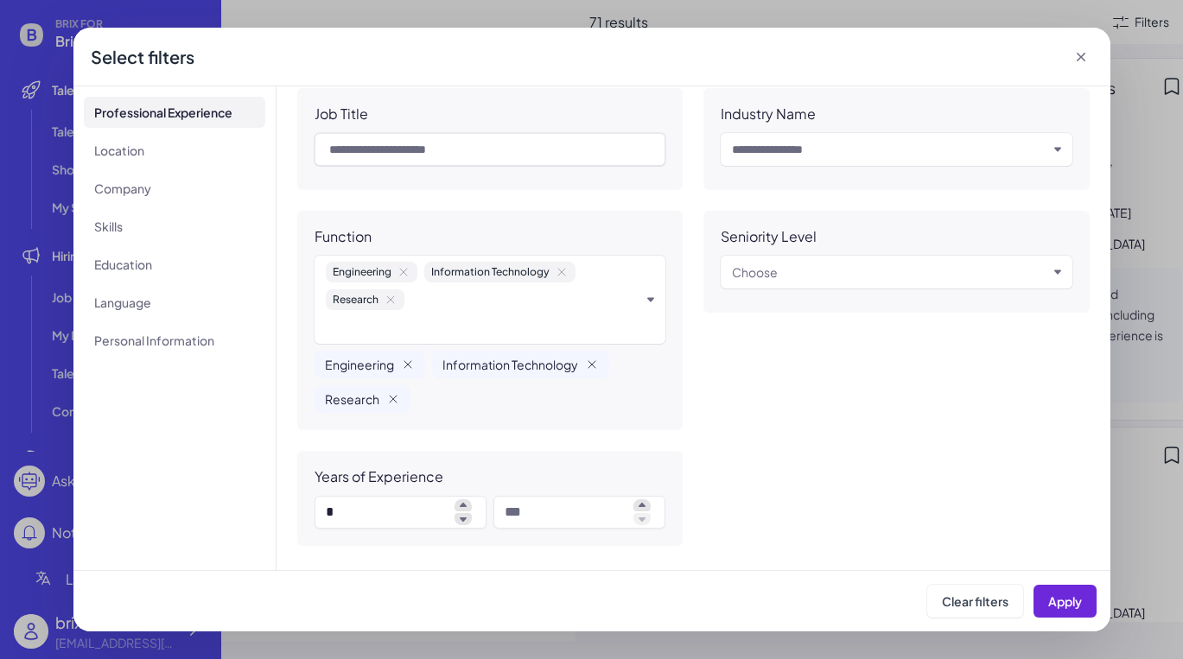
click at [848, 280] on div "Choose" at bounding box center [889, 272] width 315 height 21
click at [695, 354] on div "Job Title Industry Name Input and choose Function Engineering Information Techn…" at bounding box center [693, 317] width 792 height 458
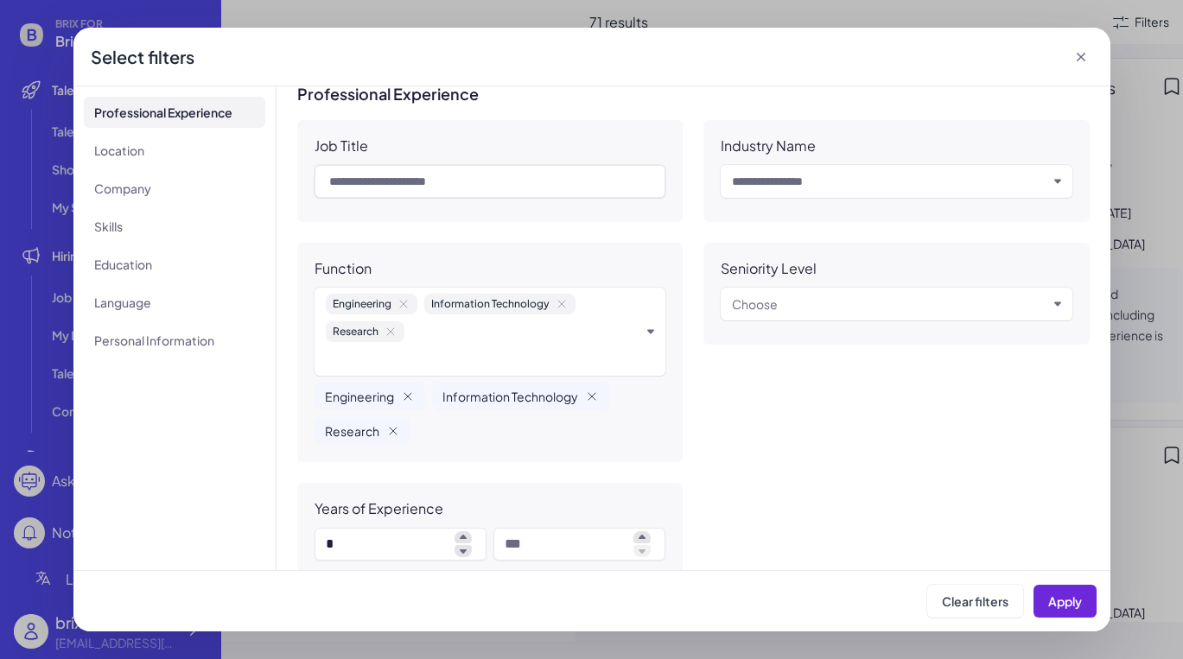
scroll to position [11, 0]
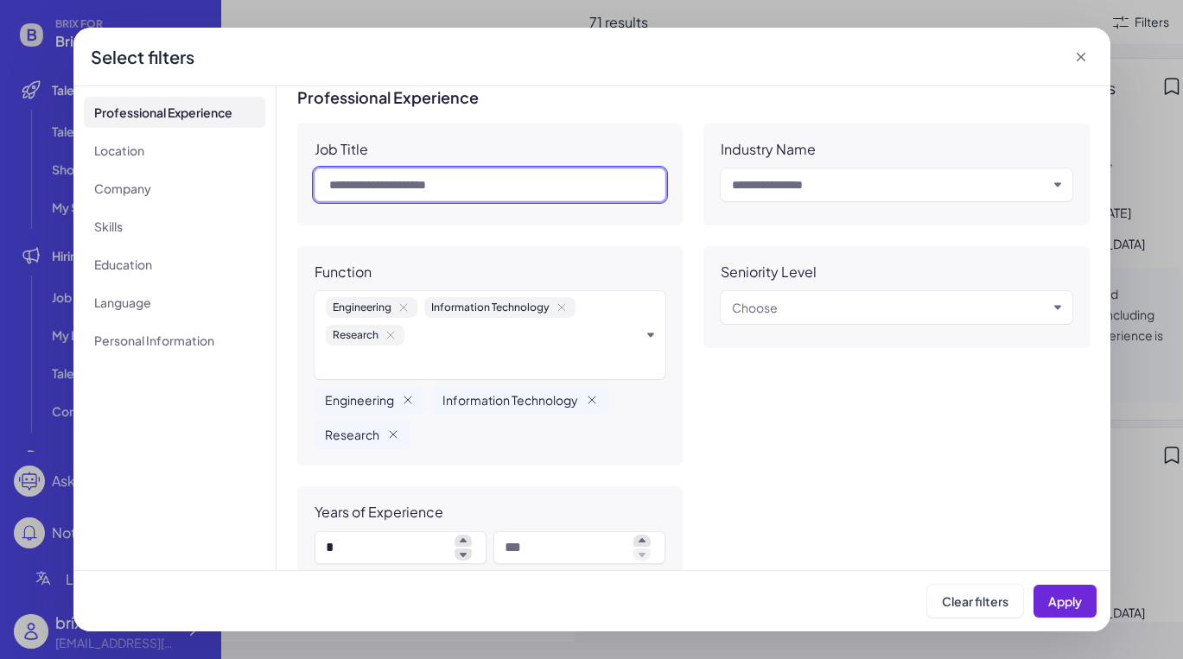
click at [501, 188] on input "text" at bounding box center [491, 184] width 352 height 33
click at [634, 131] on div "Job Title" at bounding box center [490, 175] width 386 height 102
click at [836, 192] on input "text" at bounding box center [889, 185] width 315 height 21
click at [875, 111] on div "Professional Experience Job Title Industry Name Input and choose Function Engin…" at bounding box center [693, 335] width 792 height 493
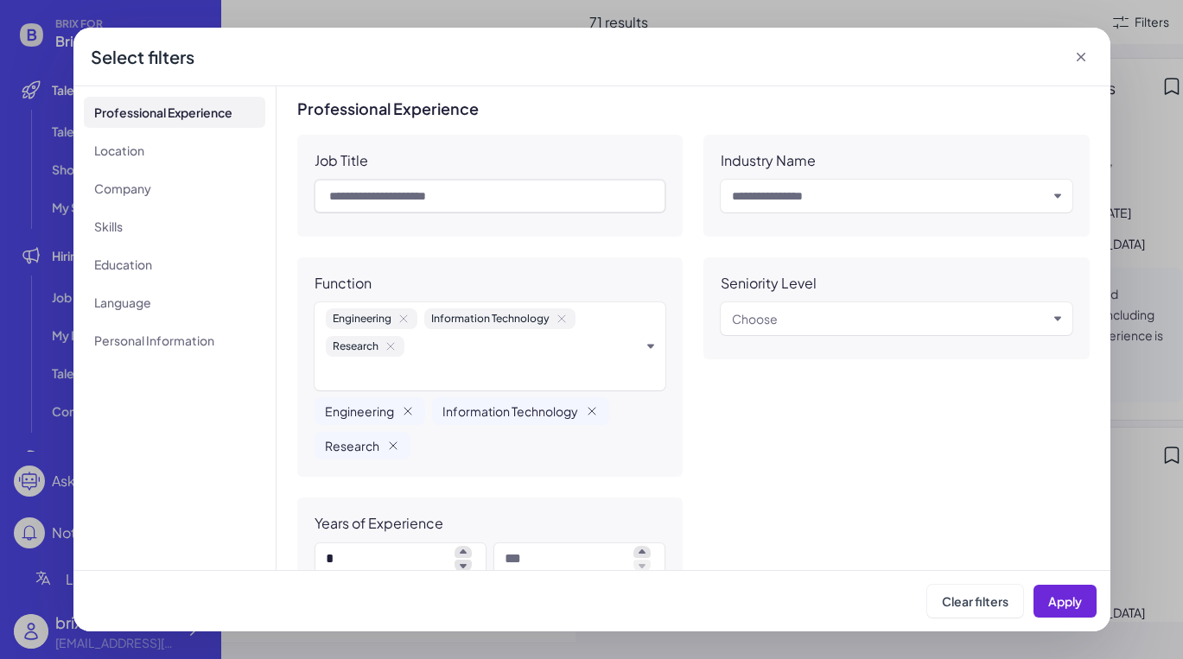
click at [1049, 55] on div "Select filters" at bounding box center [591, 57] width 1037 height 59
click at [1049, 57] on div "Select filters" at bounding box center [591, 57] width 1037 height 59
click at [1049, 54] on icon at bounding box center [1080, 57] width 9 height 9
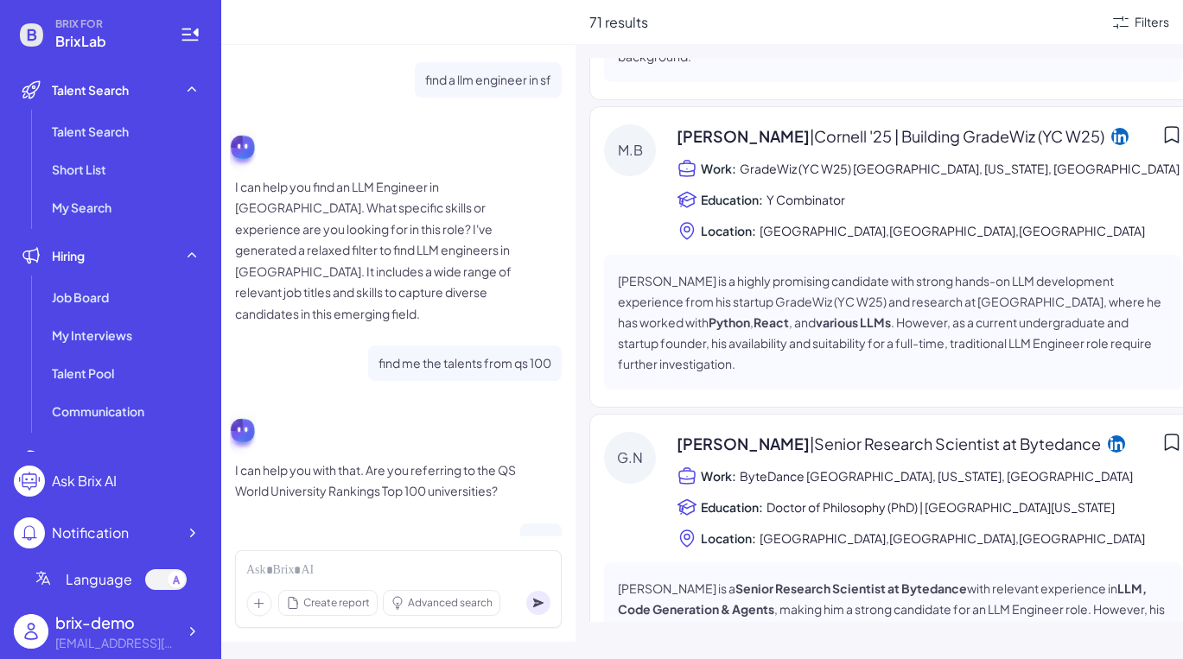
scroll to position [2396, 0]
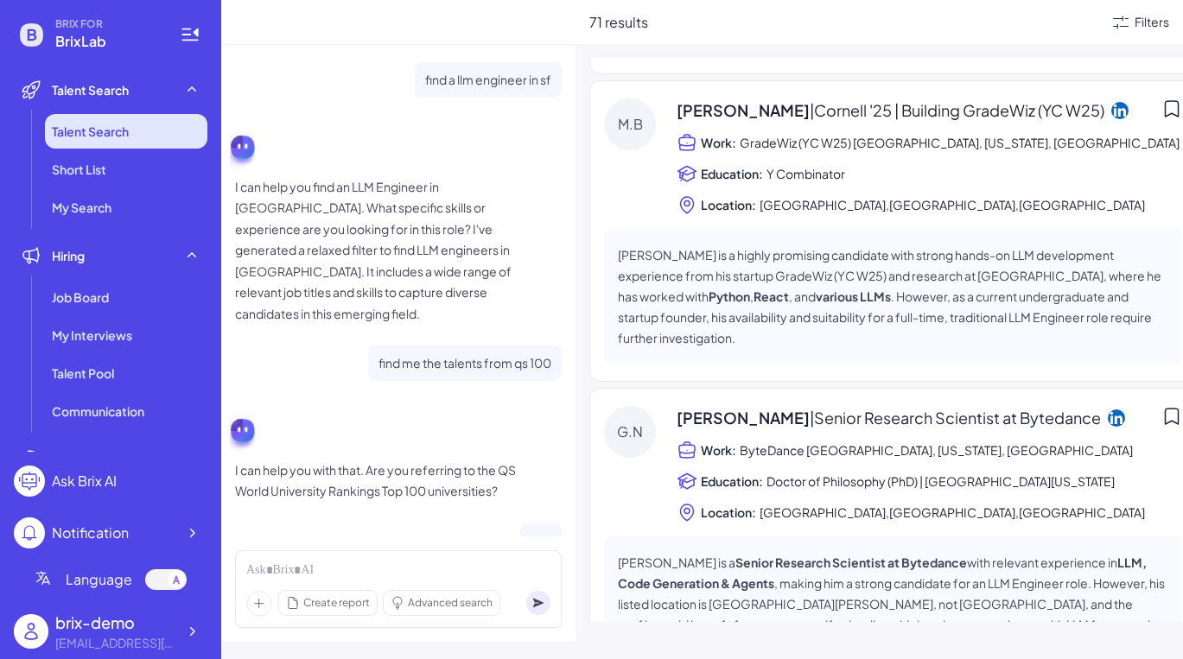
click at [175, 132] on li "Talent Search" at bounding box center [126, 131] width 162 height 35
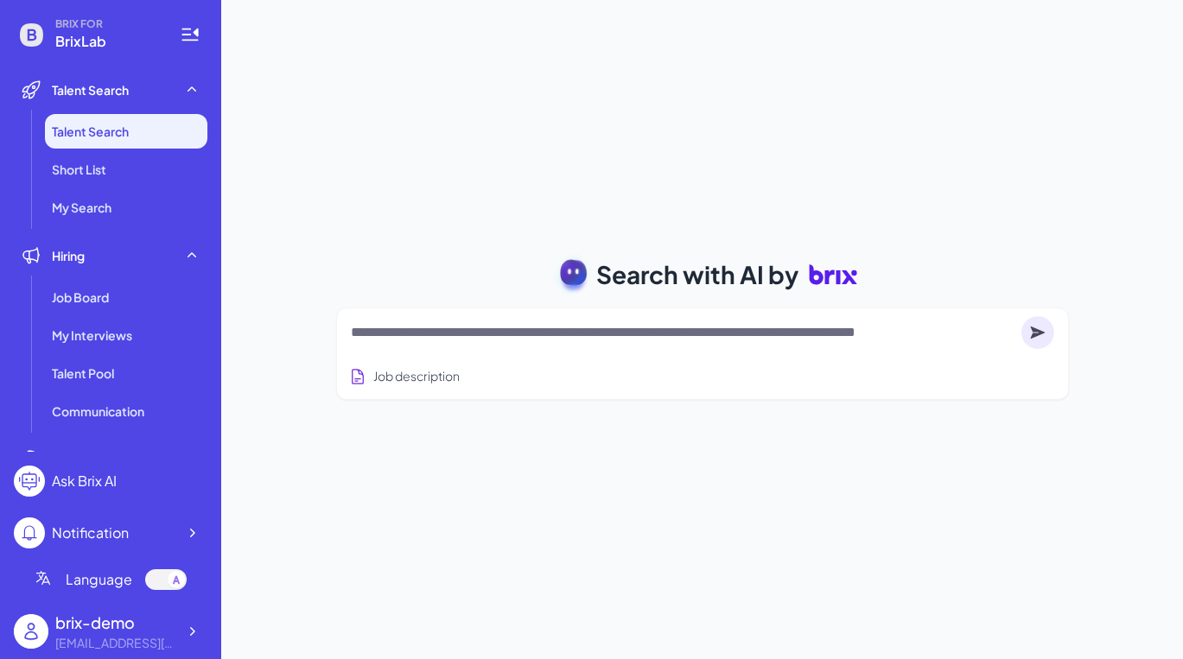
click at [620, 333] on textarea at bounding box center [683, 332] width 664 height 21
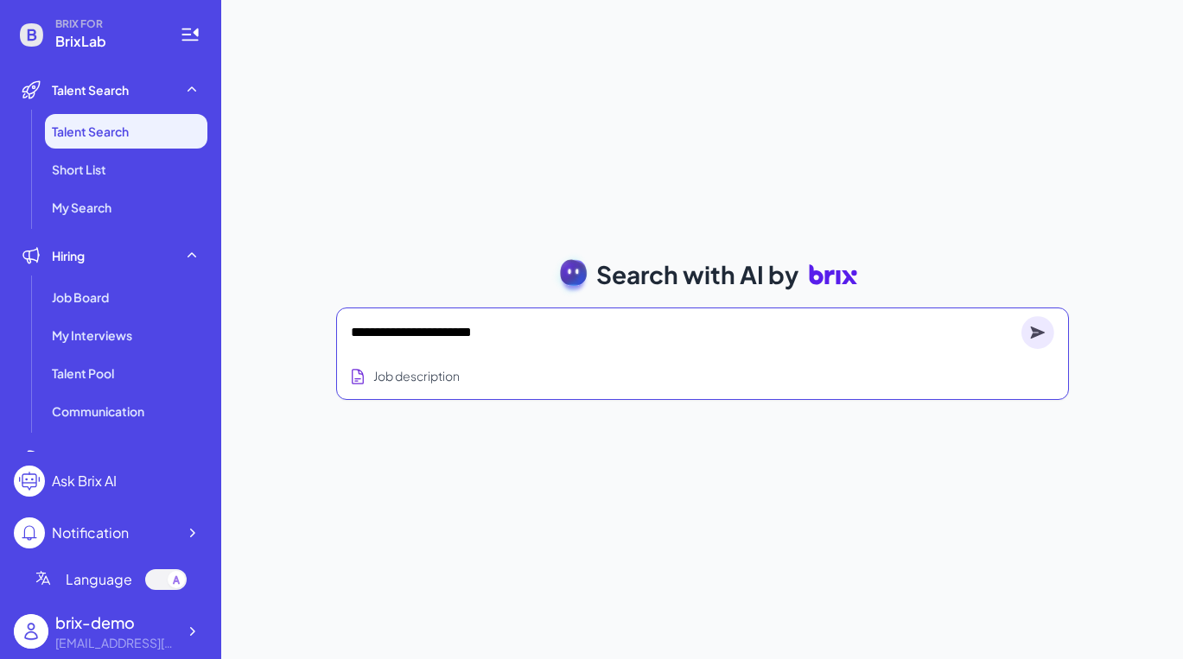
type textarea "**********"
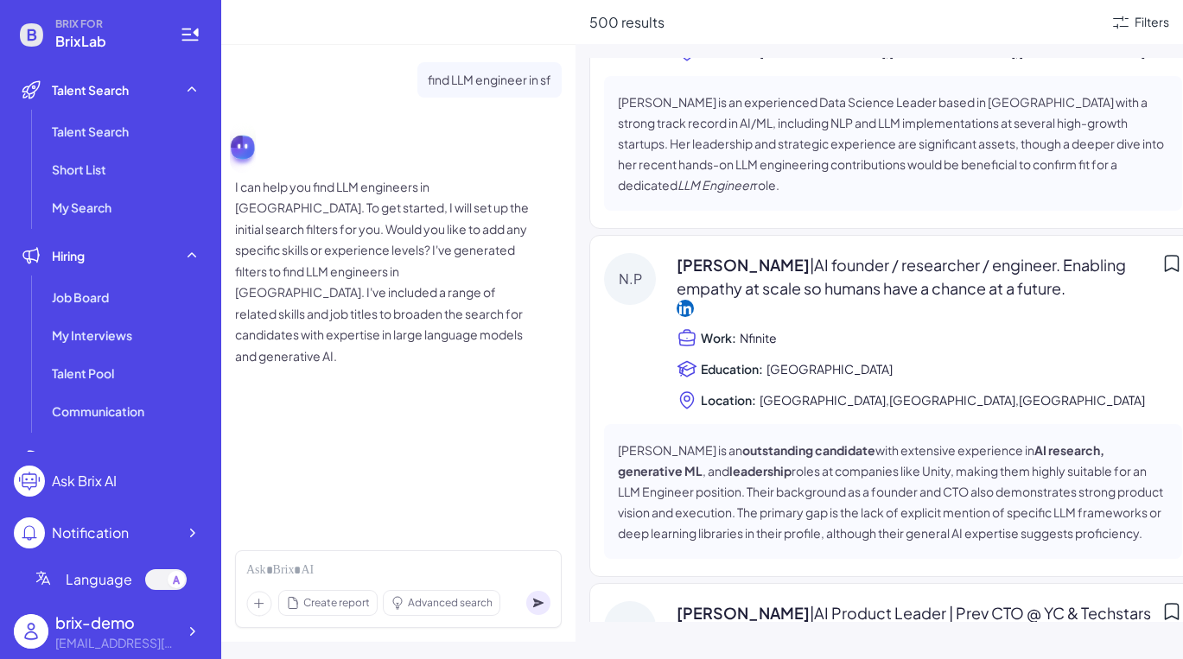
scroll to position [587, 0]
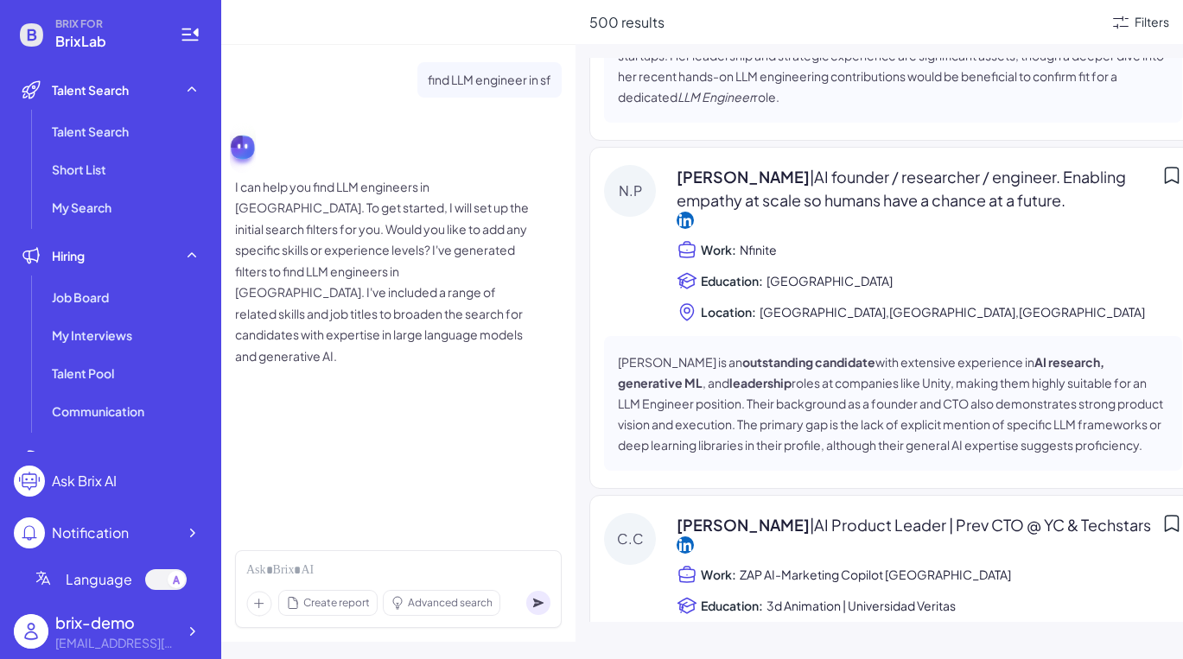
click at [1049, 14] on icon at bounding box center [1120, 22] width 21 height 21
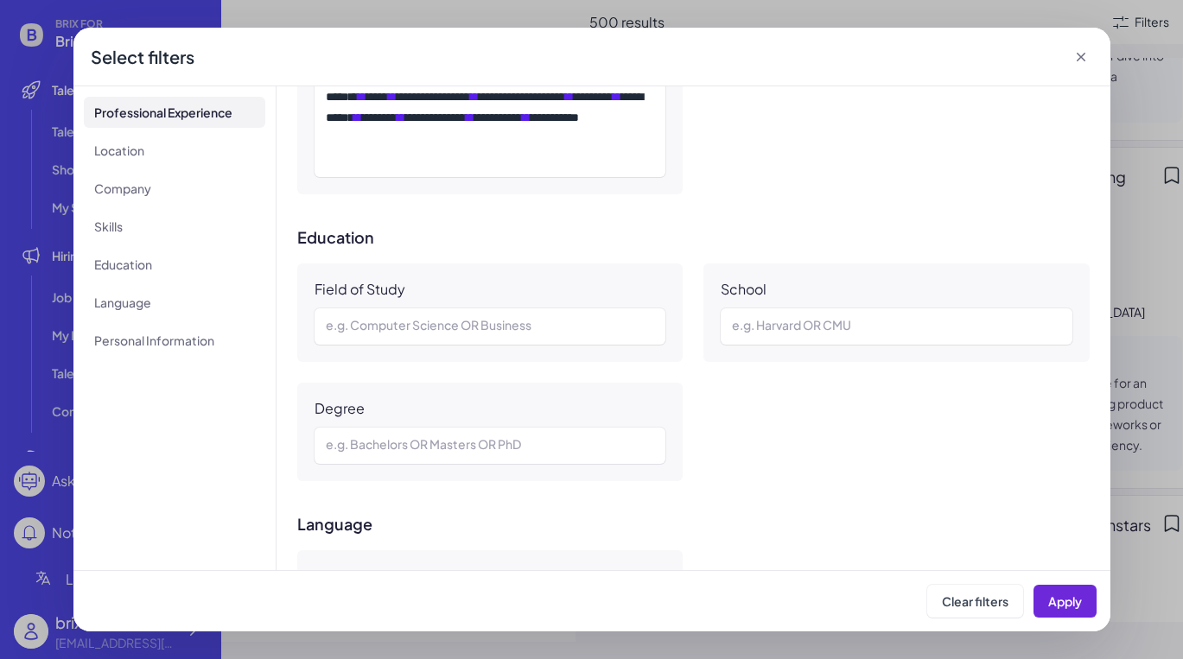
scroll to position [1070, 0]
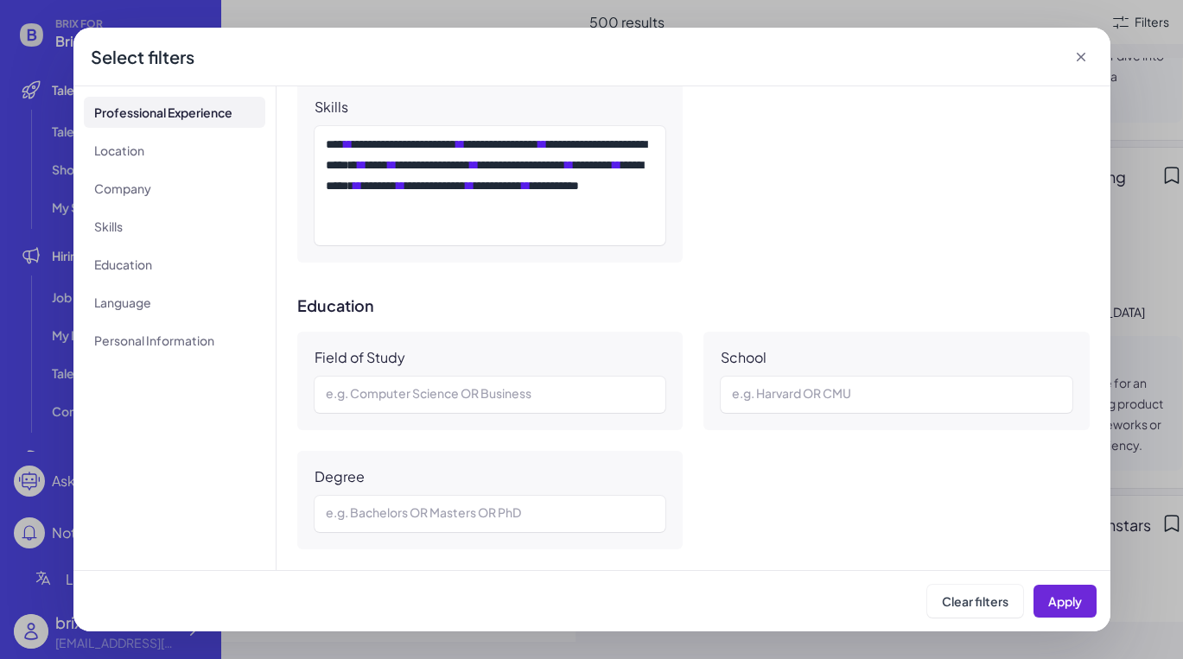
click at [556, 312] on h3 "Education" at bounding box center [693, 305] width 792 height 17
click at [1049, 57] on icon at bounding box center [1080, 56] width 17 height 17
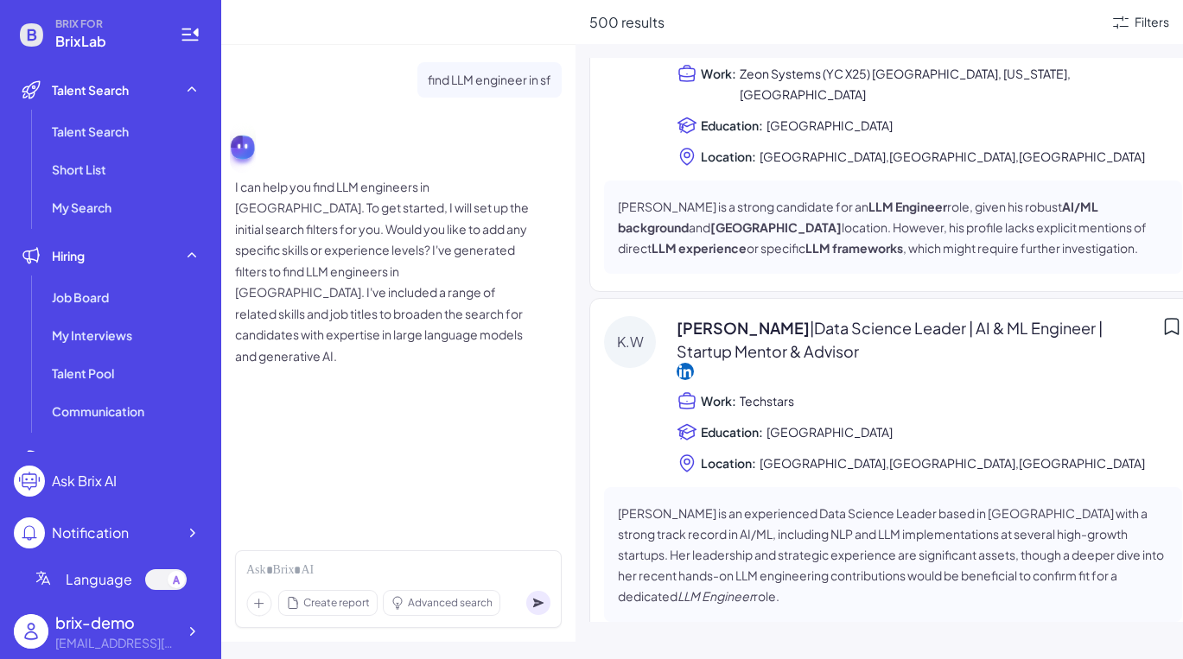
scroll to position [86, 0]
click at [938, 223] on p "[PERSON_NAME] is a strong candidate for an LLM Engineer role, given his robust …" at bounding box center [893, 229] width 550 height 62
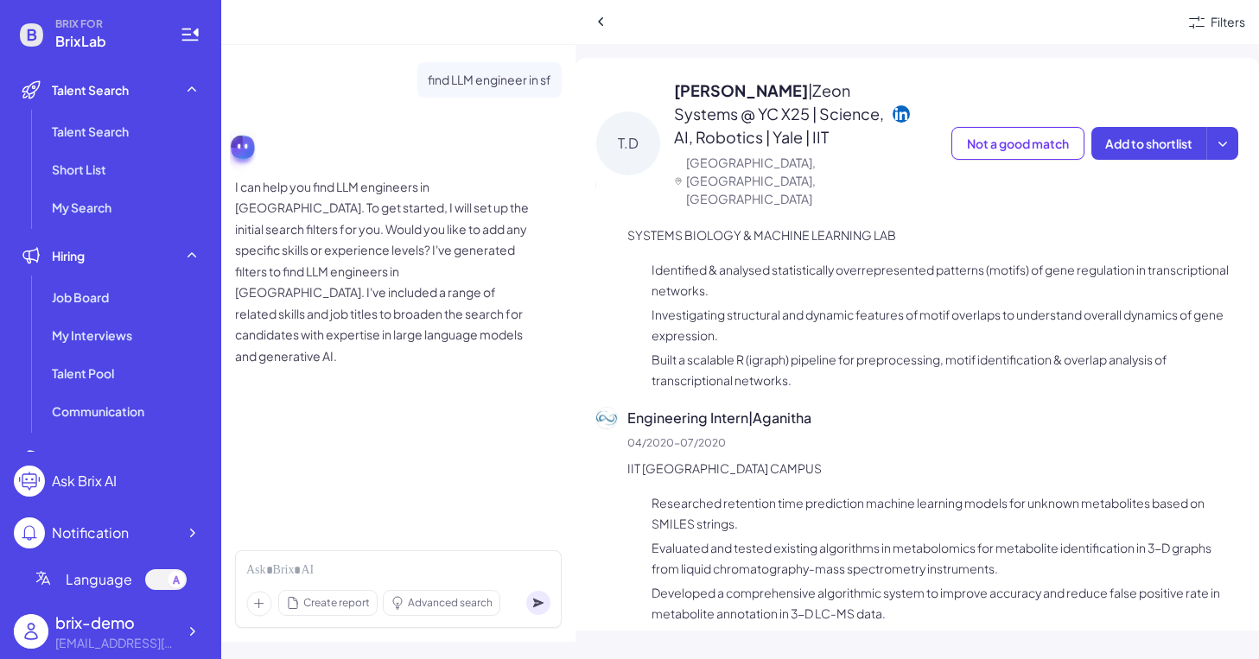
scroll to position [899, 0]
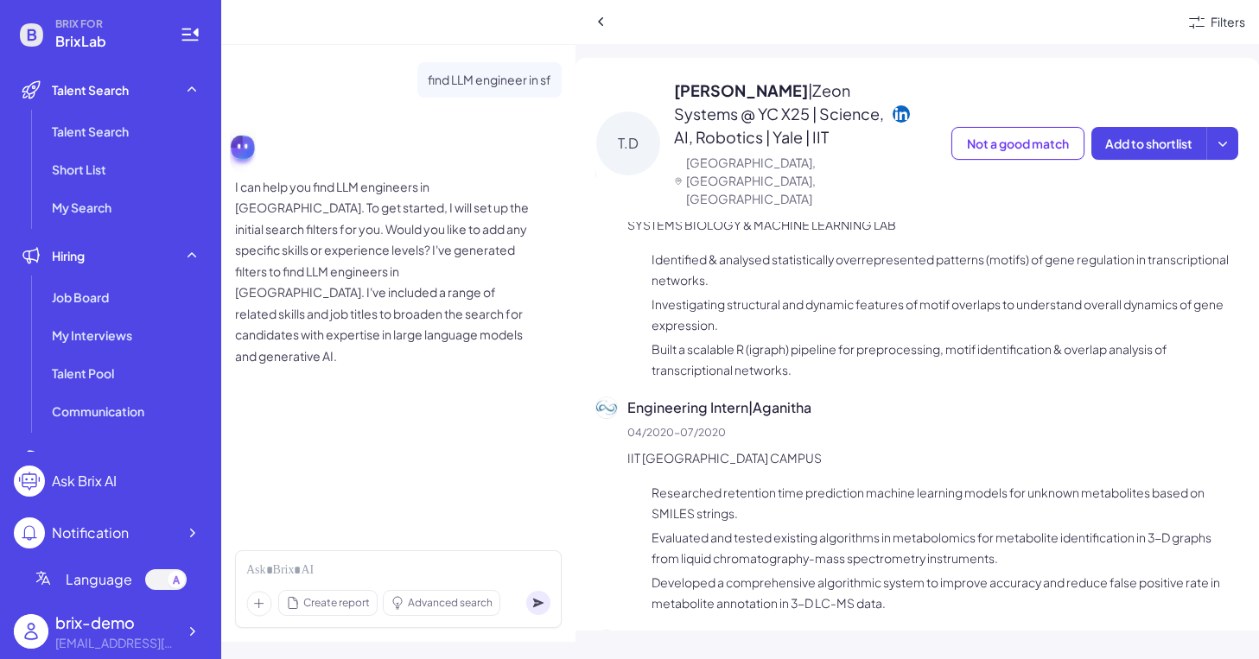
click at [901, 118] on icon at bounding box center [901, 113] width 17 height 17
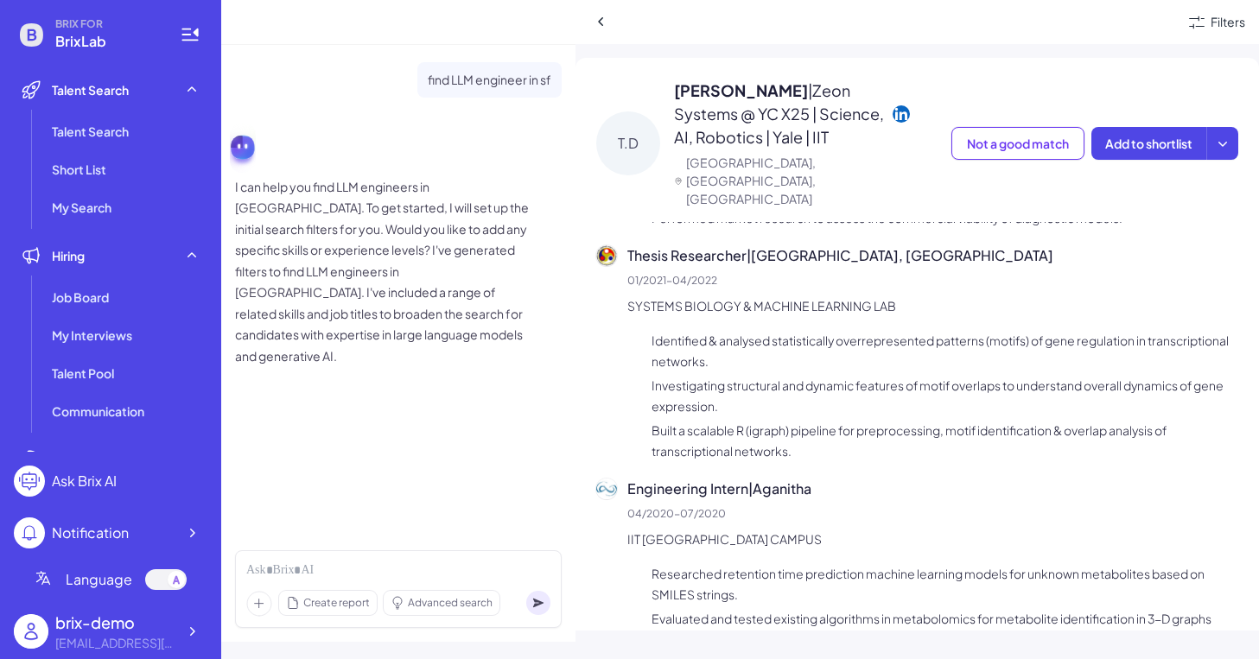
scroll to position [787, 0]
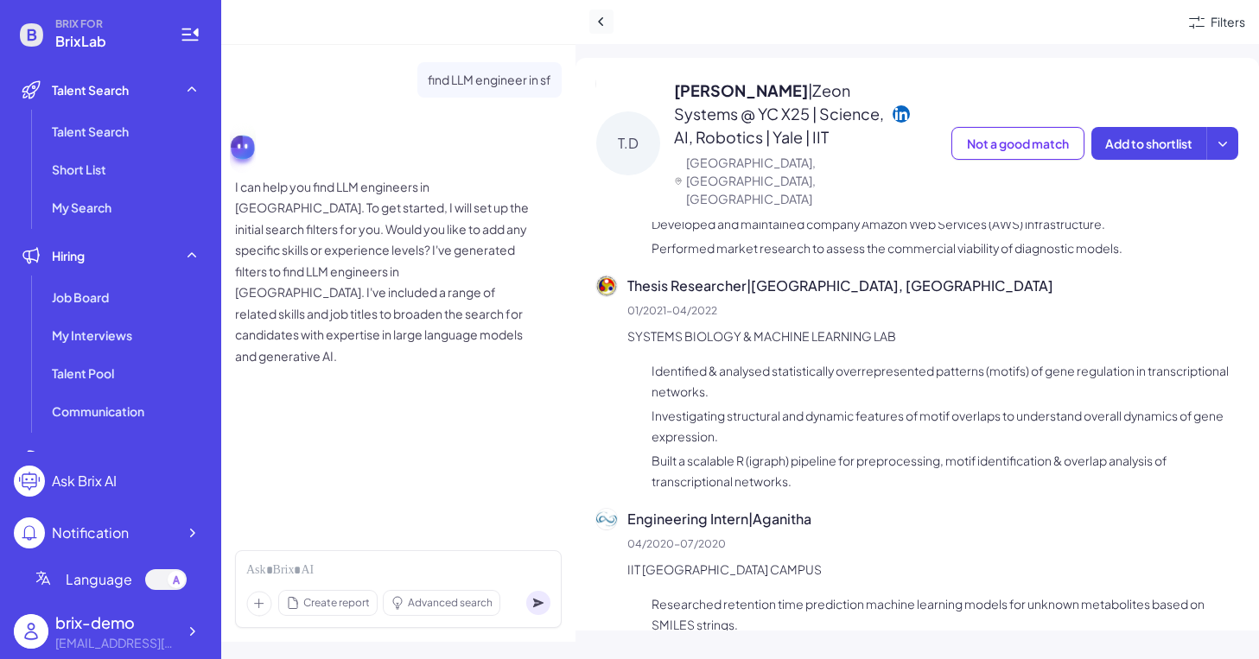
click at [601, 15] on icon at bounding box center [601, 21] width 17 height 17
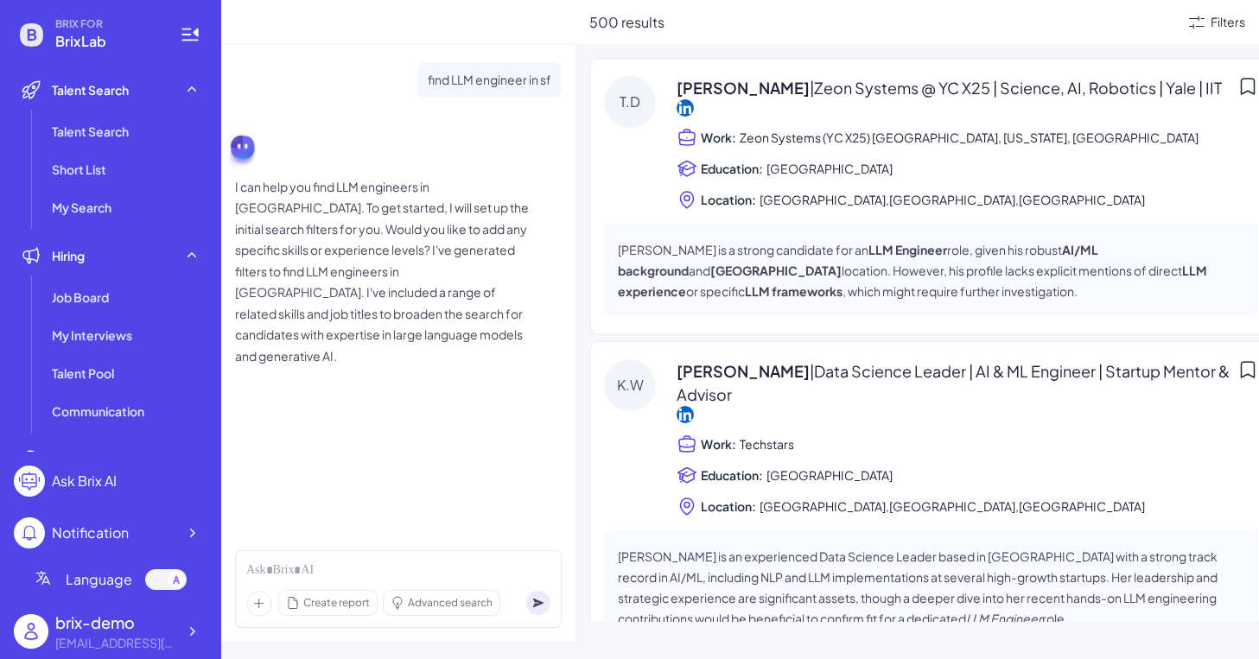
click at [452, 260] on p "I can help you find LLM engineers in [GEOGRAPHIC_DATA]. To get started, I will …" at bounding box center [382, 271] width 294 height 191
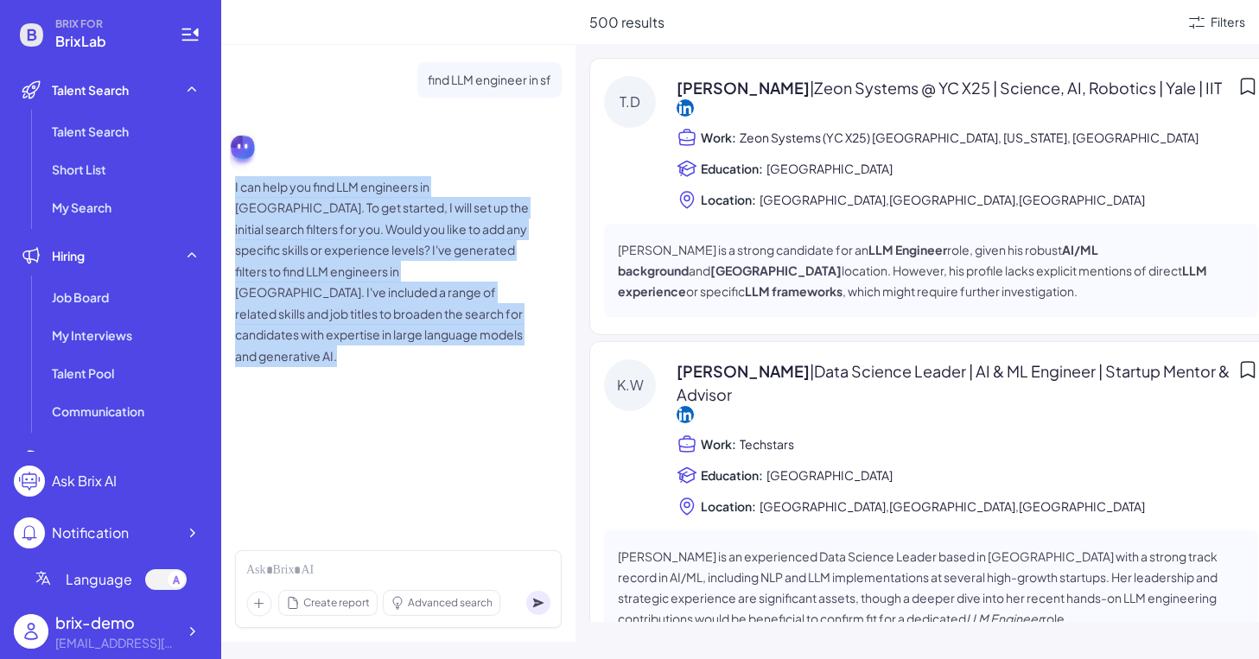
click at [463, 306] on p "I can help you find LLM engineers in [GEOGRAPHIC_DATA]. To get started, I will …" at bounding box center [382, 271] width 294 height 191
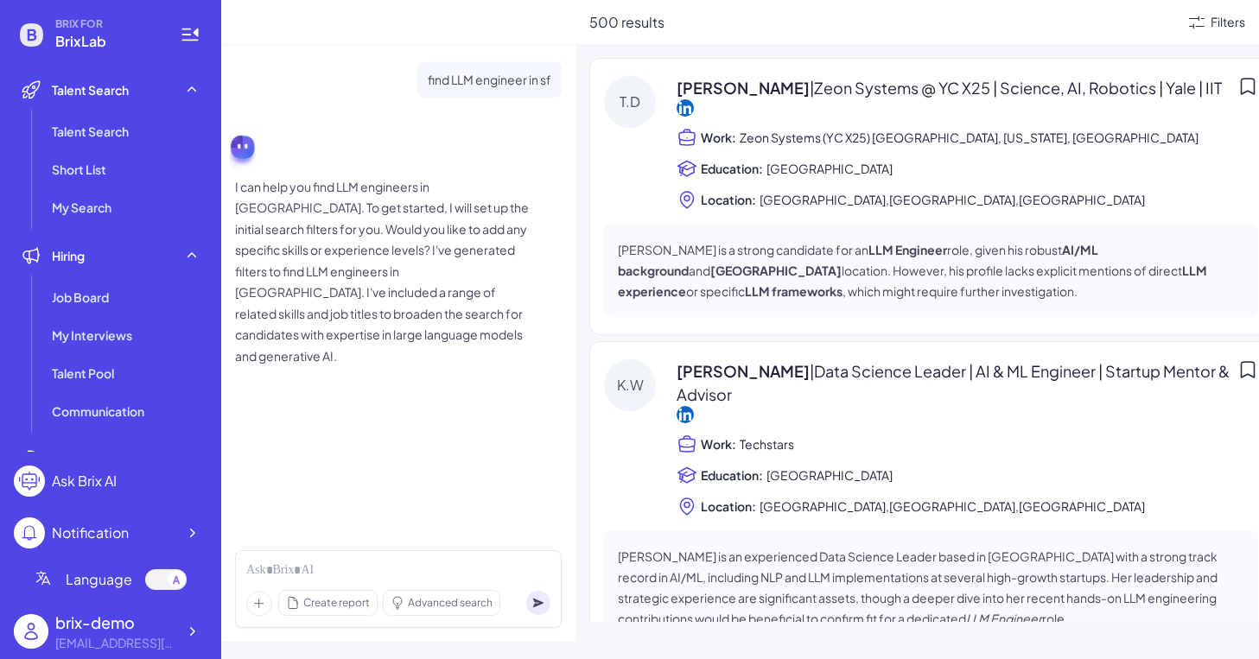
click at [463, 306] on p "I can help you find LLM engineers in [GEOGRAPHIC_DATA]. To get started, I will …" at bounding box center [382, 271] width 294 height 191
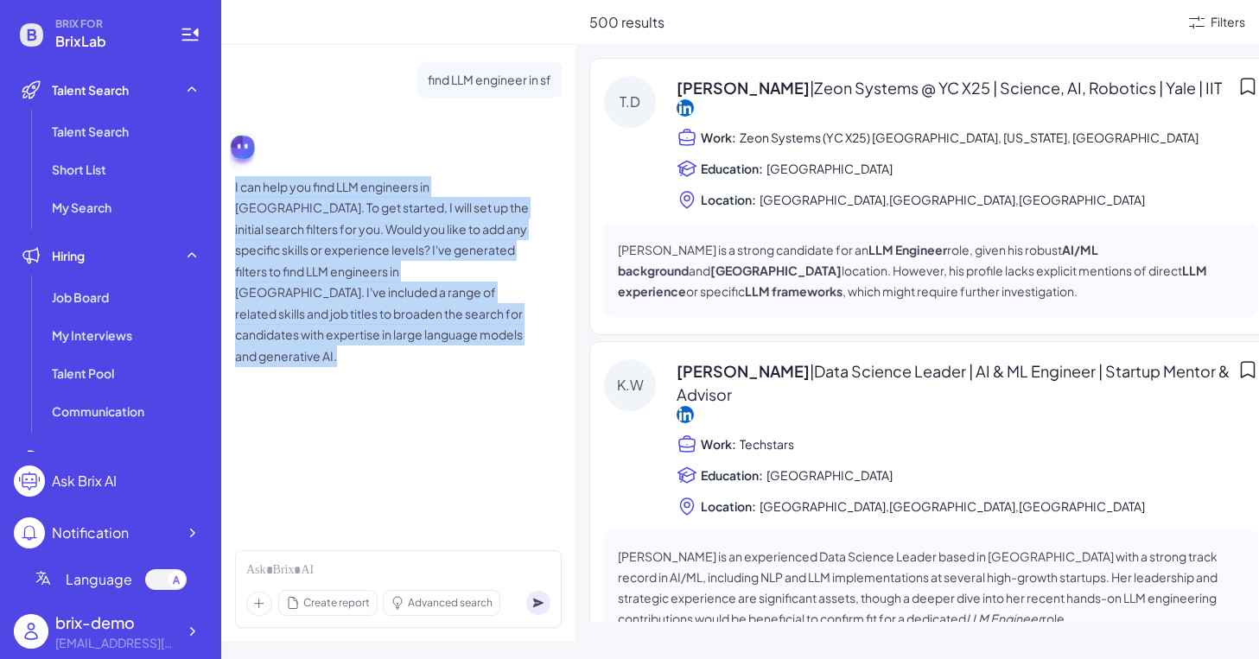
click at [463, 306] on p "I can help you find LLM engineers in [GEOGRAPHIC_DATA]. To get started, I will …" at bounding box center [382, 271] width 294 height 191
click at [478, 291] on p "I can help you find LLM engineers in [GEOGRAPHIC_DATA]. To get started, I will …" at bounding box center [382, 271] width 294 height 191
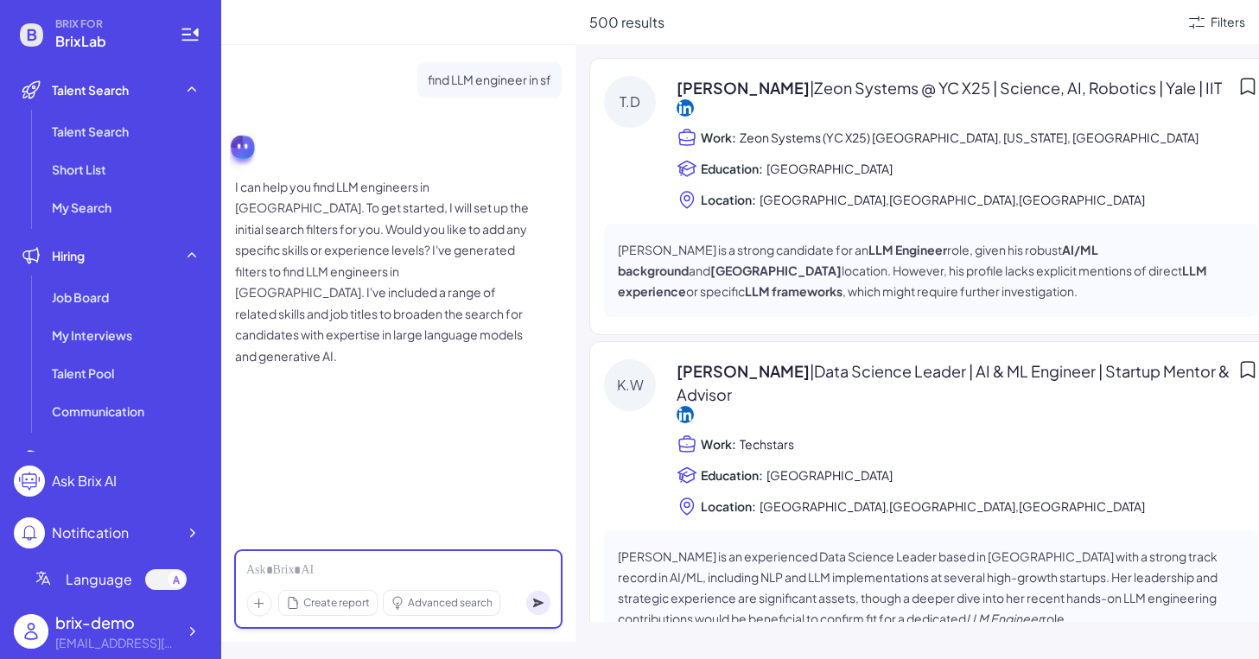
click at [358, 568] on div at bounding box center [398, 571] width 304 height 19
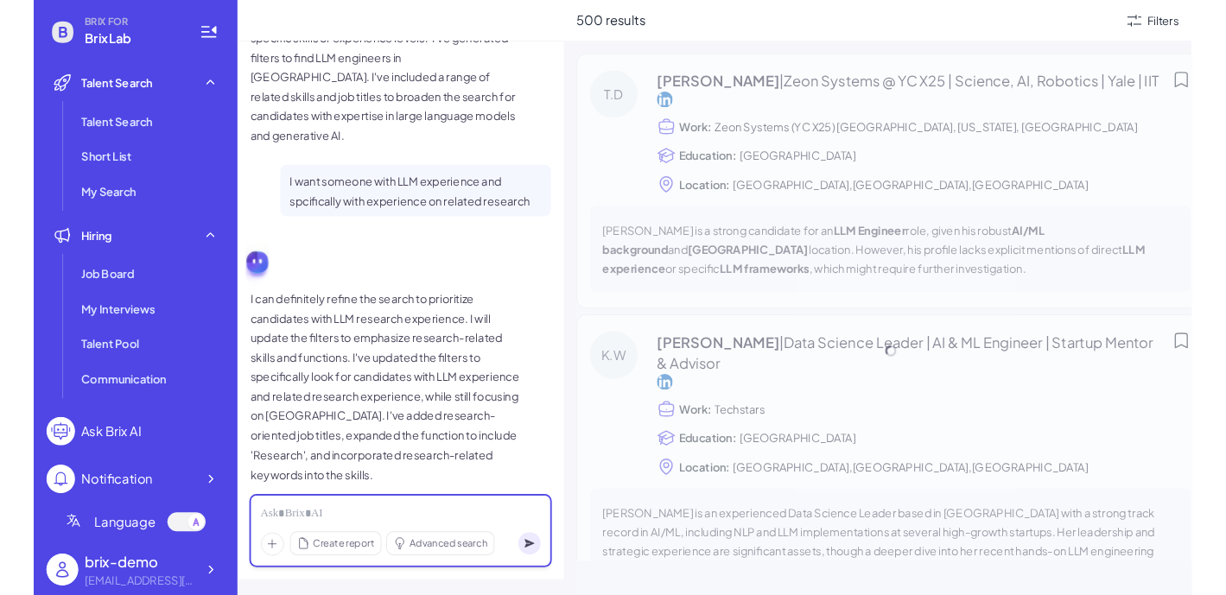
scroll to position [220, 0]
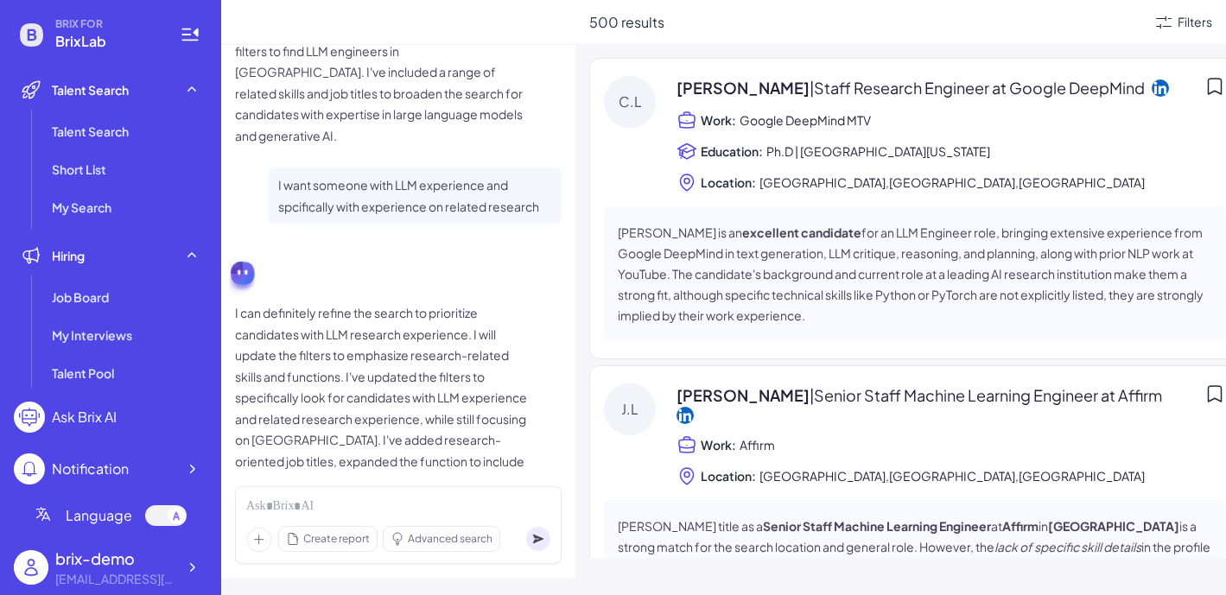
click at [747, 254] on p "[PERSON_NAME] is an excellent candidate for an LLM Engineer role, bringing exte…" at bounding box center [915, 274] width 594 height 104
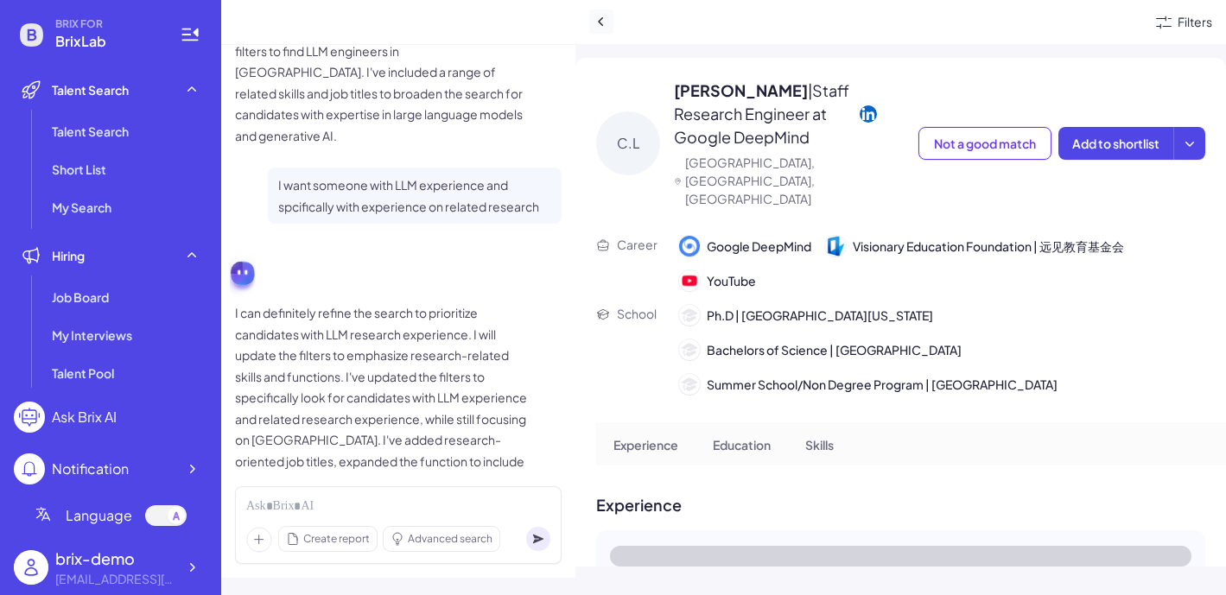
click at [603, 21] on icon at bounding box center [601, 21] width 17 height 17
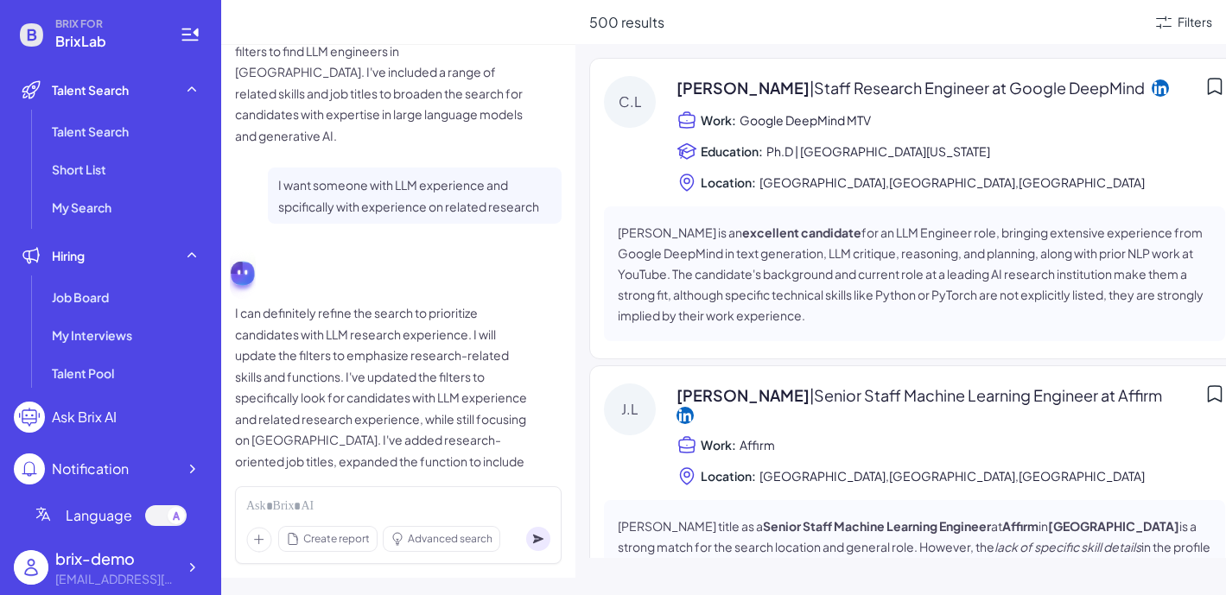
click at [416, 379] on p "I can definitely refine the search to prioritize candidates with LLM research e…" at bounding box center [382, 408] width 294 height 212
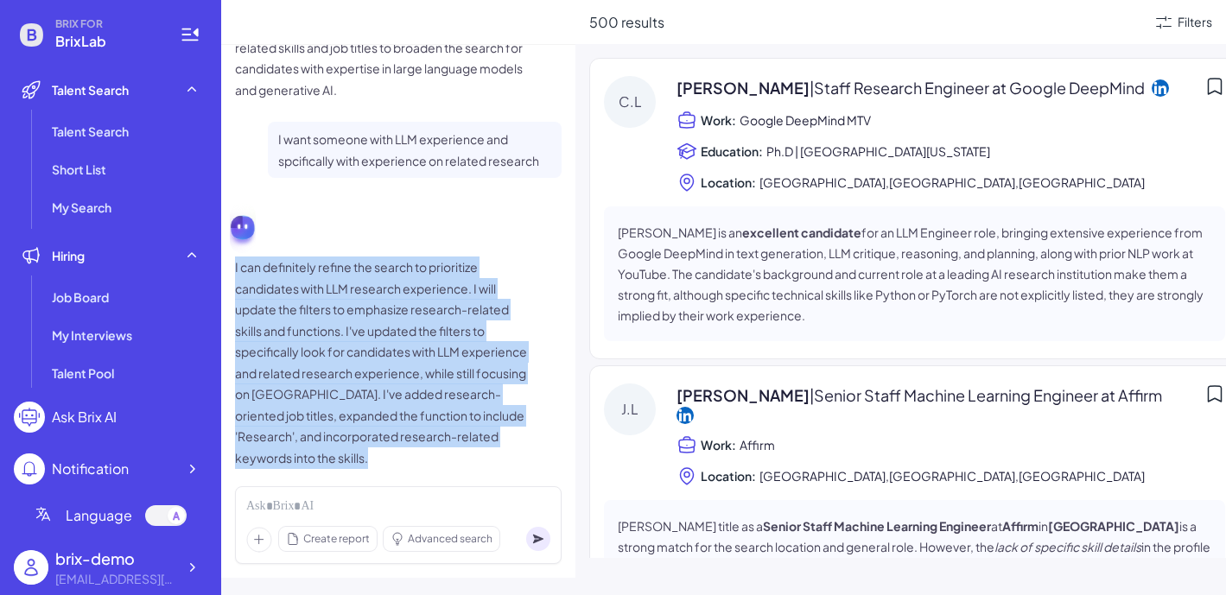
scroll to position [271, 0]
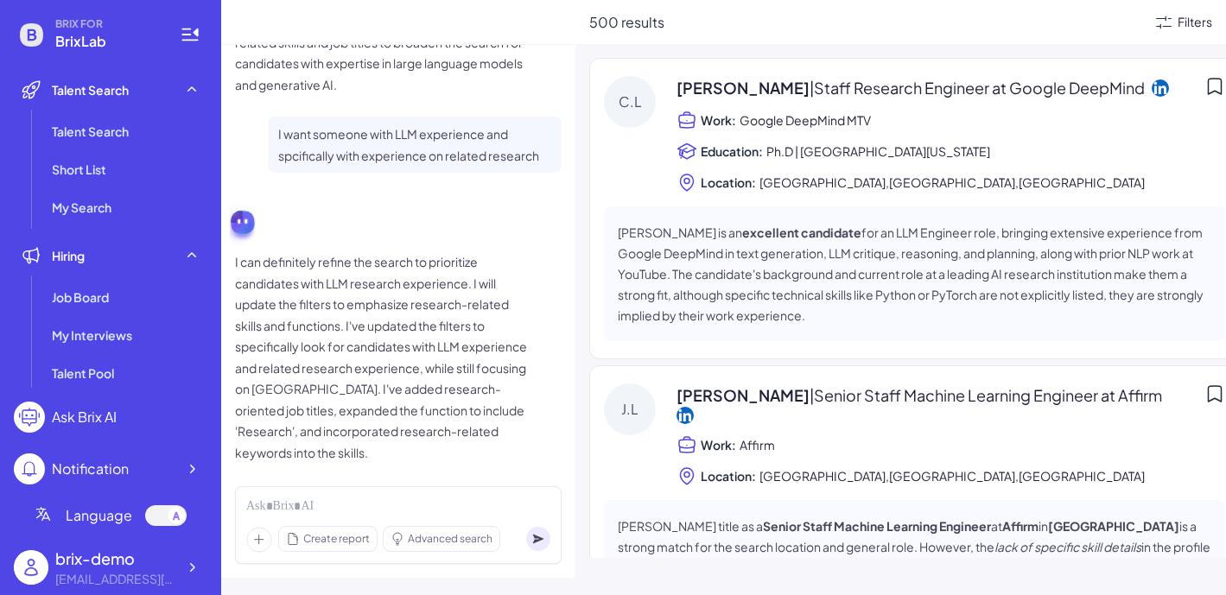
click at [1049, 16] on div "Filters" at bounding box center [1195, 22] width 35 height 18
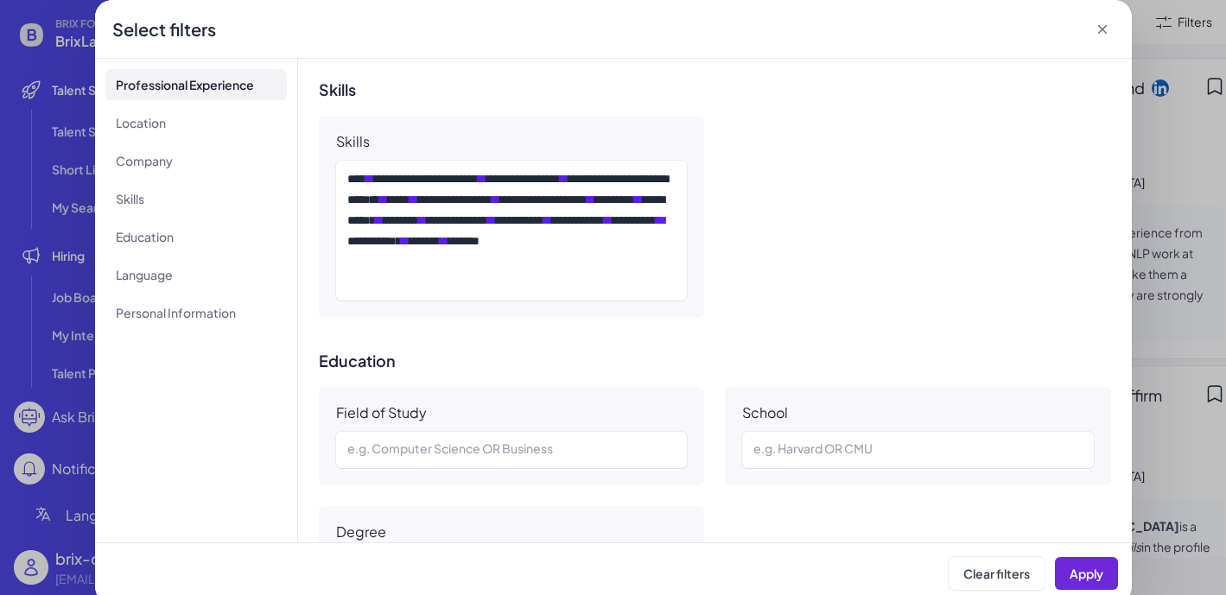
scroll to position [1001, 0]
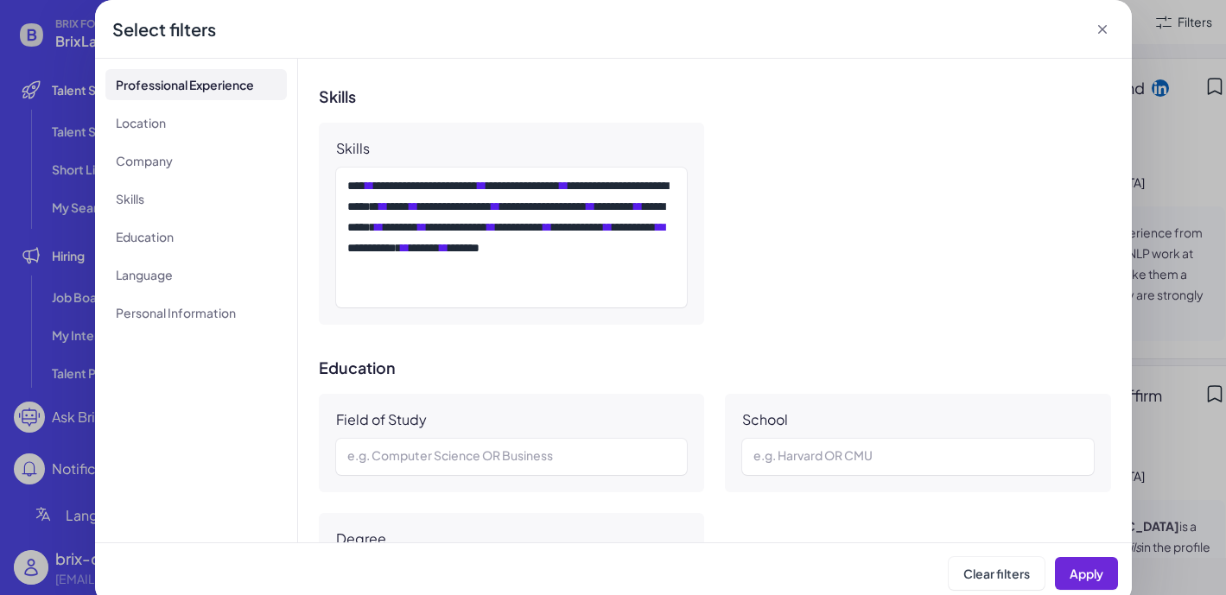
click at [1049, 34] on icon at bounding box center [1102, 29] width 17 height 17
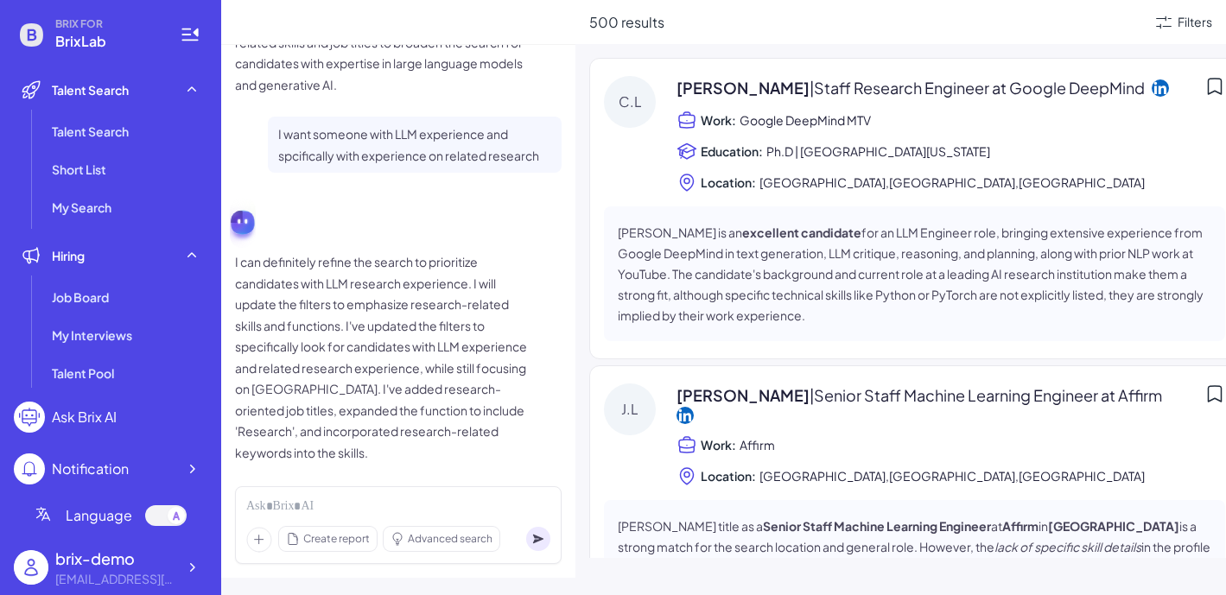
click at [701, 86] on span "[PERSON_NAME] | Staff Research Engineer at Google DeepMind" at bounding box center [911, 87] width 468 height 23
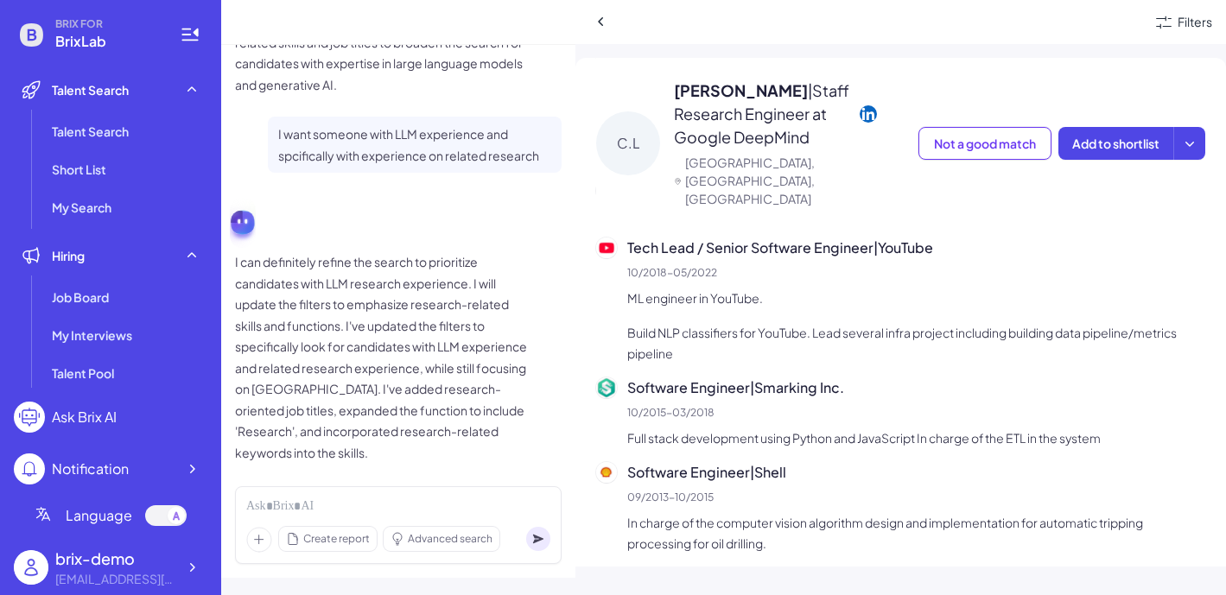
scroll to position [243, 0]
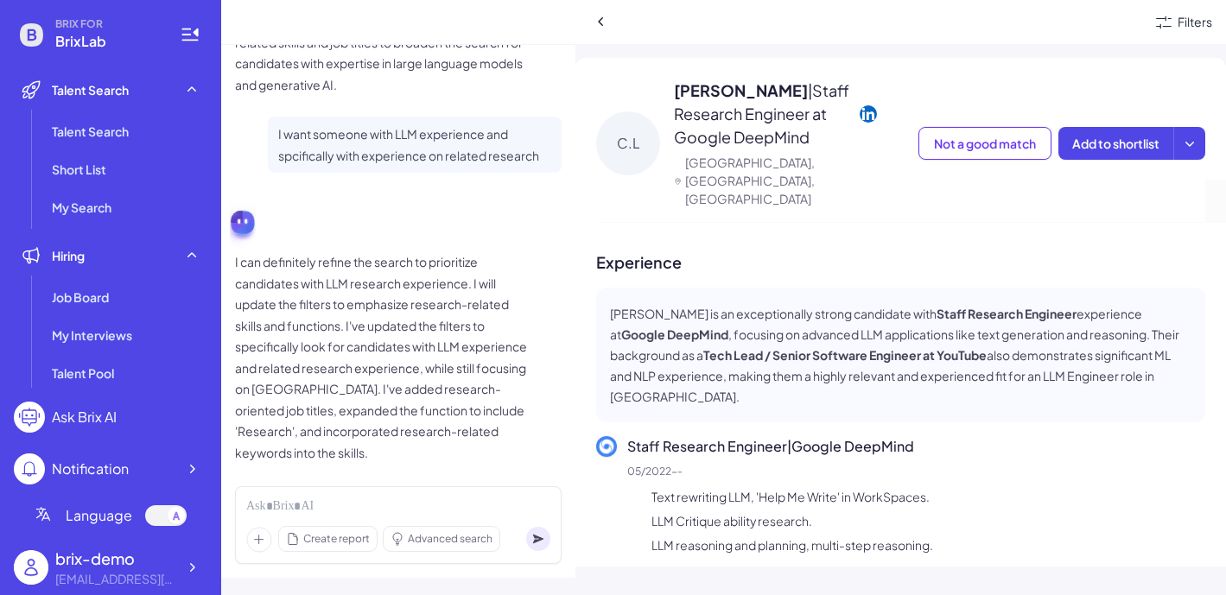
click at [862, 111] on icon at bounding box center [868, 113] width 17 height 17
click at [599, 22] on icon at bounding box center [601, 21] width 17 height 17
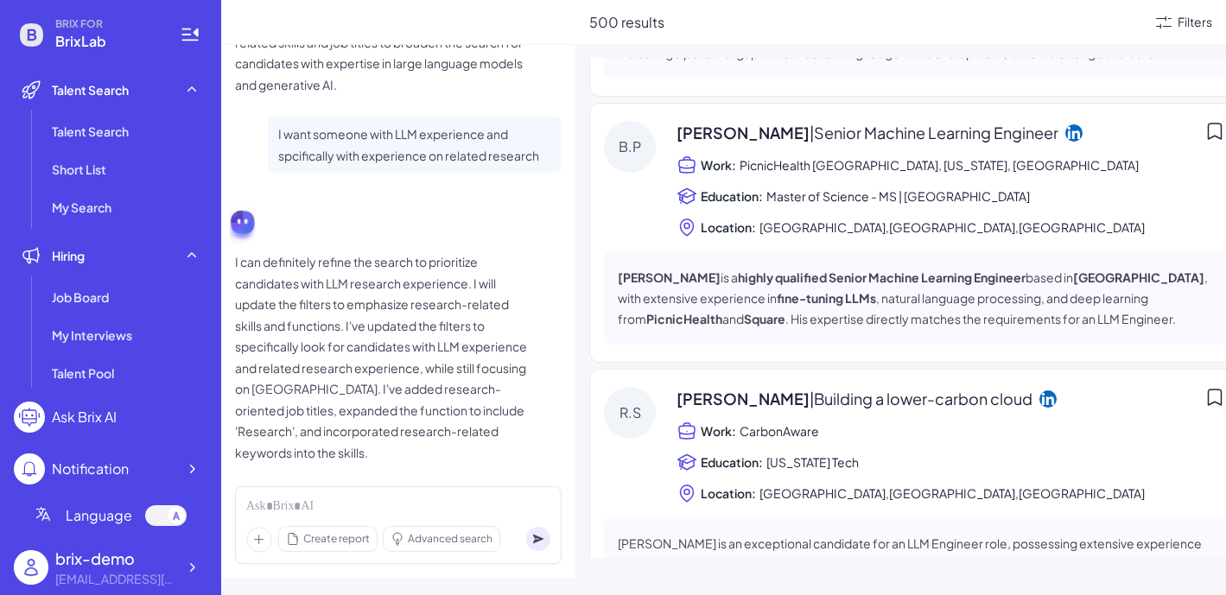
scroll to position [6433, 0]
click at [1049, 389] on div "[PERSON_NAME] | Building a lower-carbon cloud Work: CarbonAware Education: [US_…" at bounding box center [951, 447] width 549 height 117
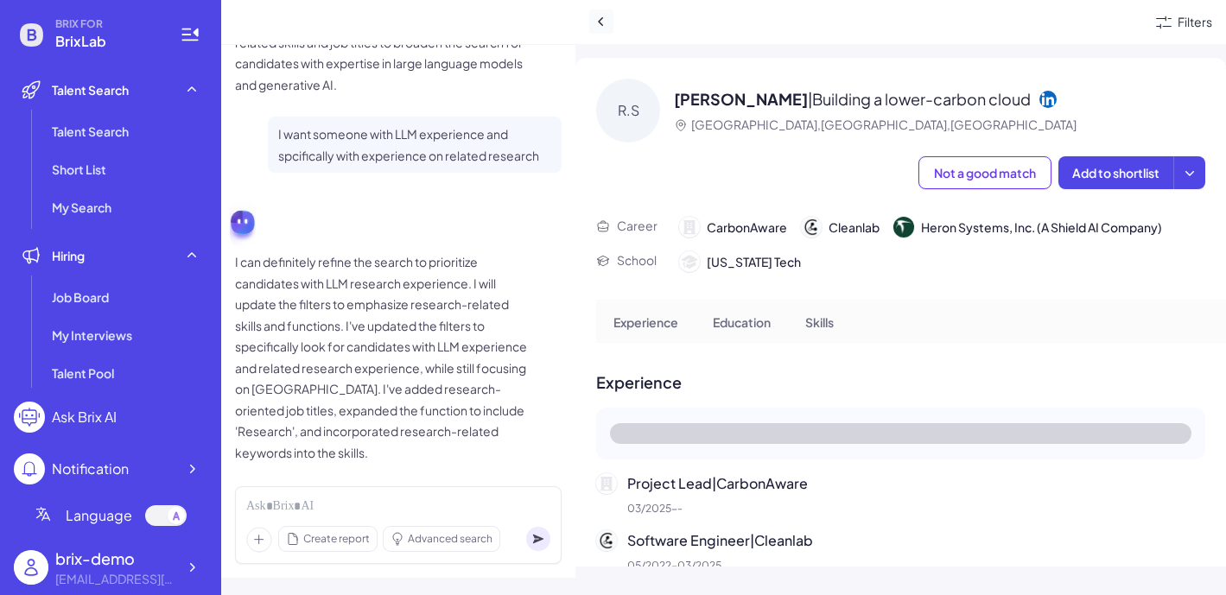
click at [598, 22] on icon at bounding box center [601, 21] width 17 height 17
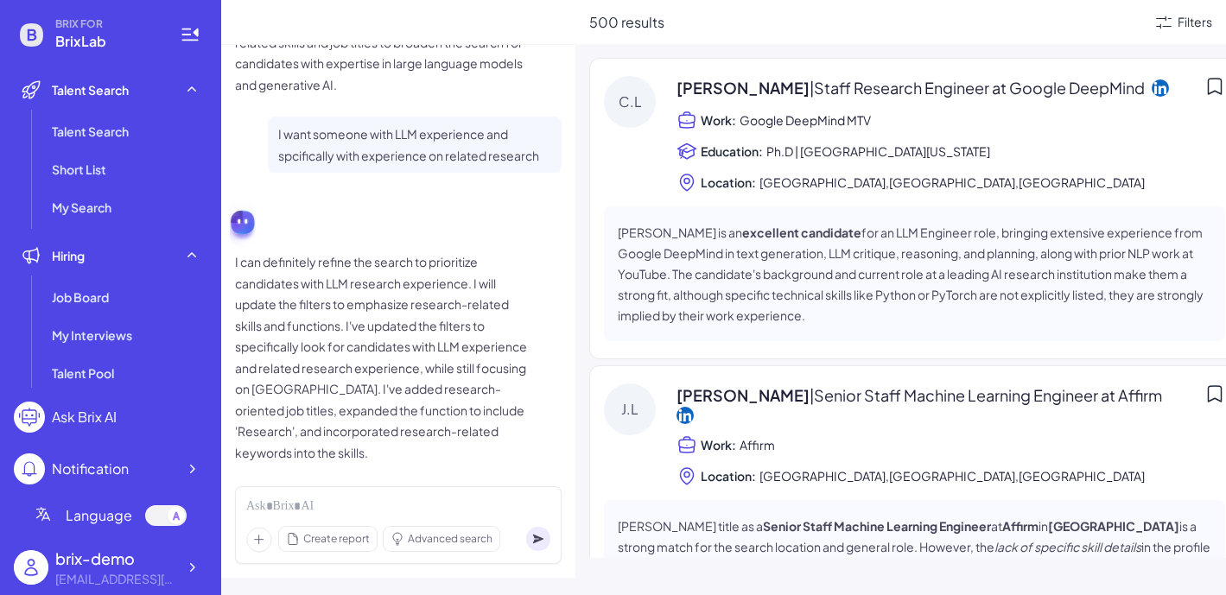
click at [754, 265] on p "[PERSON_NAME] is an excellent candidate for an LLM Engineer role, bringing exte…" at bounding box center [915, 274] width 594 height 104
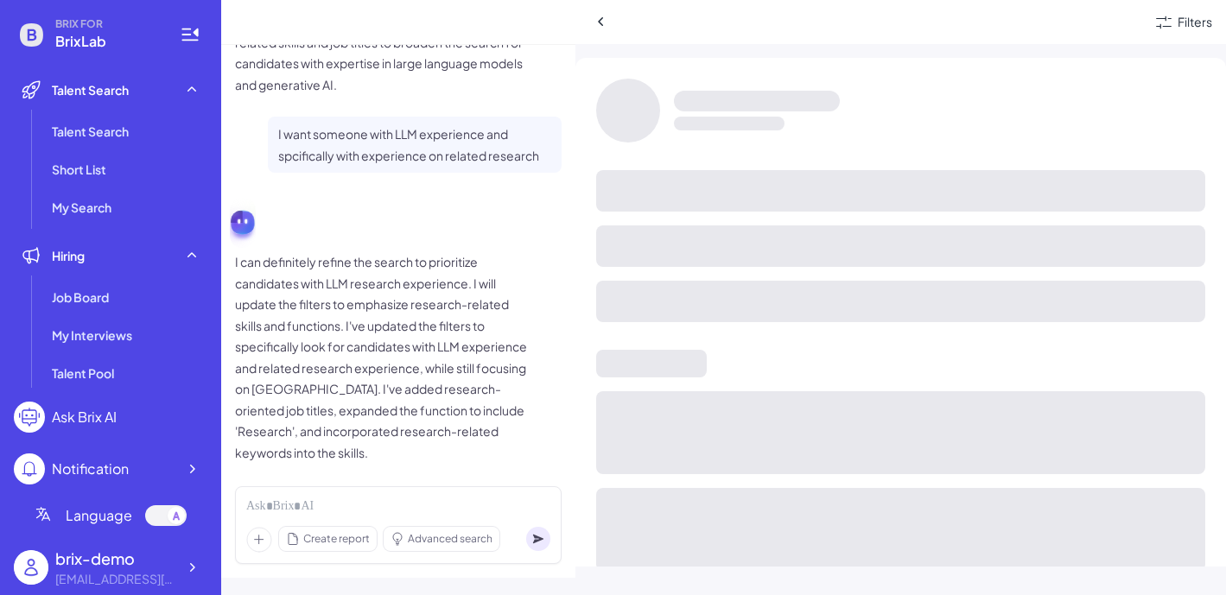
click at [754, 265] on div at bounding box center [900, 246] width 609 height 41
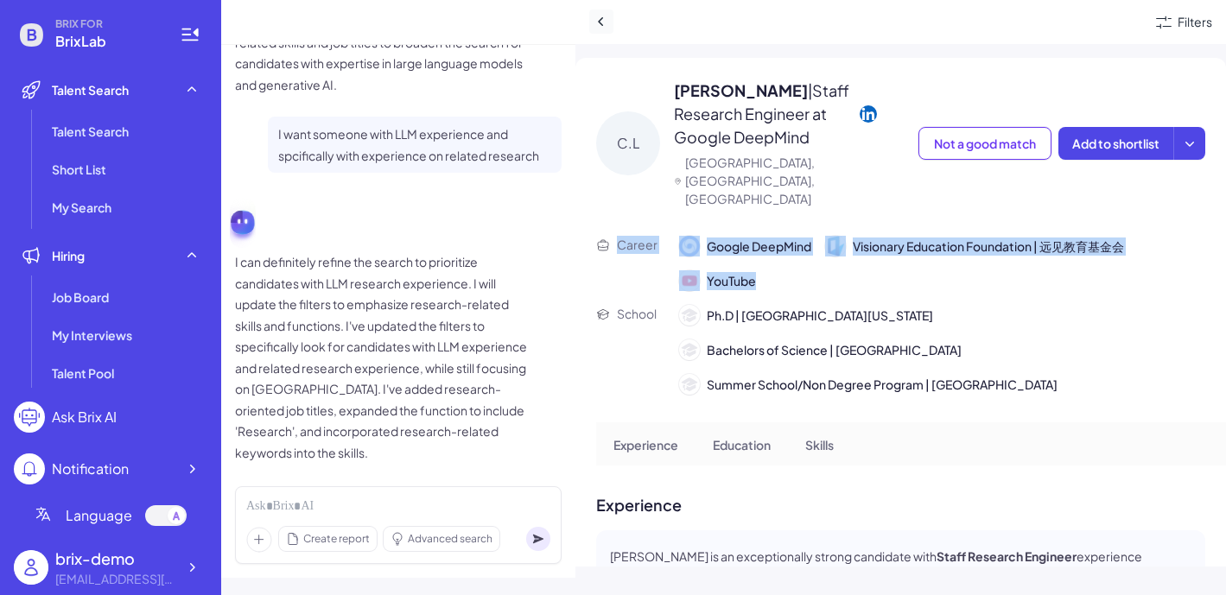
click at [599, 24] on icon at bounding box center [601, 21] width 17 height 17
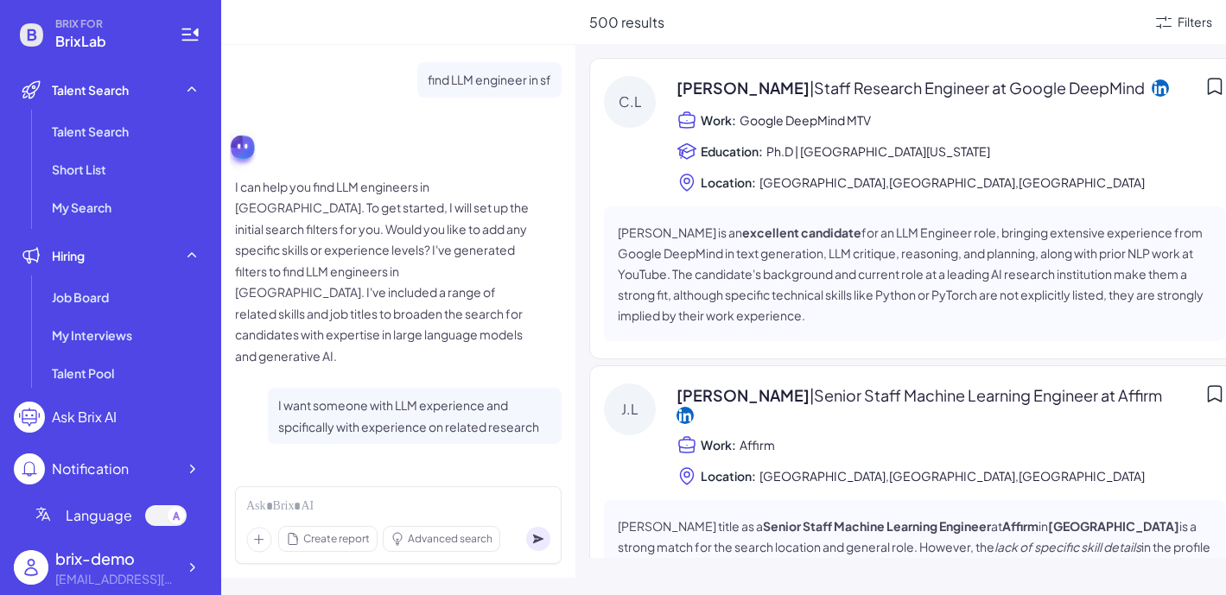
click at [1049, 90] on icon at bounding box center [1160, 87] width 17 height 17
click at [775, 229] on strong "excellent candidate" at bounding box center [801, 233] width 119 height 16
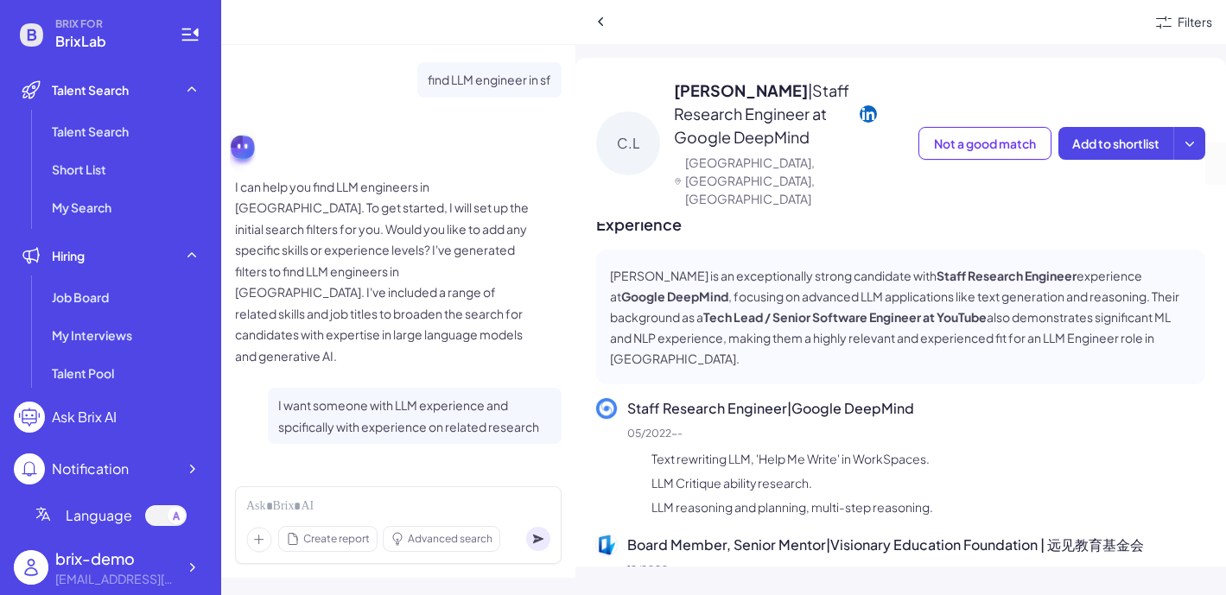
scroll to position [302, 0]
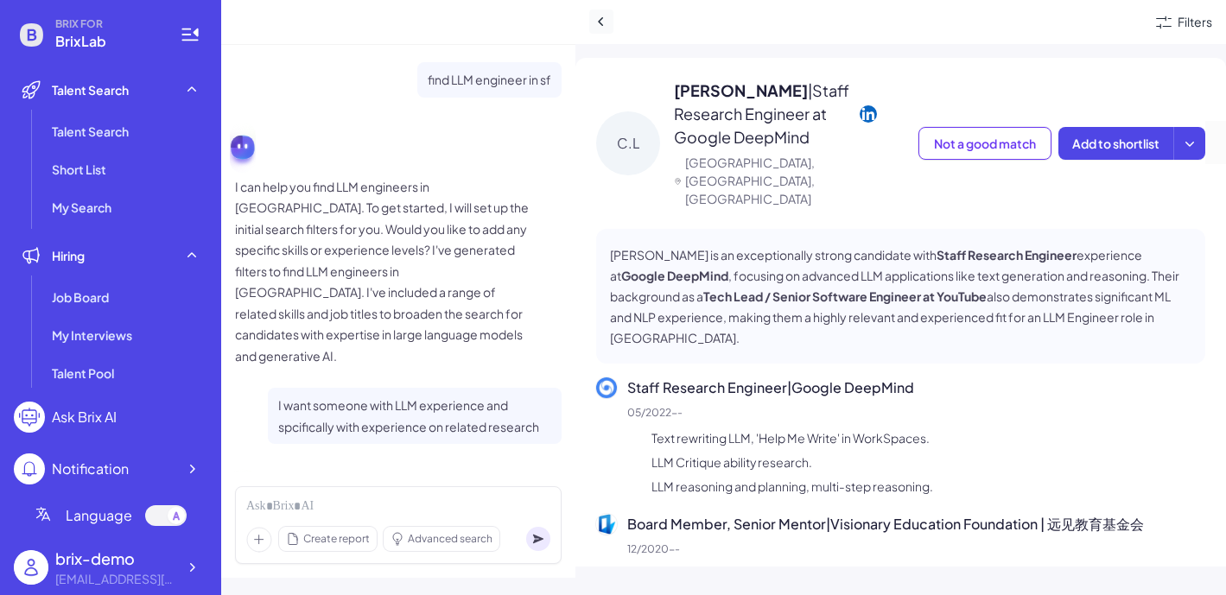
click at [603, 28] on icon at bounding box center [601, 21] width 17 height 17
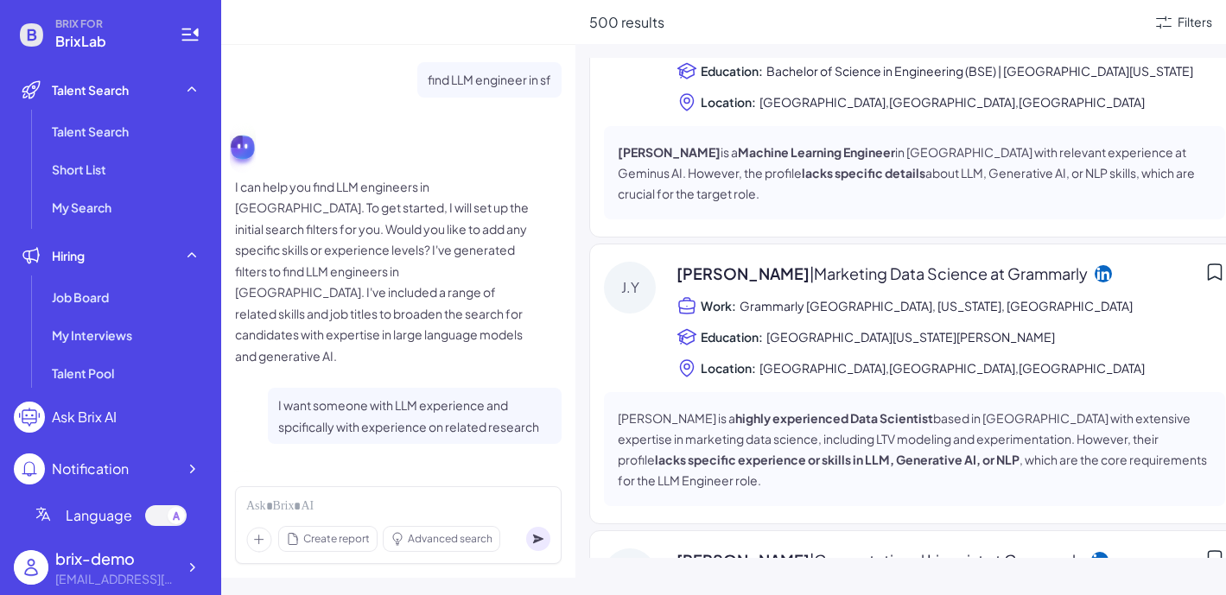
scroll to position [271, 0]
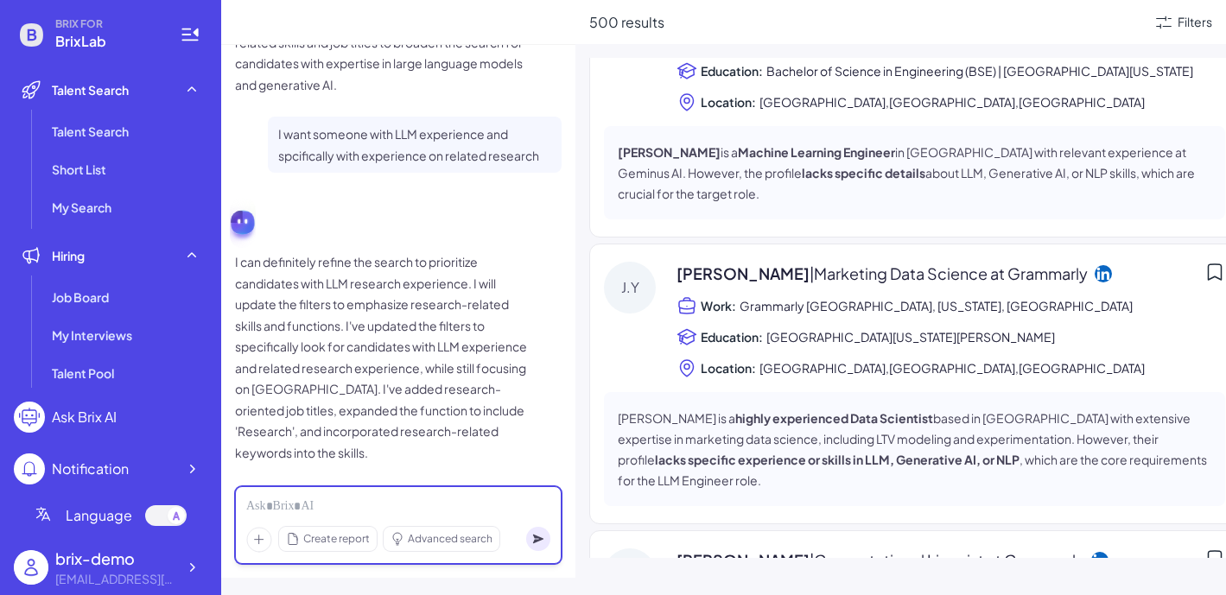
click at [493, 498] on div at bounding box center [398, 507] width 304 height 19
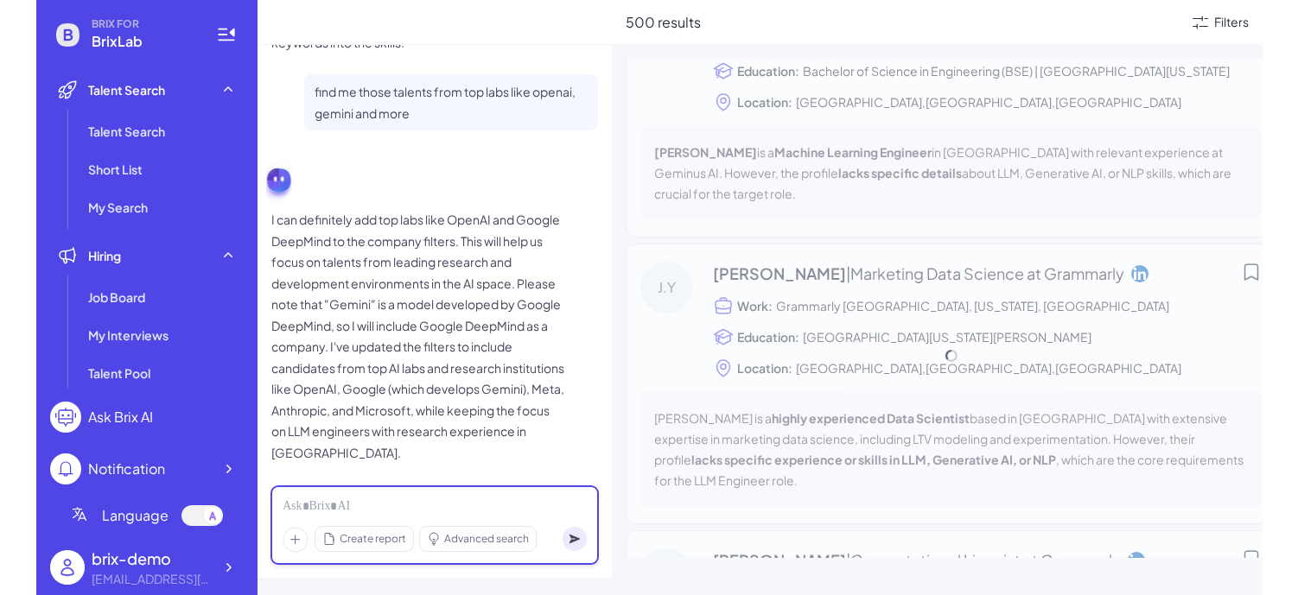
scroll to position [855, 0]
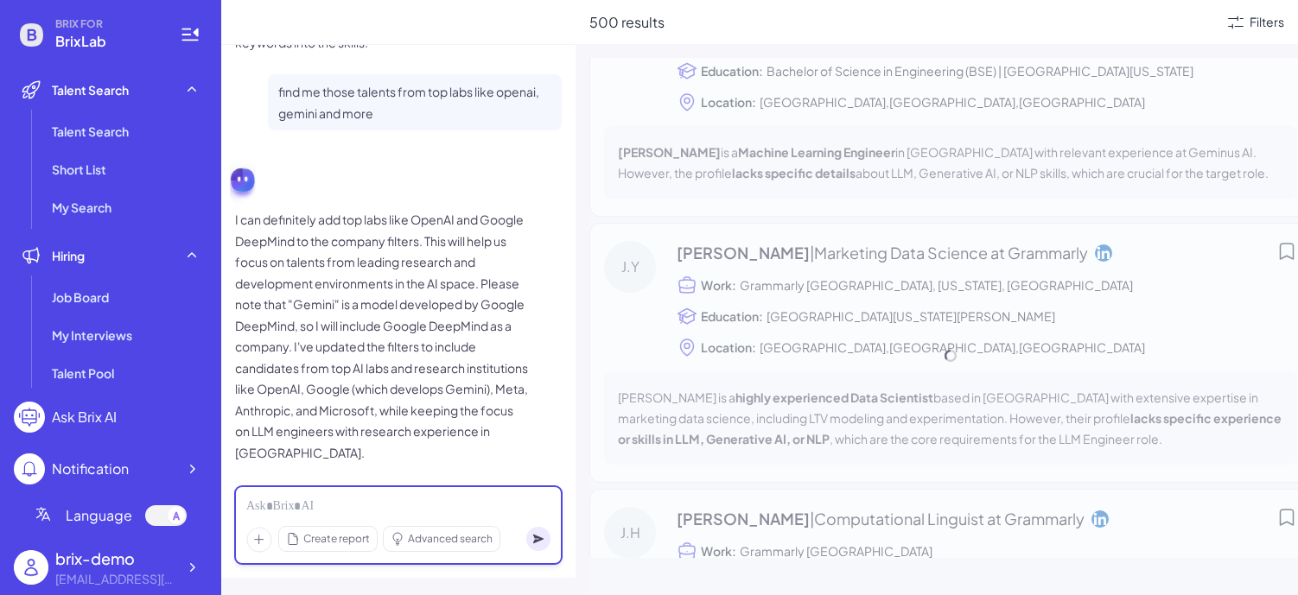
click at [438, 512] on div at bounding box center [398, 507] width 304 height 19
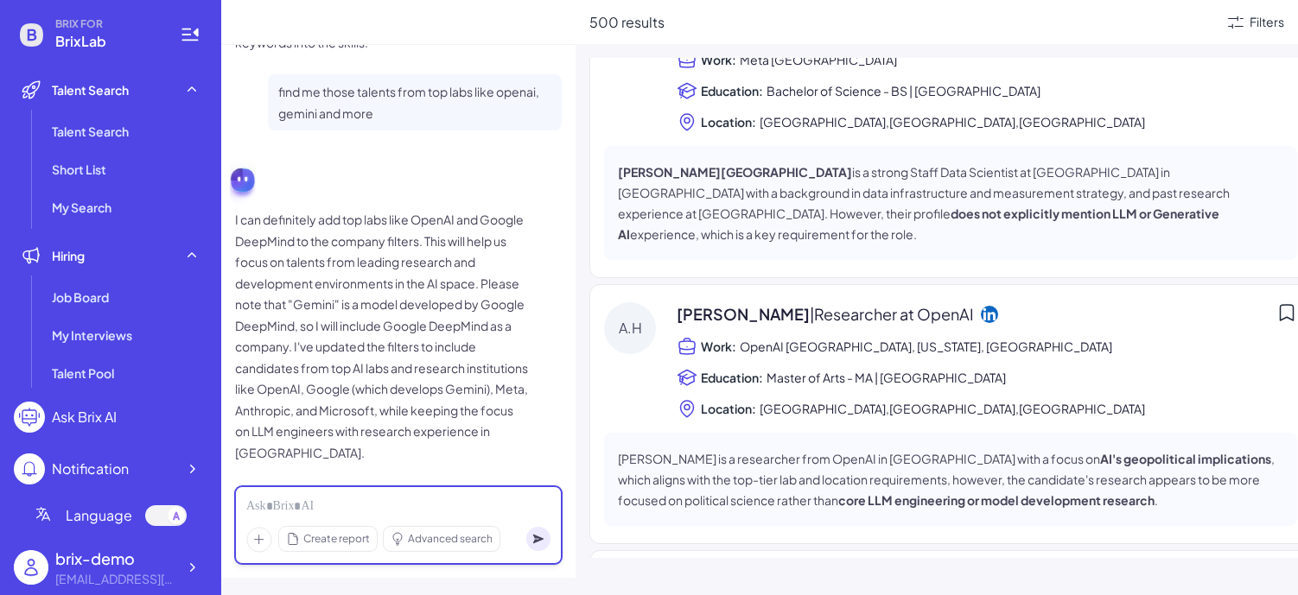
scroll to position [251, 0]
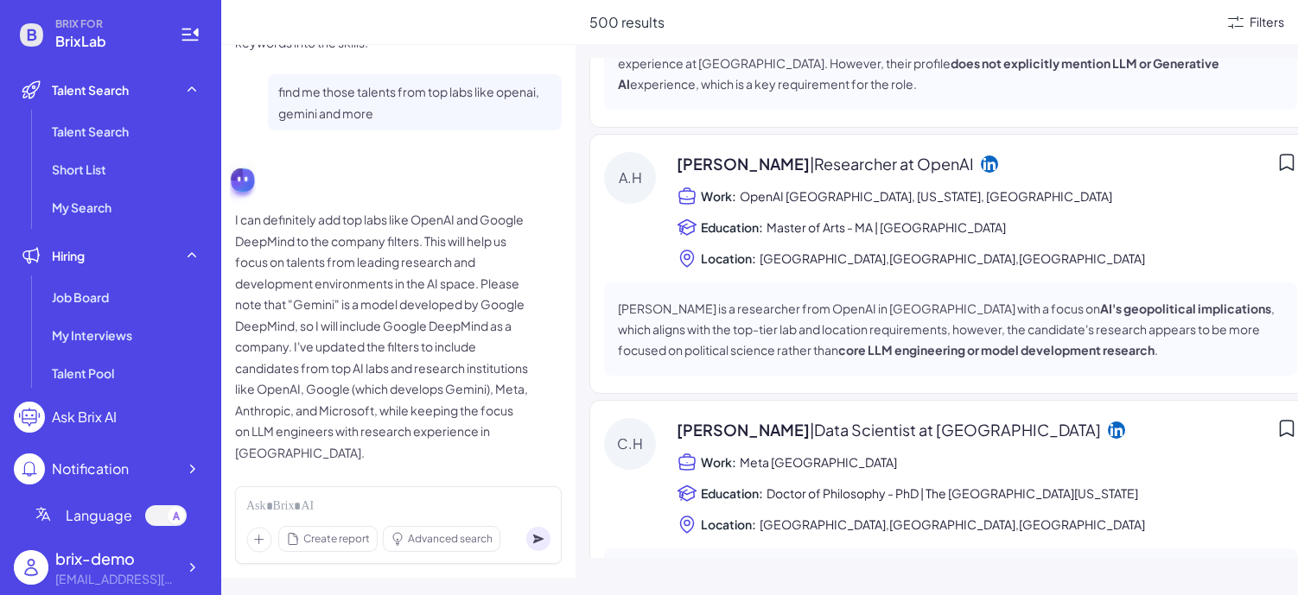
click at [1049, 28] on div "Filters" at bounding box center [1266, 22] width 35 height 18
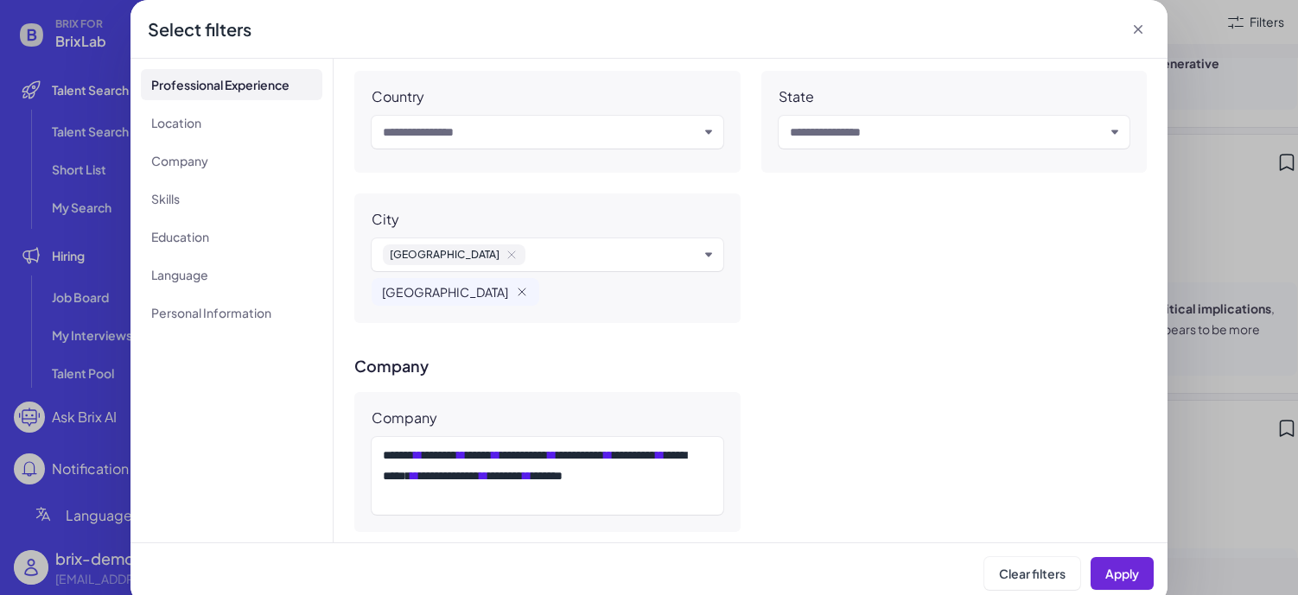
scroll to position [570, 0]
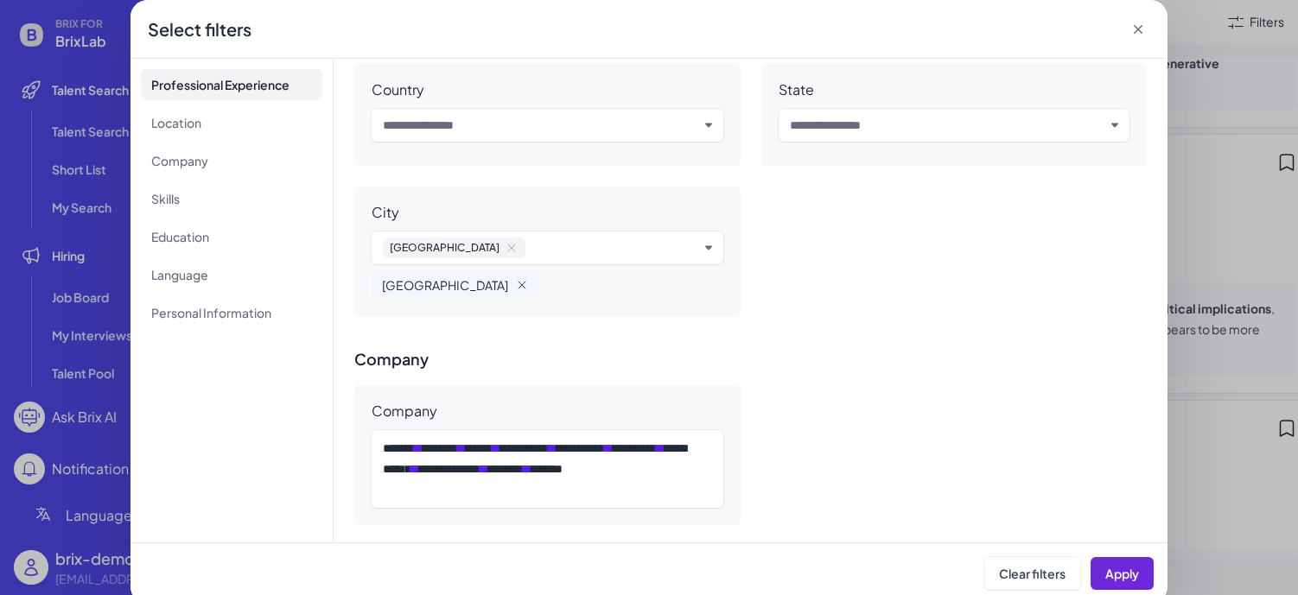
click at [1049, 26] on icon at bounding box center [1137, 29] width 17 height 17
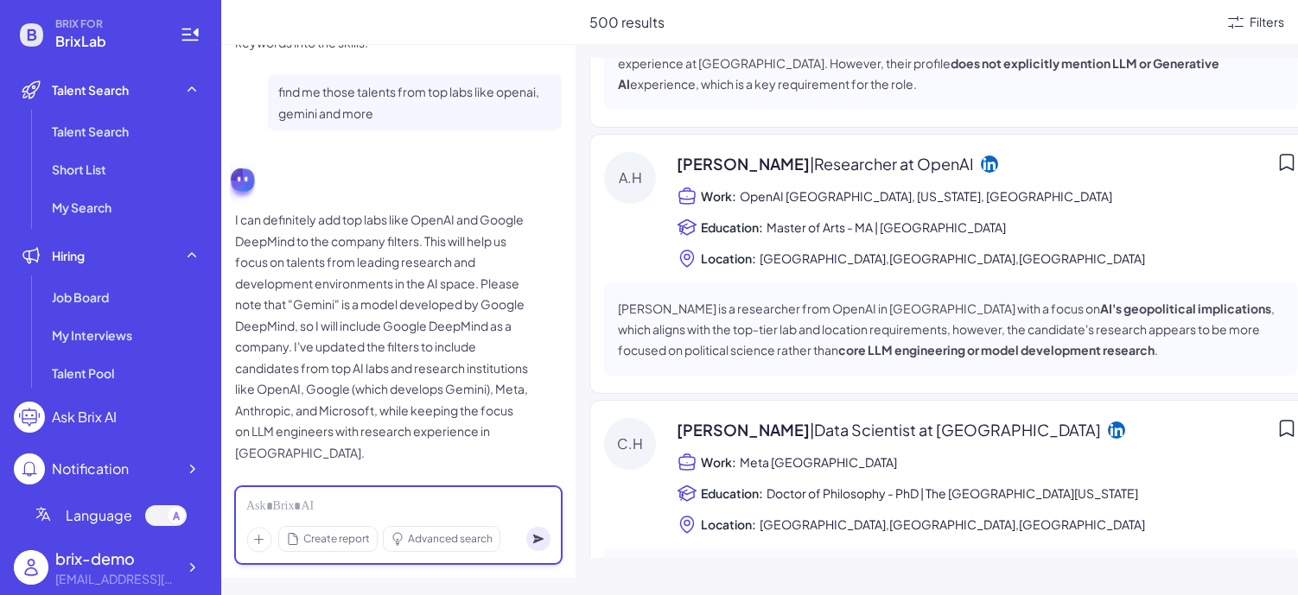
click at [476, 511] on div at bounding box center [398, 507] width 304 height 19
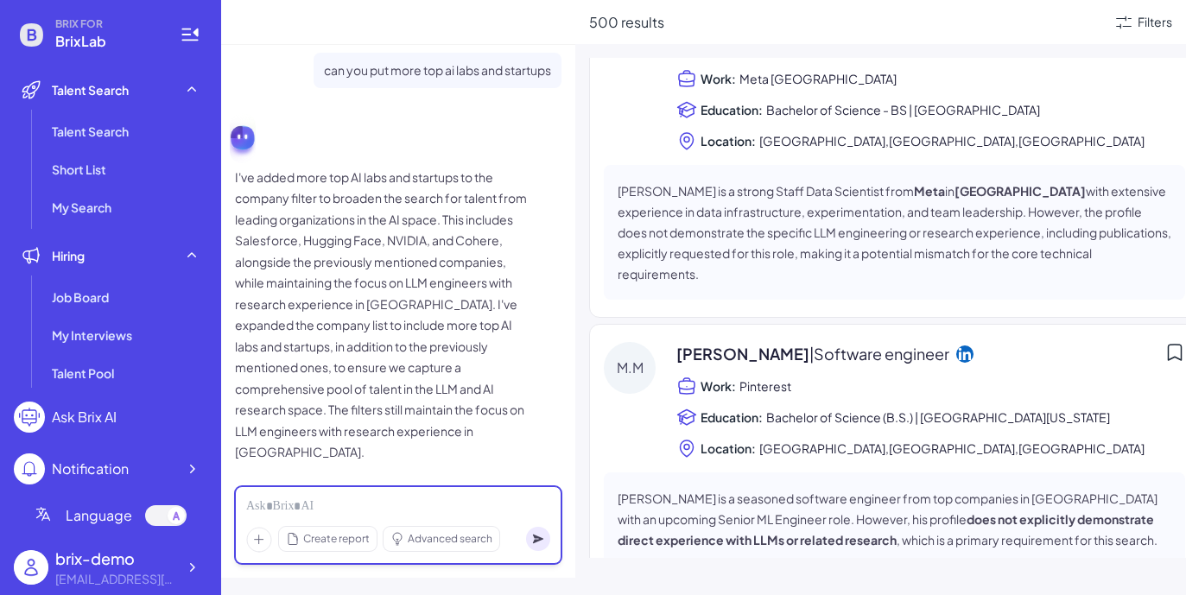
scroll to position [729, 0]
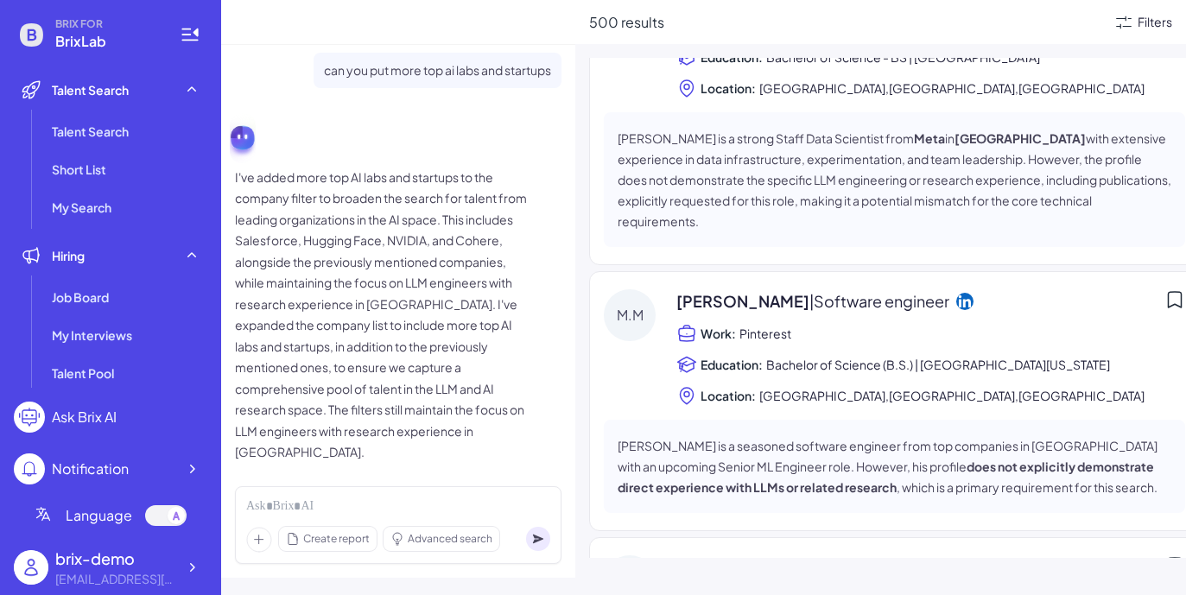
click at [1049, 20] on div "Filters" at bounding box center [1155, 22] width 35 height 18
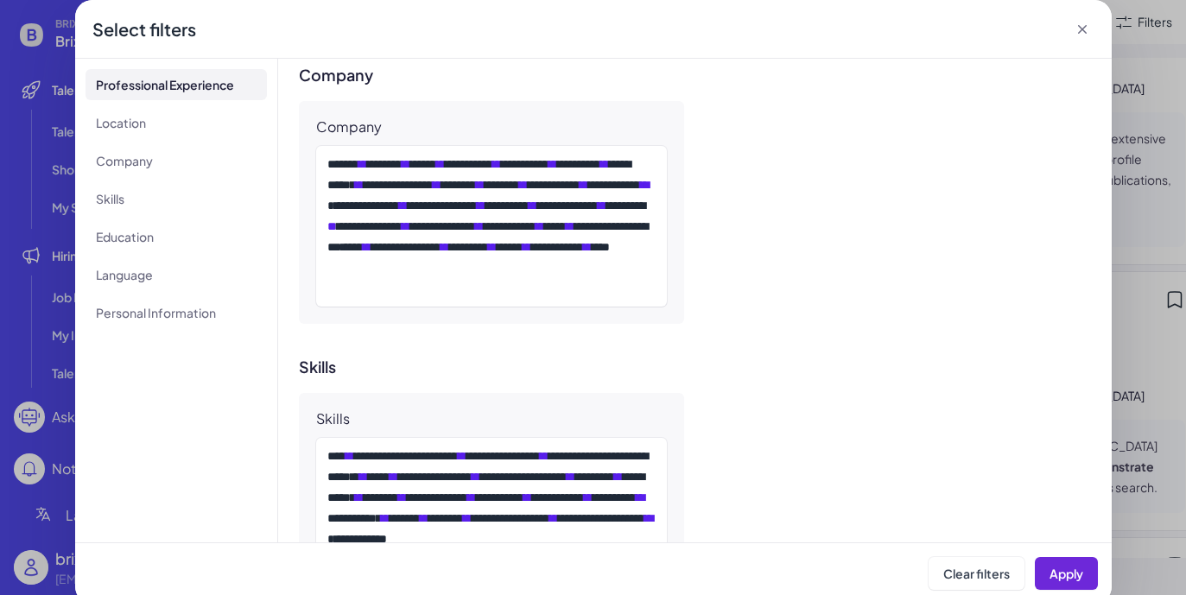
scroll to position [849, 0]
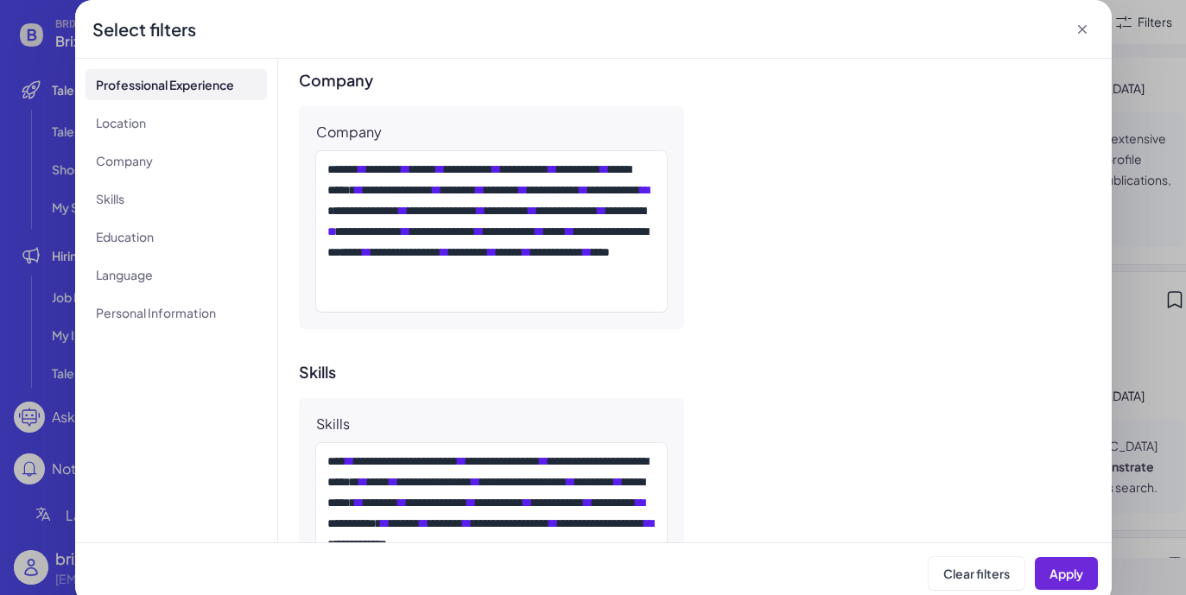
click at [1049, 28] on icon at bounding box center [1081, 29] width 9 height 9
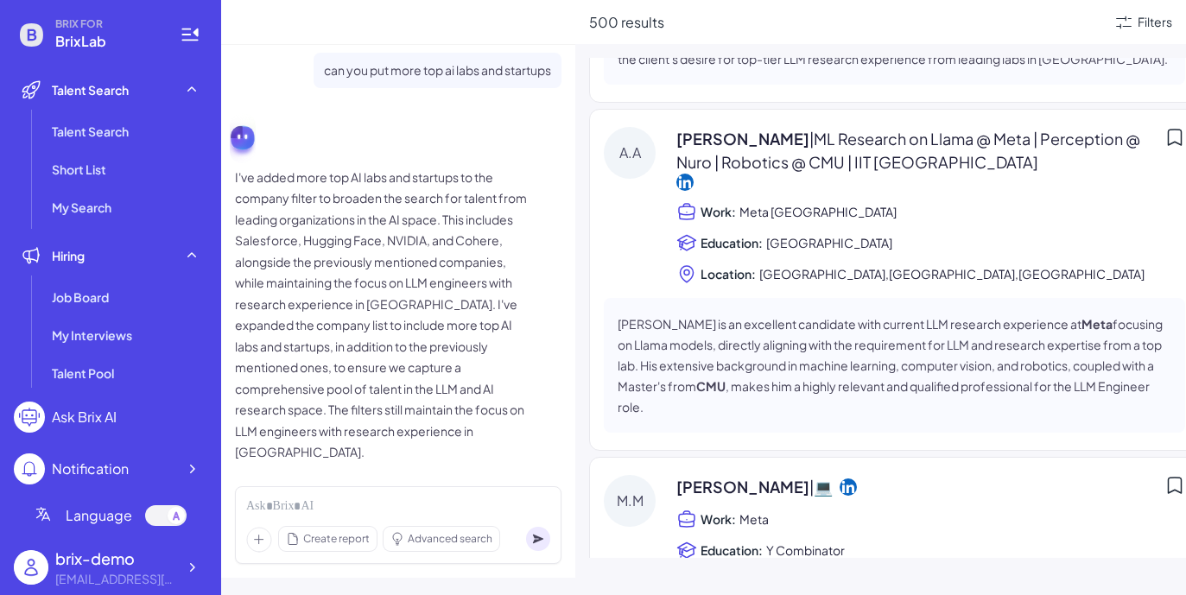
scroll to position [3602, 0]
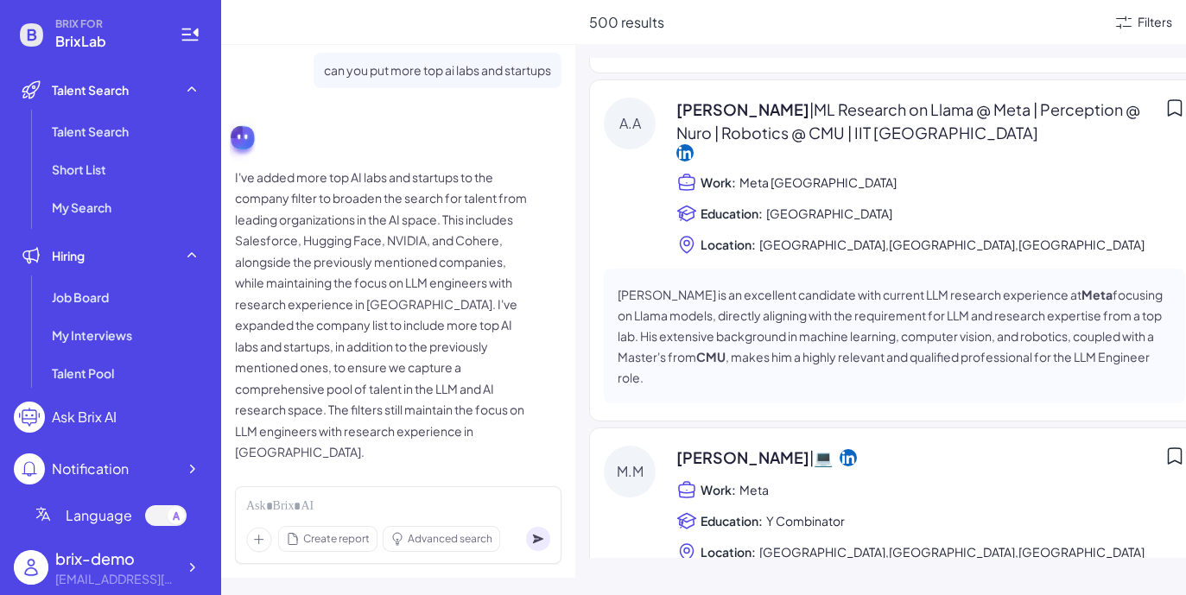
click at [1049, 22] on div "Filters" at bounding box center [1155, 22] width 35 height 18
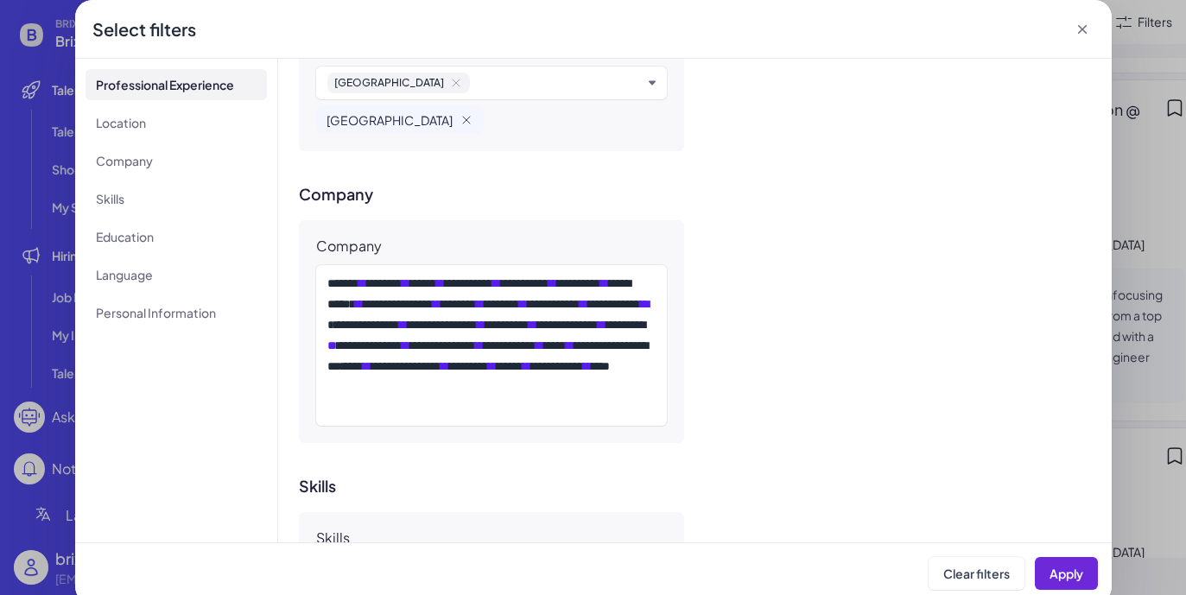
scroll to position [768, 0]
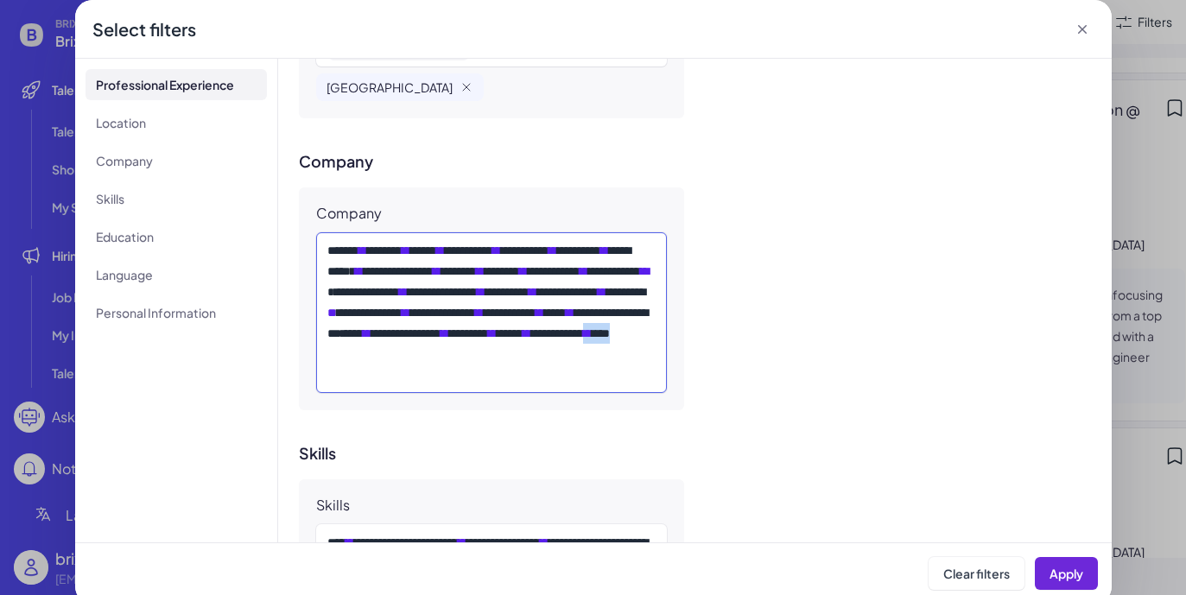
drag, startPoint x: 607, startPoint y: 375, endPoint x: 658, endPoint y: 376, distance: 51.0
click at [658, 376] on div "**********" at bounding box center [492, 312] width 352 height 161
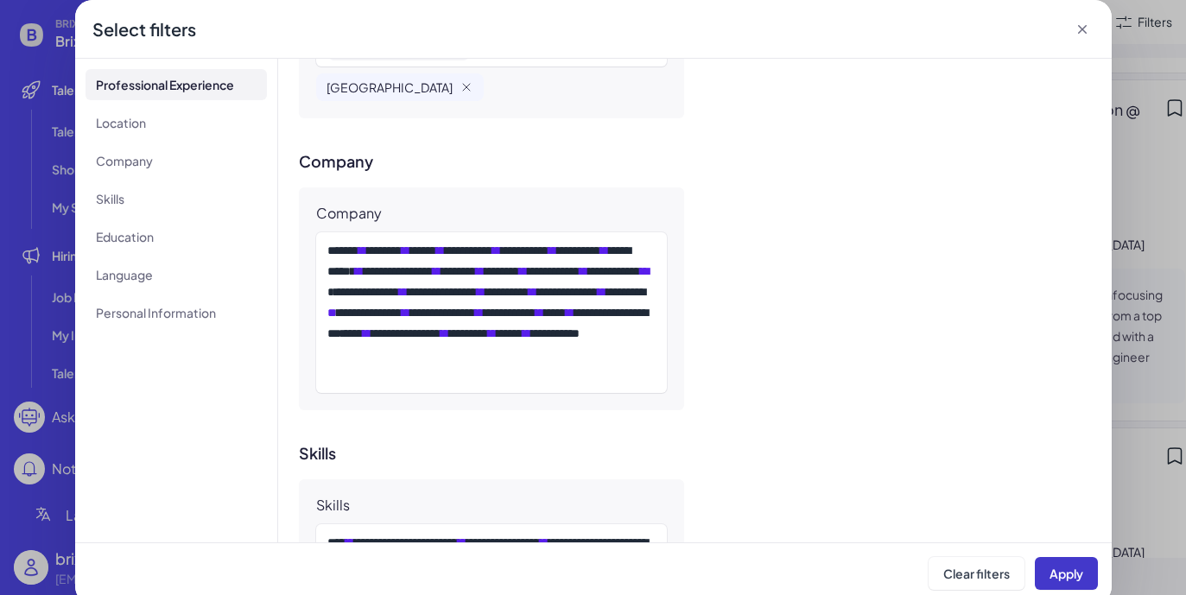
click at [1049, 577] on span "Apply" at bounding box center [1067, 574] width 34 height 16
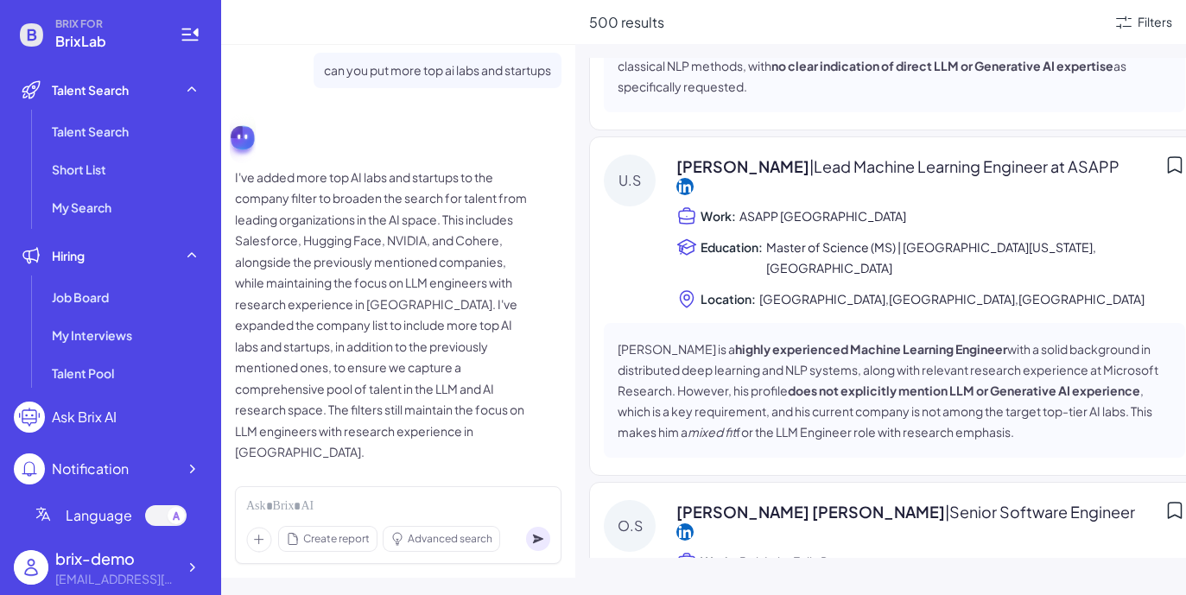
scroll to position [234, 0]
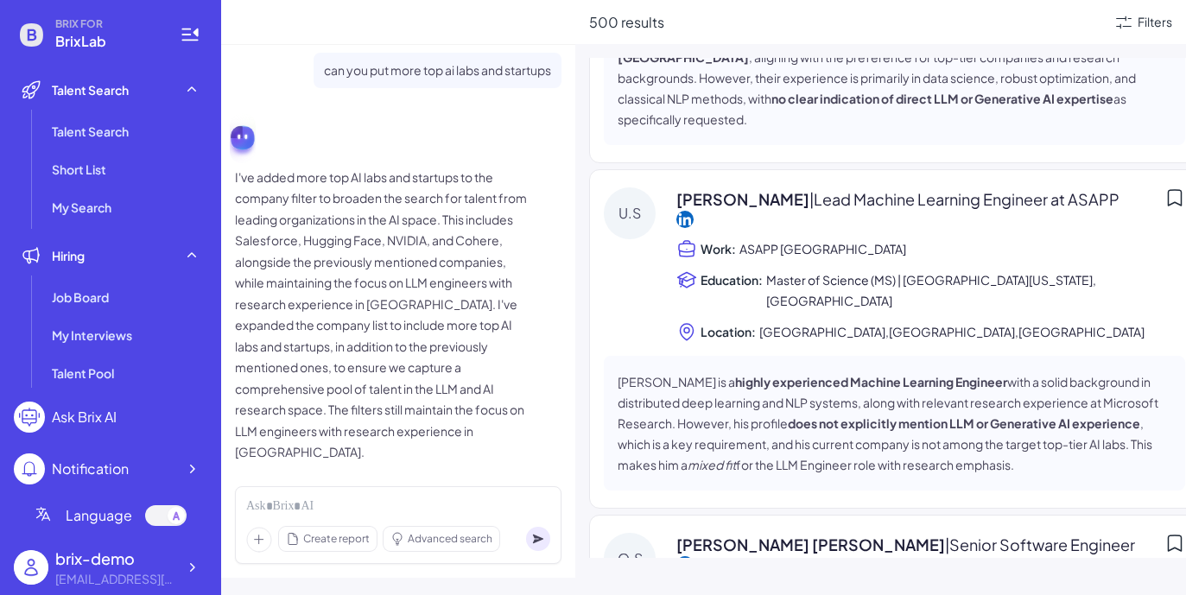
click at [755, 188] on span "[PERSON_NAME] | Lead Machine Learning Engineer at ASAPP" at bounding box center [898, 199] width 443 height 23
